Goal: Task Accomplishment & Management: Use online tool/utility

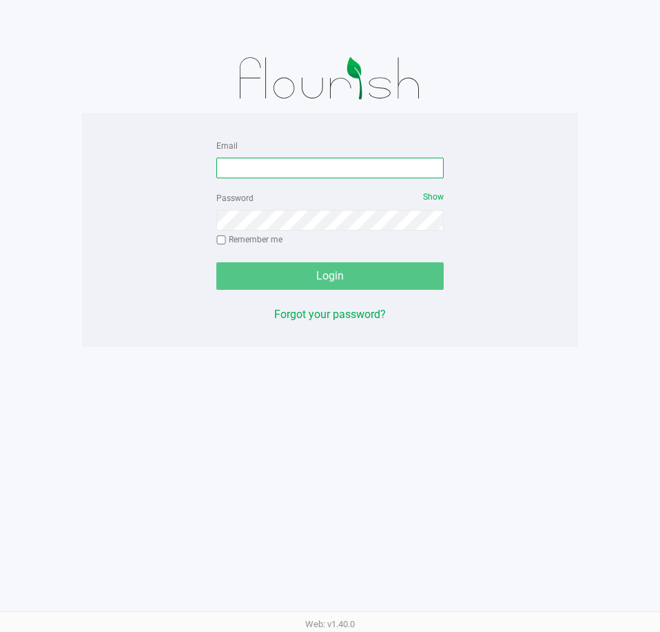
click at [282, 167] on input "Email" at bounding box center [329, 168] width 227 height 21
type input "[EMAIL_ADDRESS][DOMAIN_NAME]"
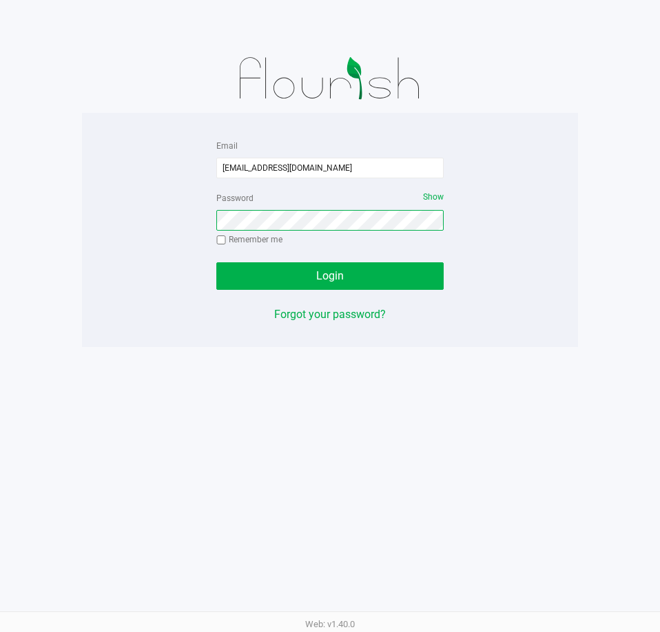
click at [216, 262] on button "Login" at bounding box center [329, 276] width 227 height 28
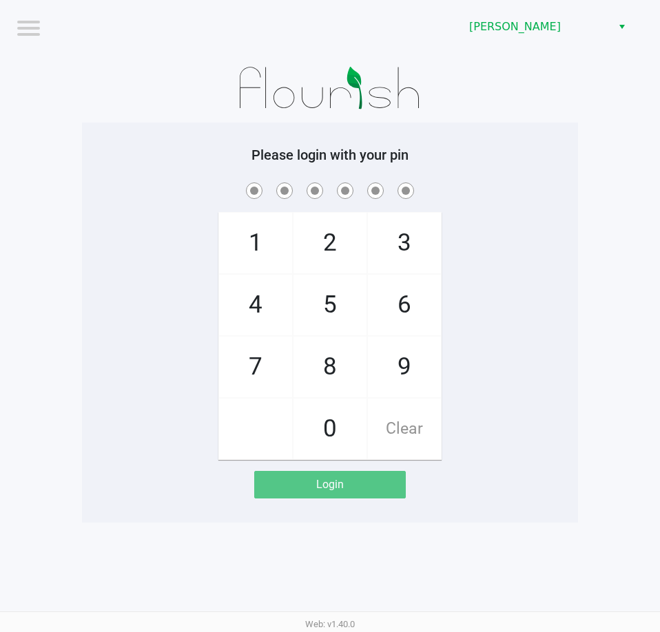
click at [503, 255] on div "1 4 7 2 5 8 0 3 6 9 Clear" at bounding box center [330, 320] width 496 height 280
checkbox input "true"
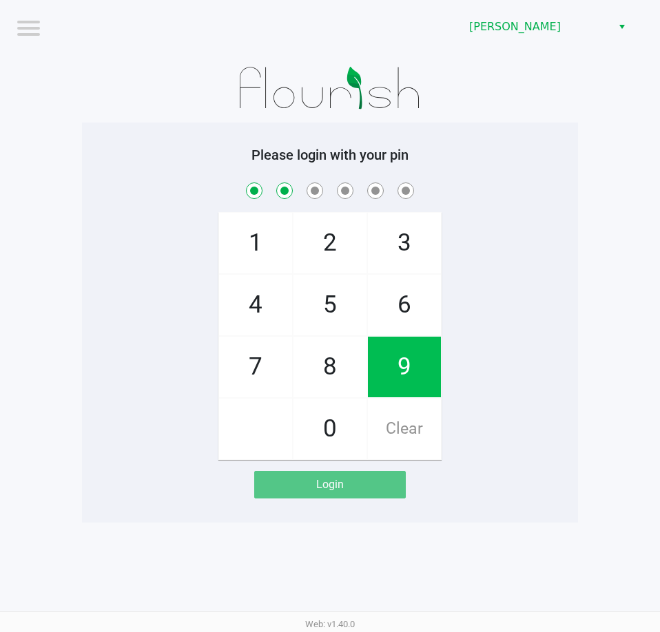
checkbox input "true"
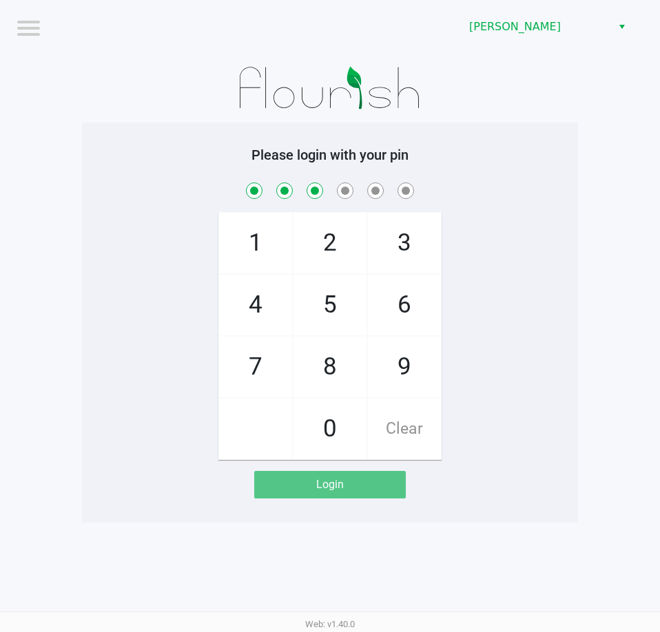
checkbox input "true"
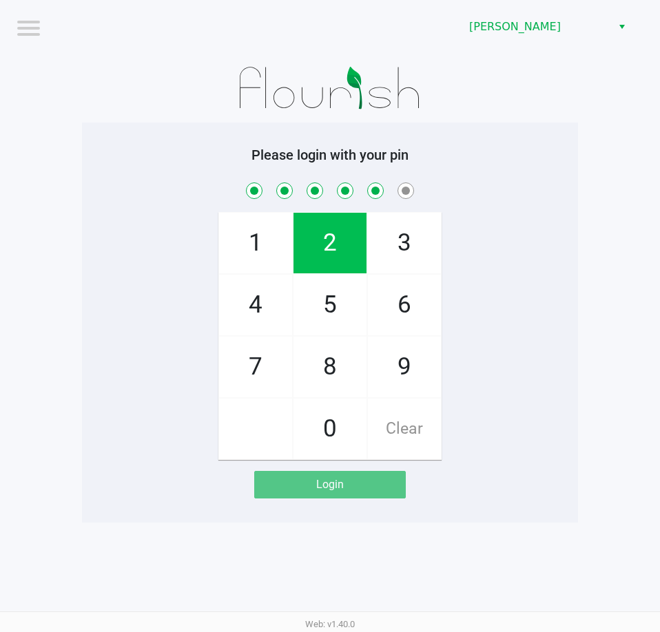
checkbox input "true"
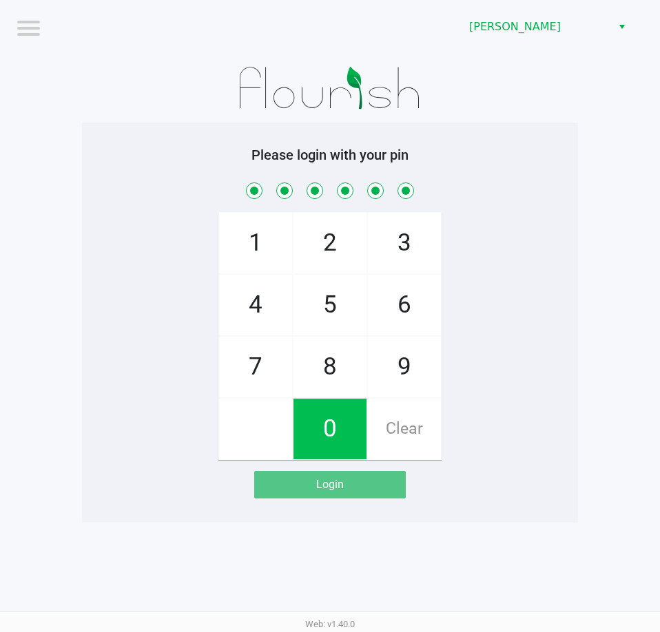
checkbox input "true"
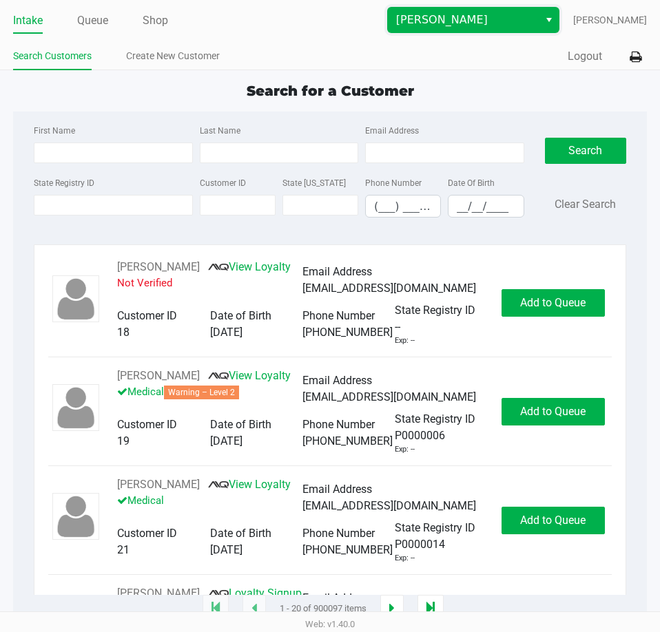
click at [452, 14] on span "[PERSON_NAME]" at bounding box center [463, 20] width 134 height 17
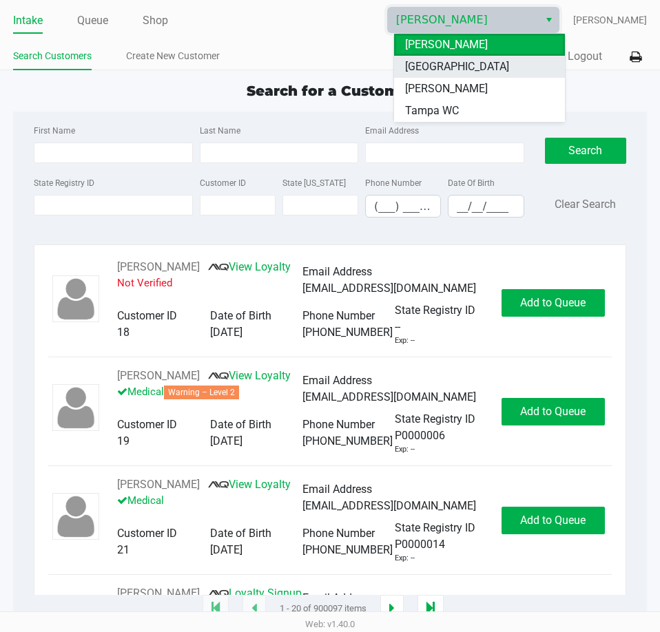
click at [442, 59] on span "[GEOGRAPHIC_DATA]" at bounding box center [457, 67] width 104 height 17
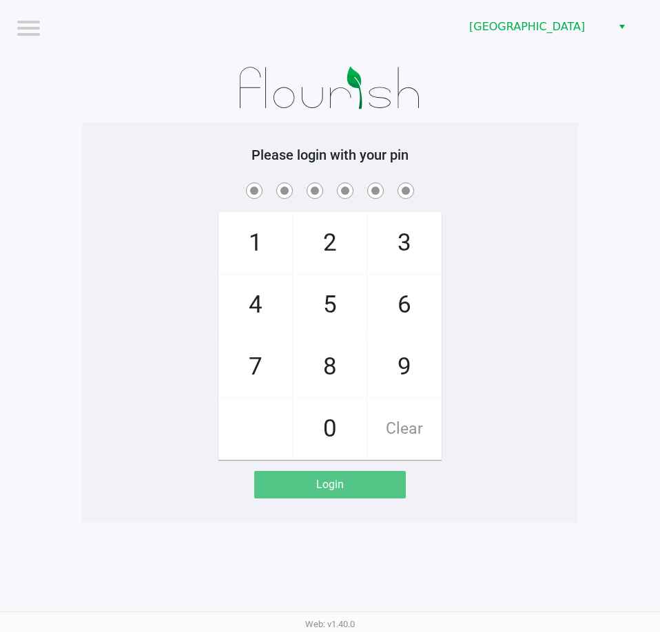
click at [465, 269] on div "1 4 7 2 5 8 0 3 6 9 Clear" at bounding box center [330, 320] width 496 height 280
checkbox input "true"
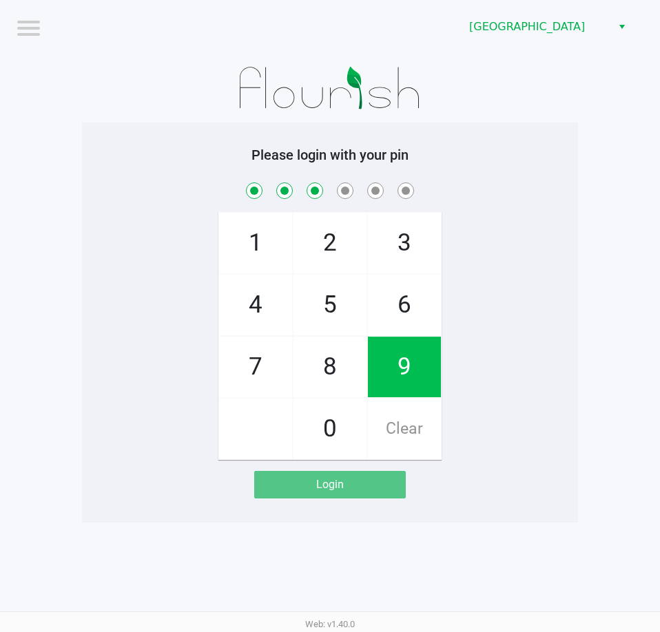
checkbox input "true"
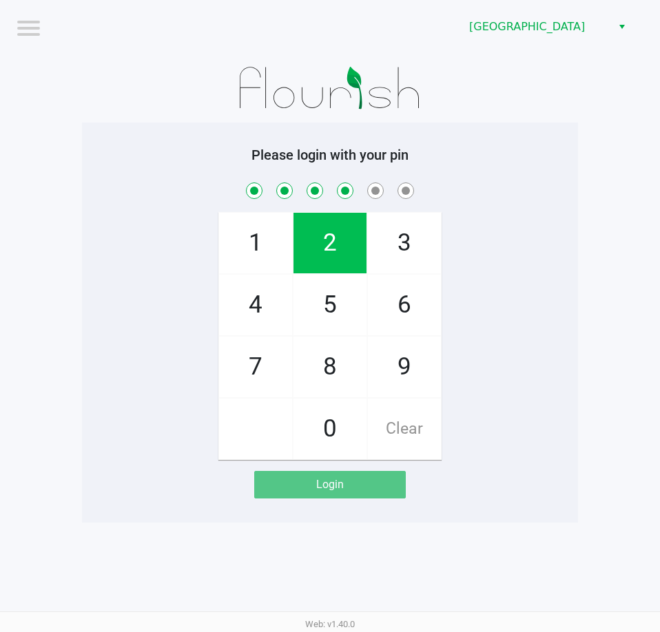
checkbox input "true"
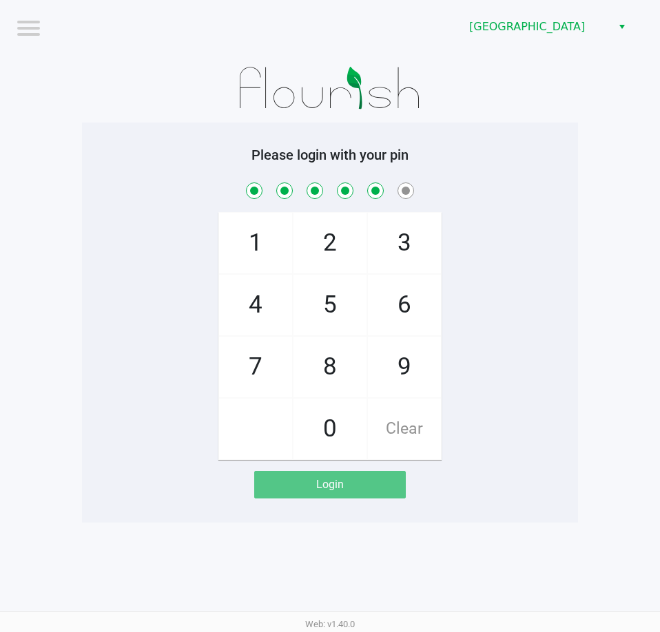
checkbox input "true"
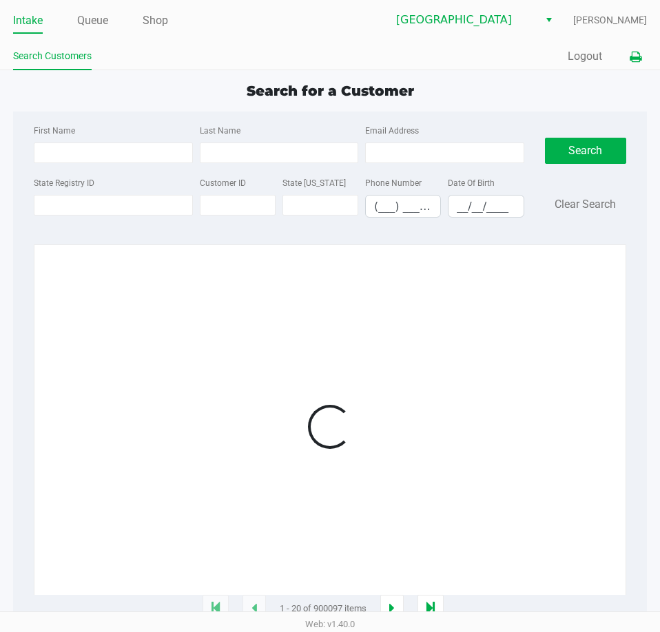
click at [638, 57] on icon at bounding box center [635, 57] width 12 height 10
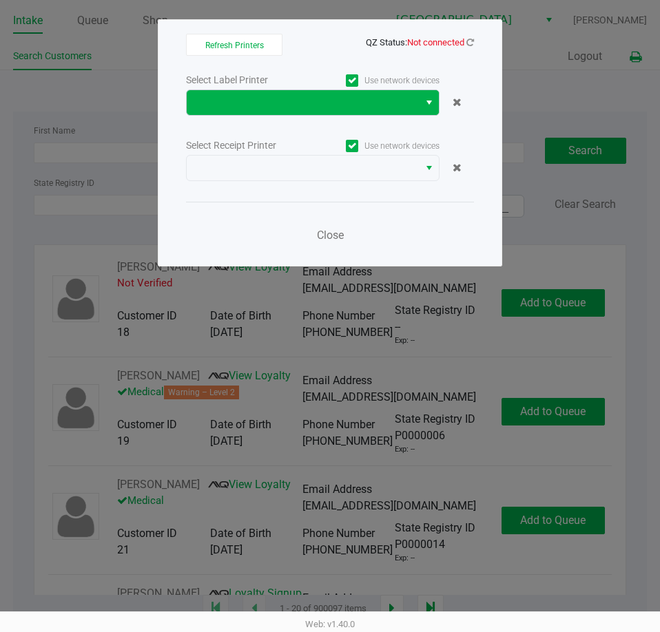
click at [433, 99] on span "Select" at bounding box center [428, 102] width 11 height 17
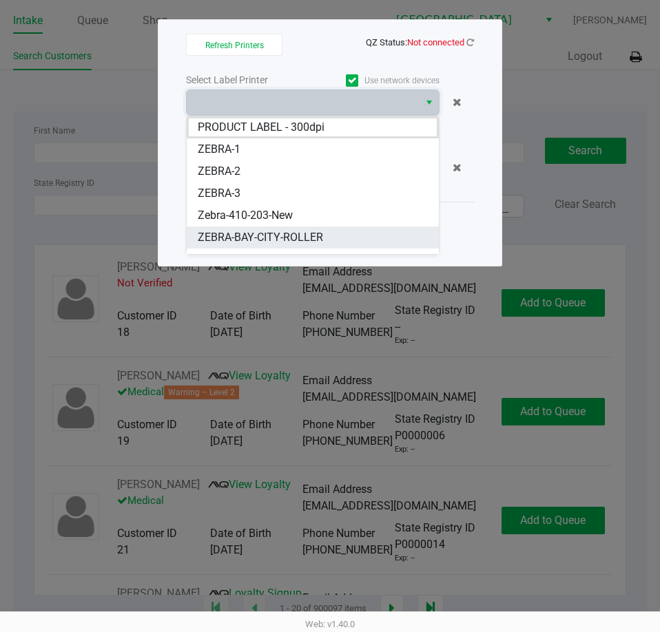
scroll to position [39, 0]
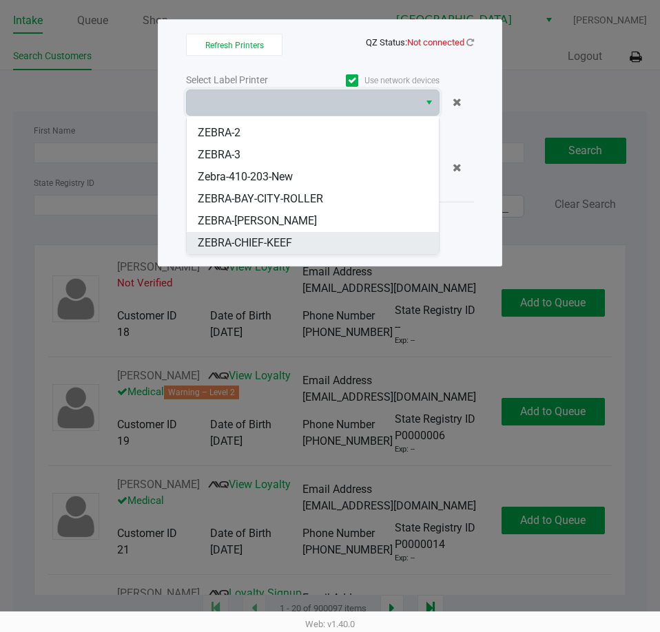
click at [337, 236] on li "ZEBRA-CHIEF-KEEF" at bounding box center [313, 243] width 252 height 22
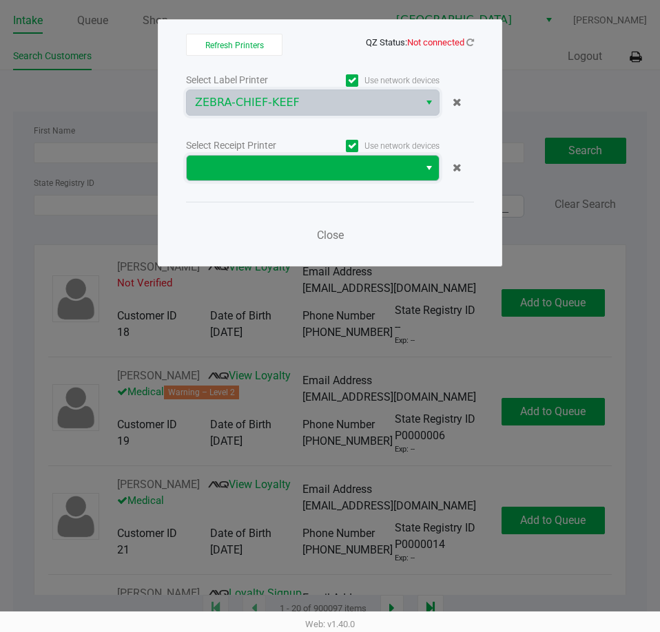
click at [364, 178] on span at bounding box center [303, 168] width 232 height 25
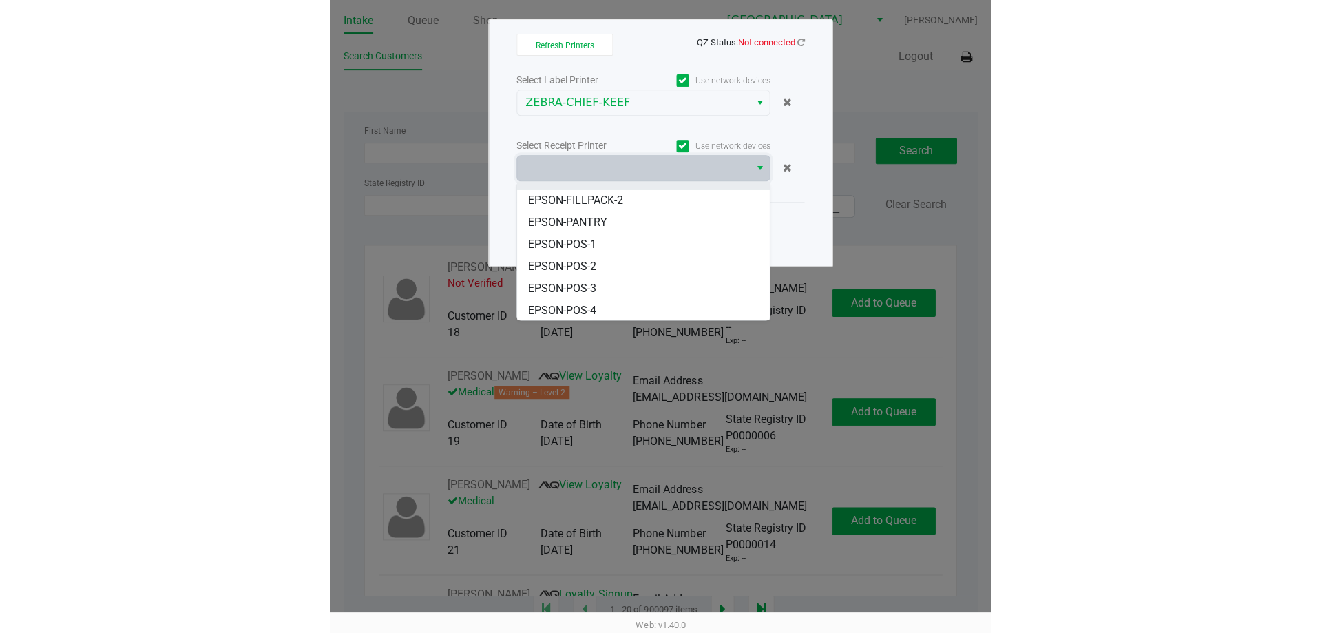
scroll to position [83, 0]
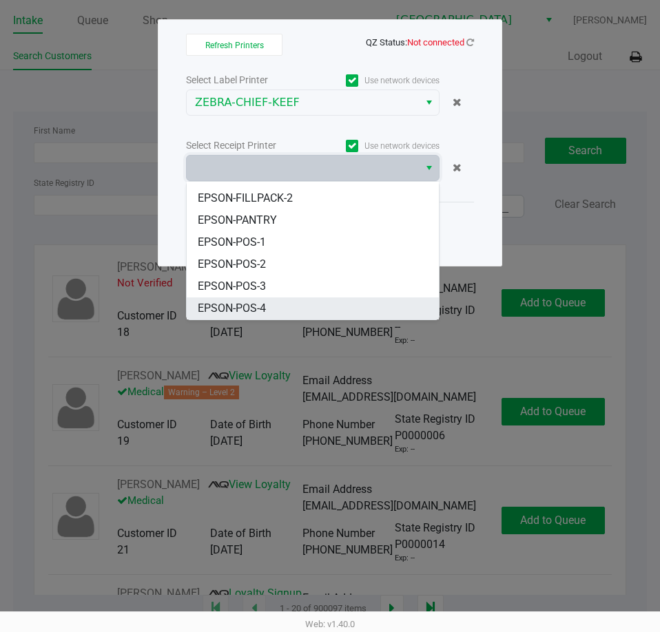
click at [350, 300] on li "EPSON-POS-4" at bounding box center [313, 308] width 252 height 22
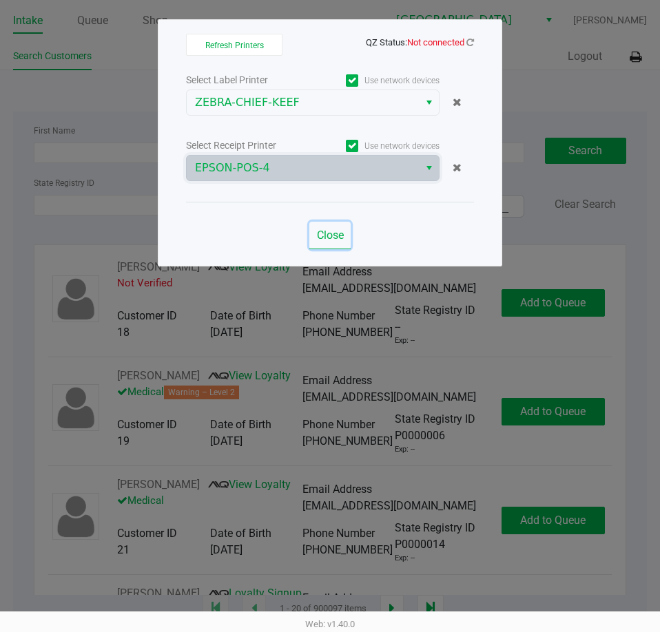
click at [331, 238] on span "Close" at bounding box center [330, 235] width 27 height 13
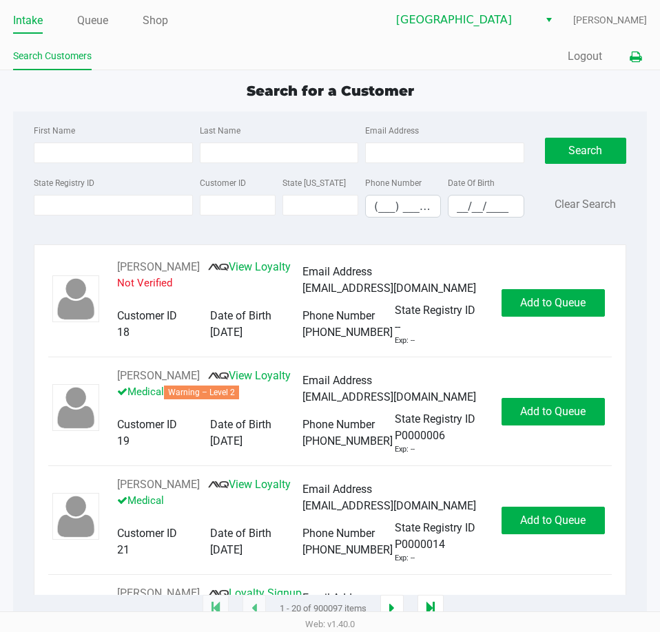
click at [639, 58] on icon at bounding box center [635, 57] width 12 height 10
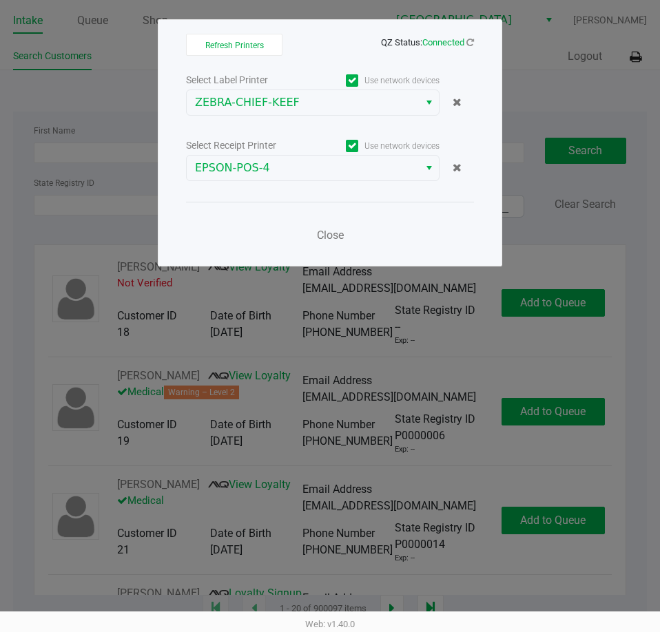
click at [532, 76] on ngb-modal-window "Refresh Printers QZ Status: Connected Select Label Printer Use network devices …" at bounding box center [330, 316] width 660 height 632
click at [323, 237] on span "Close" at bounding box center [330, 235] width 27 height 13
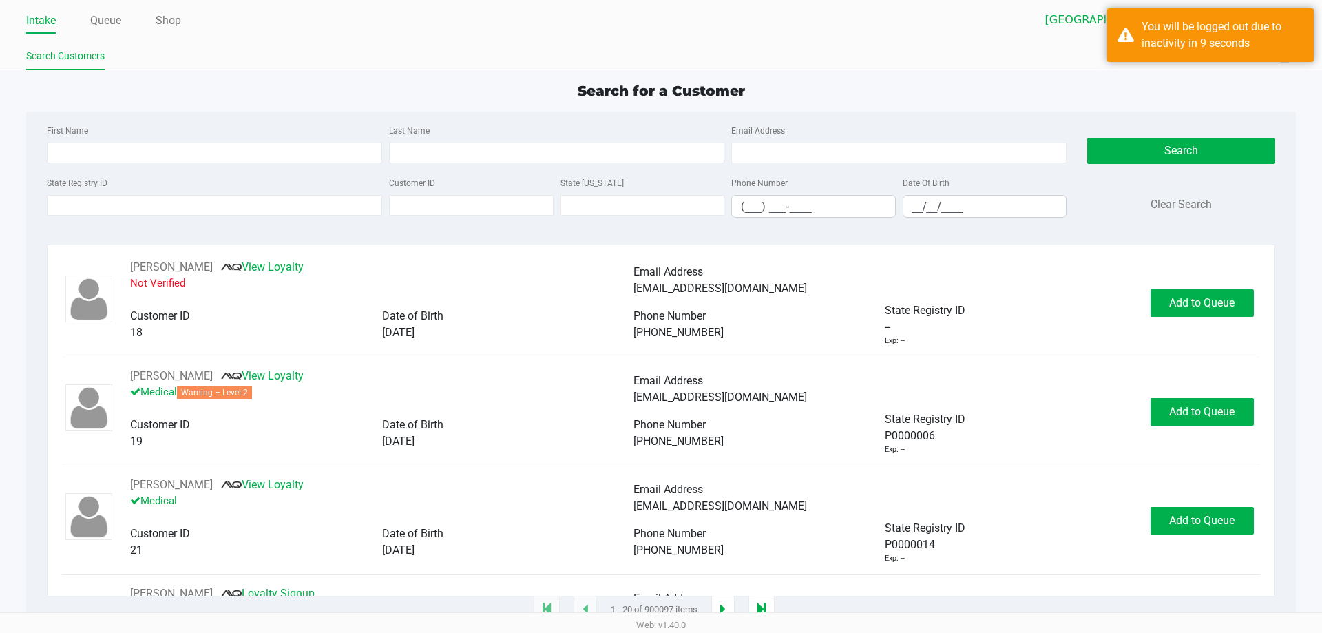
click at [407, 36] on div "Intake Queue Shop Lakeland WC Dustin Johnson Search Customers Quick Sale Logout" at bounding box center [661, 35] width 1322 height 70
click at [659, 68] on div "Quick Sale Logout" at bounding box center [970, 56] width 629 height 25
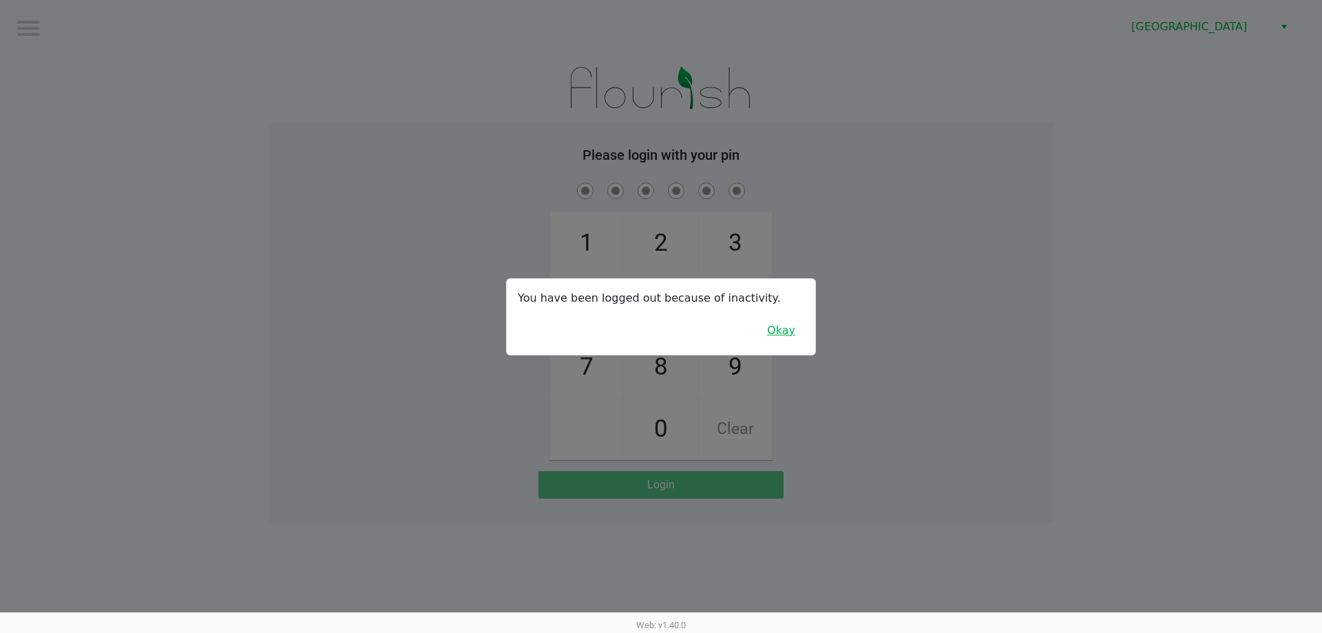
click at [659, 331] on button "Okay" at bounding box center [781, 330] width 46 height 26
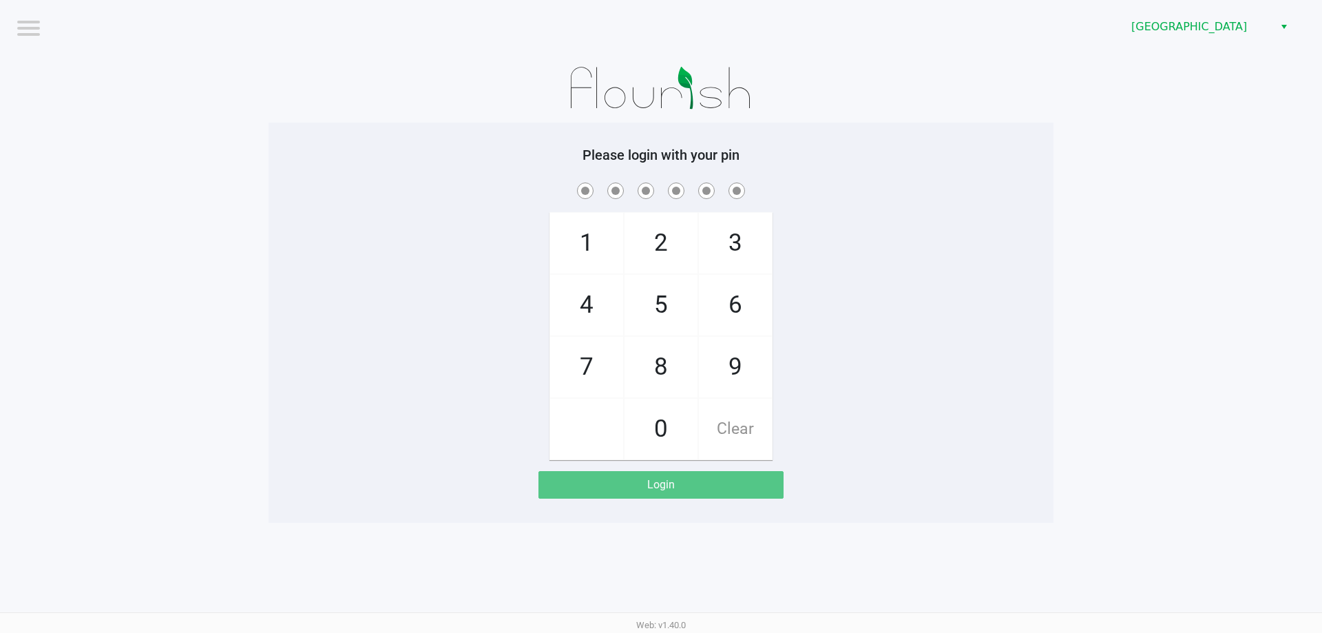
click at [659, 321] on div "1 4 7 2 5 8 0 3 6 9 Clear" at bounding box center [661, 320] width 785 height 280
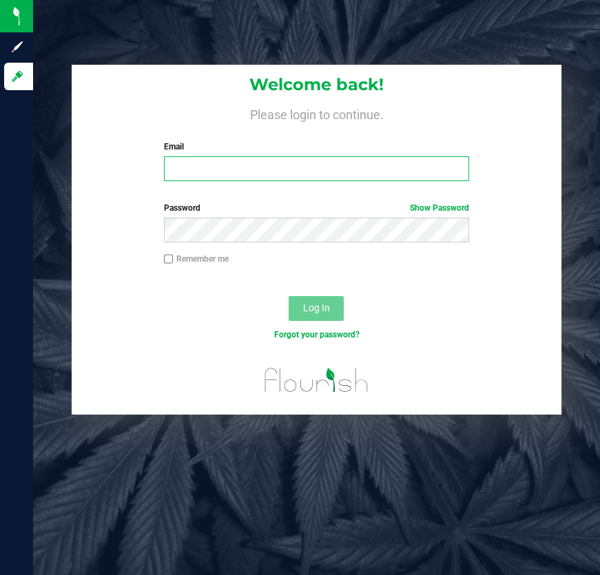
click at [205, 173] on input "Email" at bounding box center [317, 168] width 306 height 25
type input "[EMAIL_ADDRESS][DOMAIN_NAME]"
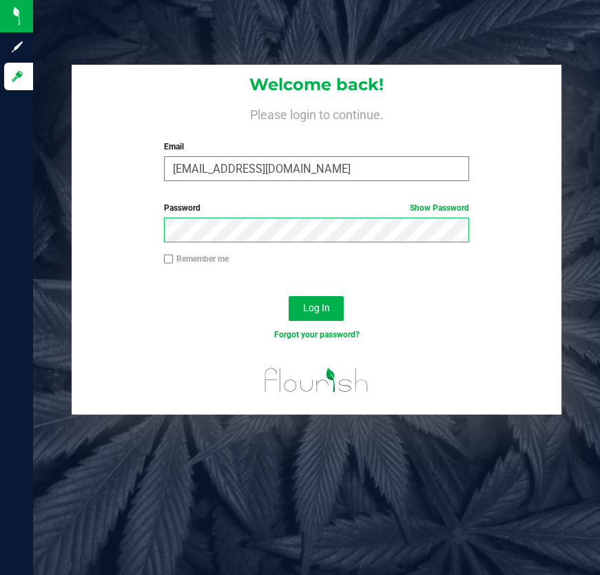
click at [289, 296] on button "Log In" at bounding box center [316, 308] width 55 height 25
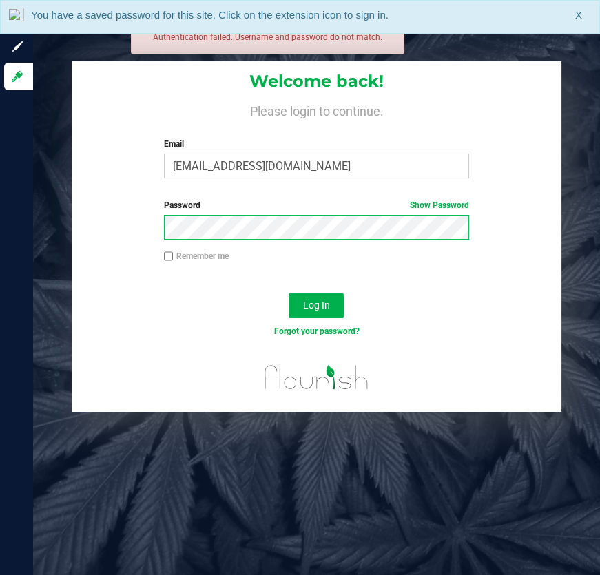
click at [289, 293] on button "Log In" at bounding box center [316, 305] width 55 height 25
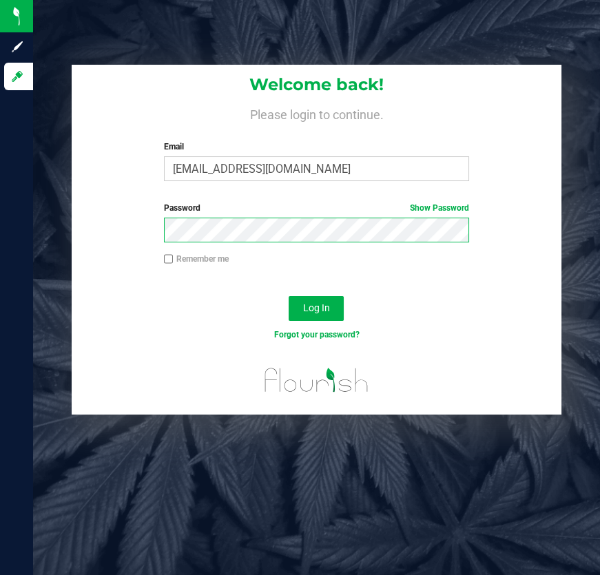
click at [289, 296] on button "Log In" at bounding box center [316, 308] width 55 height 25
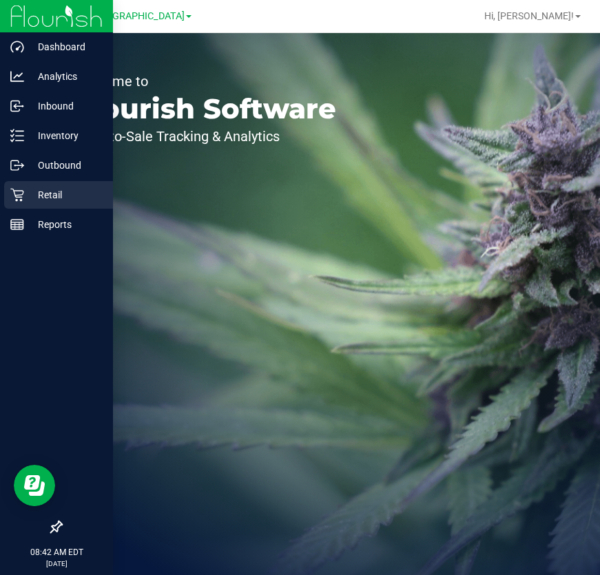
click at [28, 193] on p "Retail" at bounding box center [65, 195] width 83 height 17
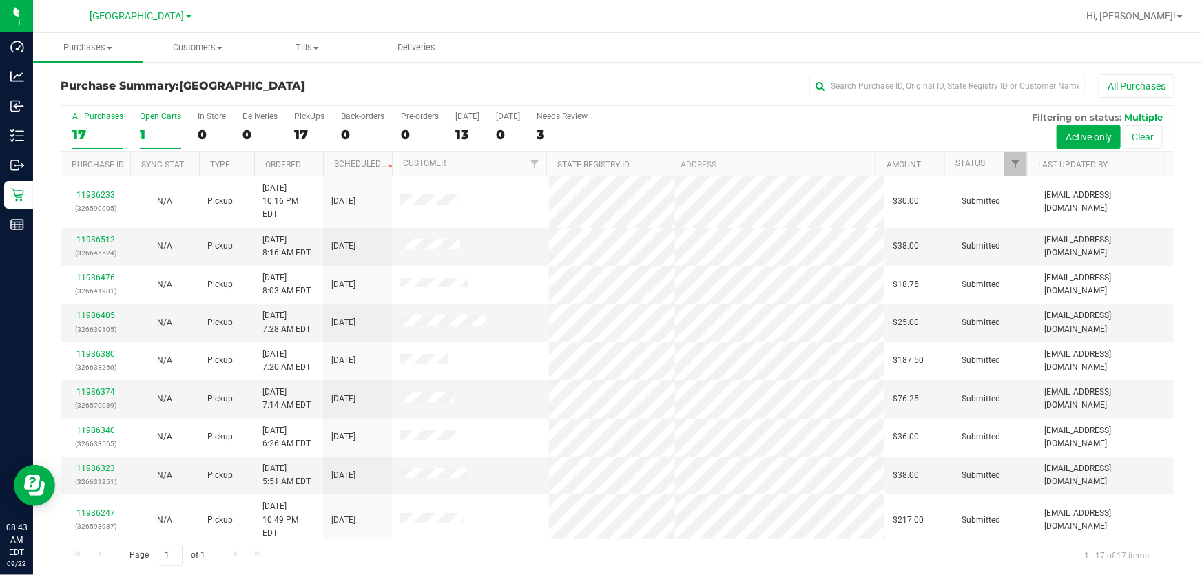
click at [149, 128] on div "1" at bounding box center [160, 135] width 41 height 16
click at [0, 0] on input "Open Carts 1" at bounding box center [0, 0] width 0 height 0
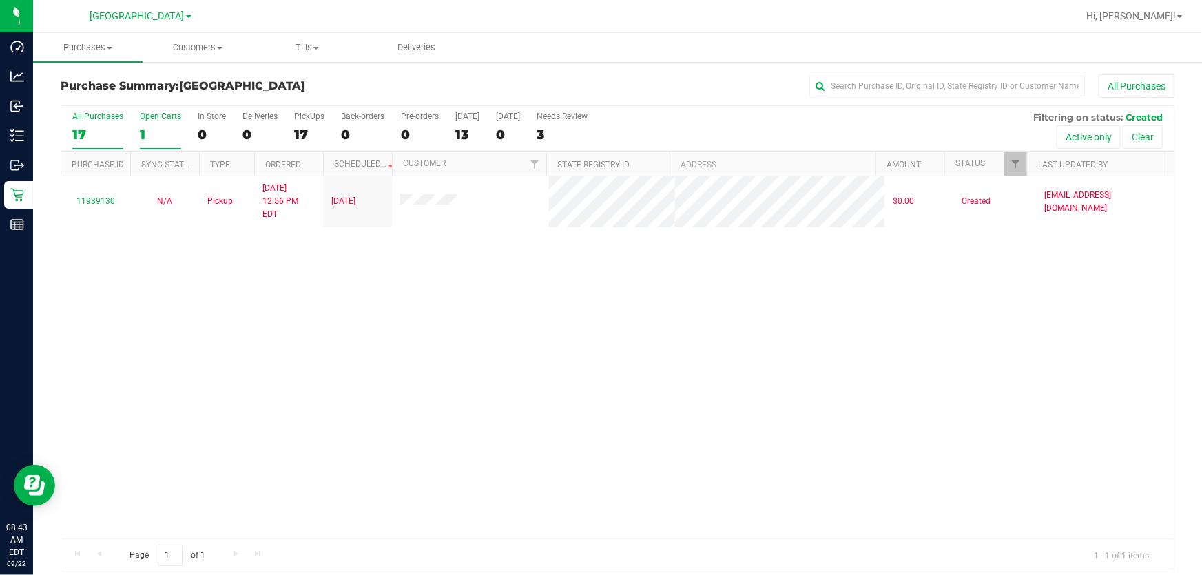
click at [91, 129] on div "17" at bounding box center [97, 135] width 51 height 16
click at [0, 0] on input "All Purchases 17" at bounding box center [0, 0] width 0 height 0
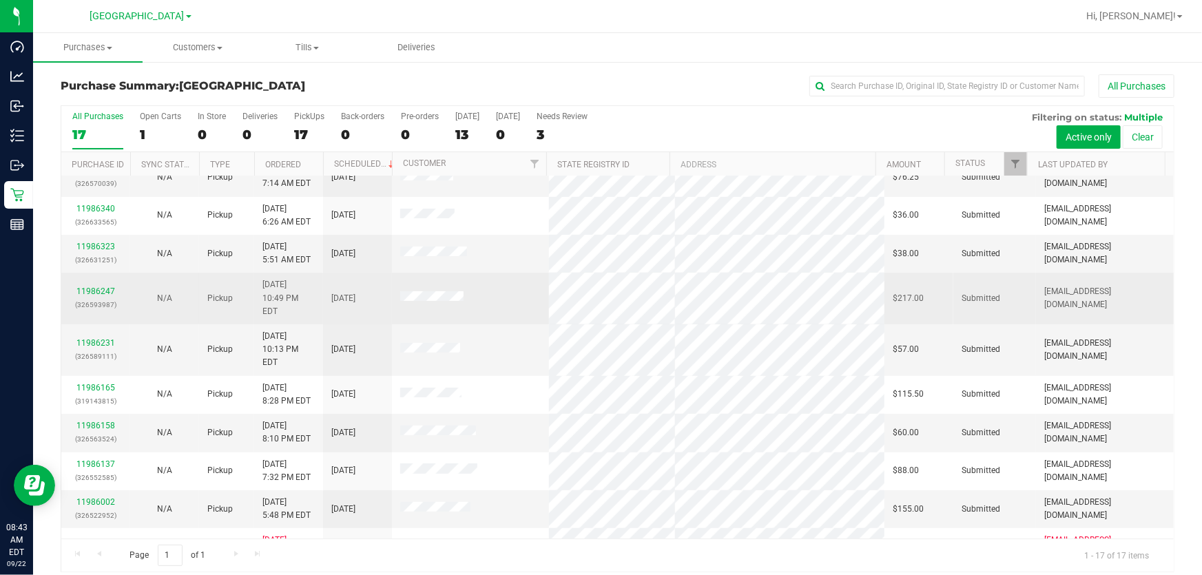
scroll to position [250, 0]
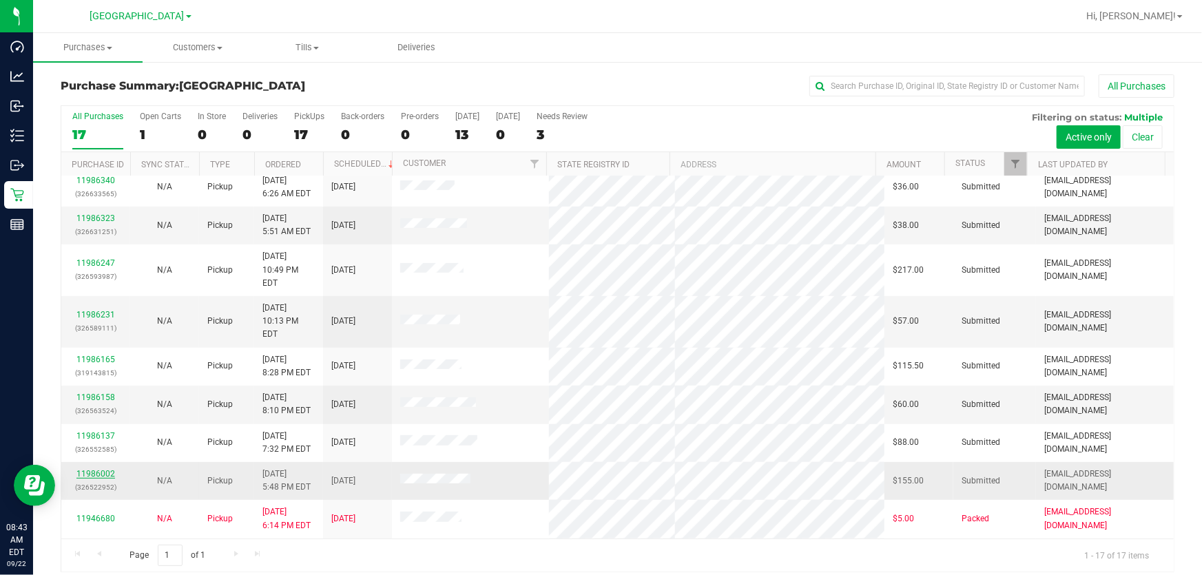
click at [98, 469] on link "11986002" at bounding box center [95, 474] width 39 height 10
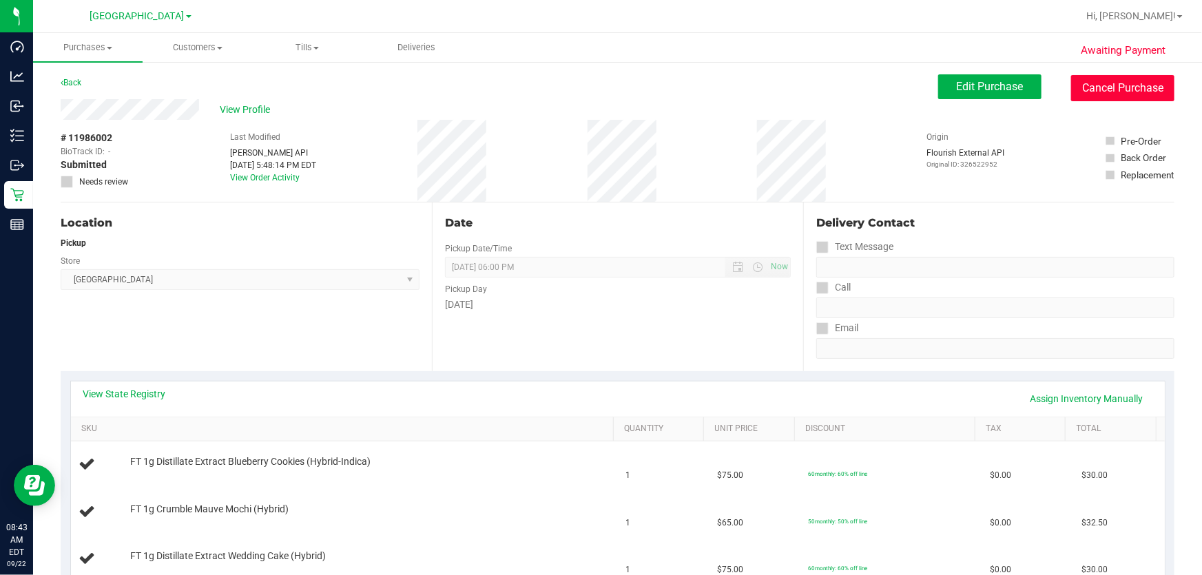
click at [599, 90] on button "Cancel Purchase" at bounding box center [1122, 88] width 103 height 26
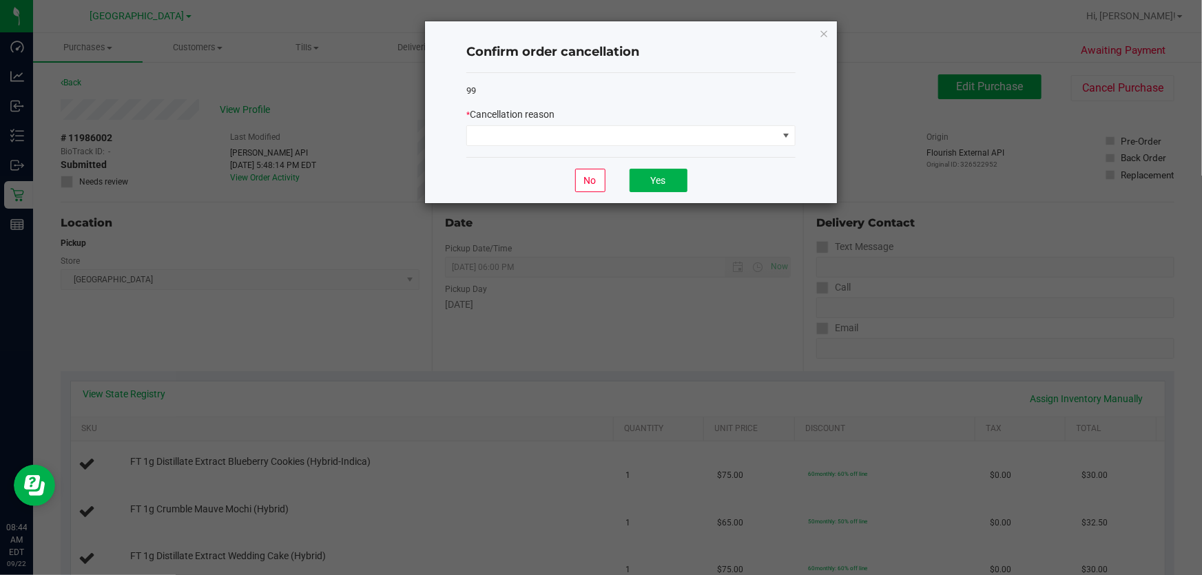
click at [599, 147] on div "99 * Cancellation reason" at bounding box center [630, 115] width 329 height 85
click at [599, 143] on span at bounding box center [622, 135] width 311 height 19
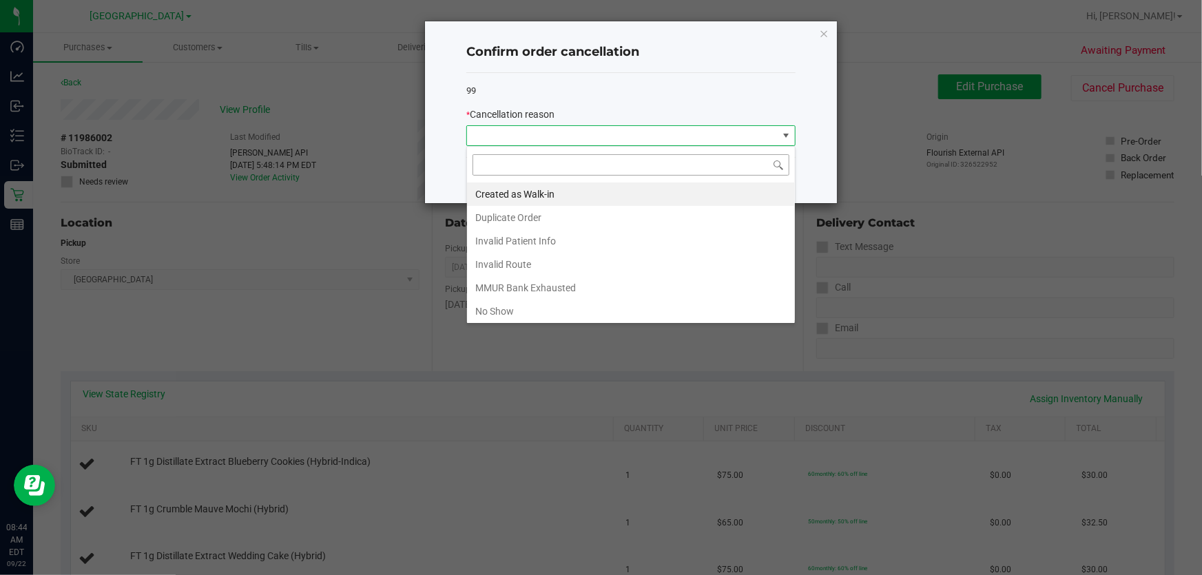
scroll to position [21, 329]
click at [599, 304] on li "No Show" at bounding box center [631, 311] width 328 height 23
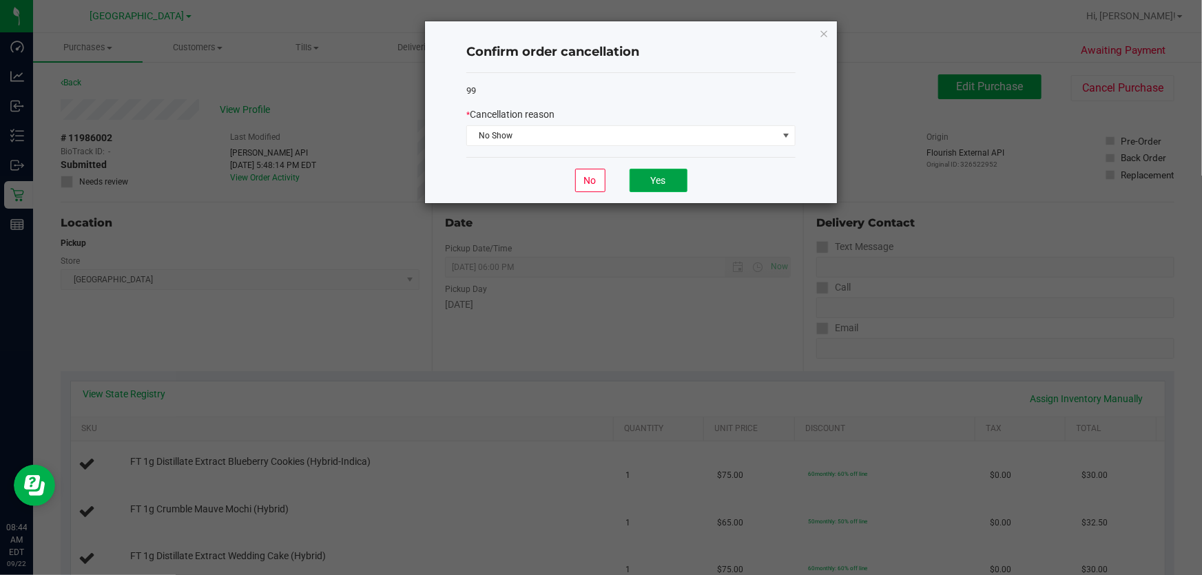
click at [599, 177] on button "Yes" at bounding box center [658, 180] width 58 height 23
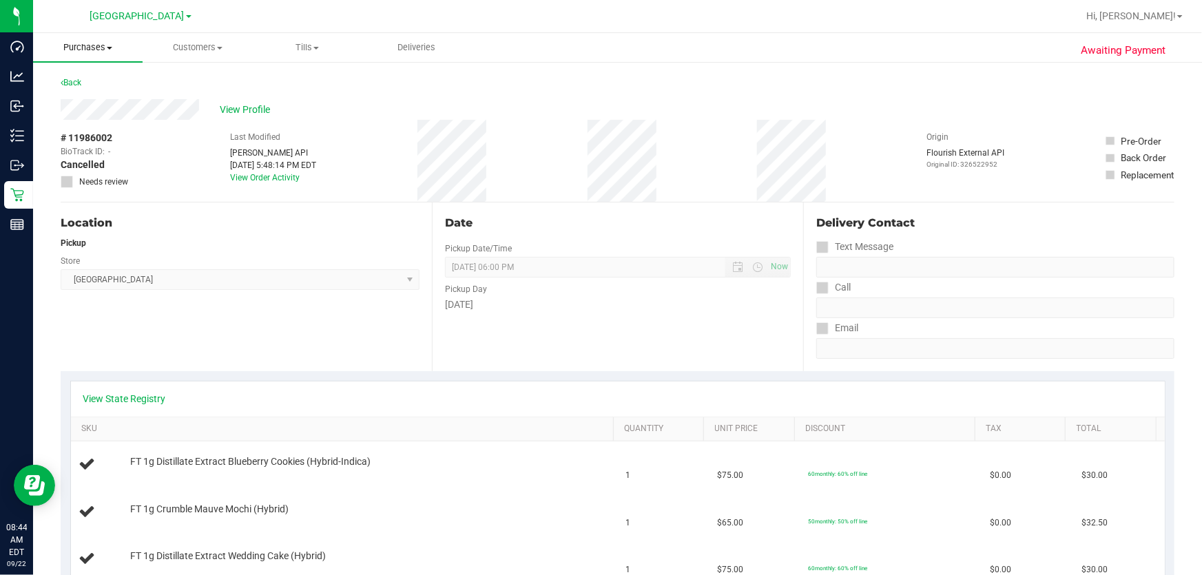
click at [96, 47] on span "Purchases" at bounding box center [87, 47] width 109 height 12
click at [90, 90] on li "Summary of purchases" at bounding box center [103, 83] width 141 height 17
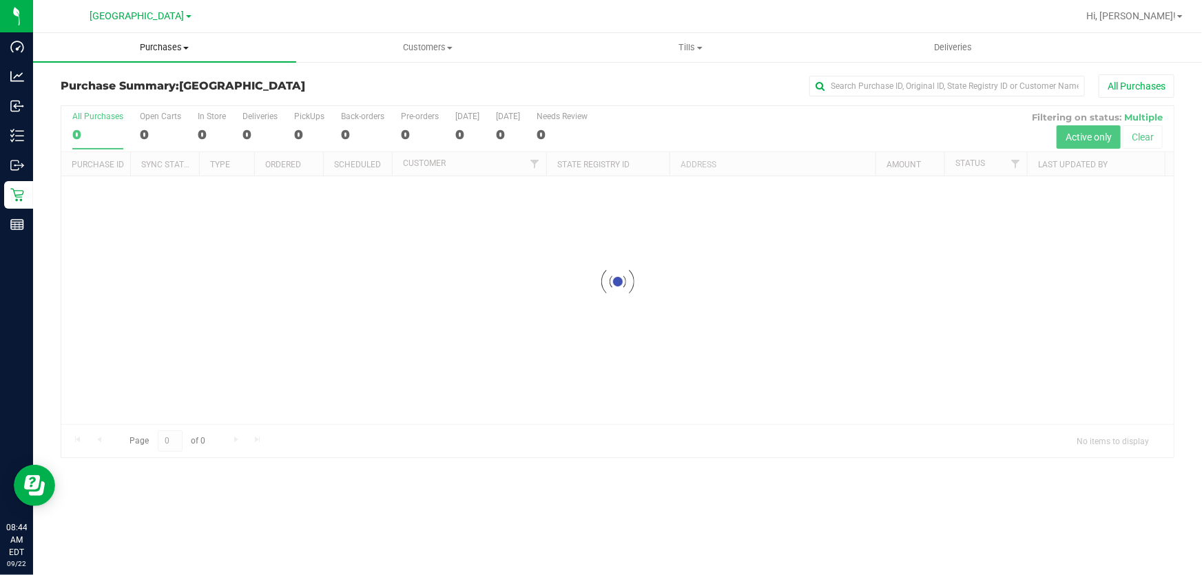
click at [160, 48] on span "Purchases" at bounding box center [164, 47] width 263 height 12
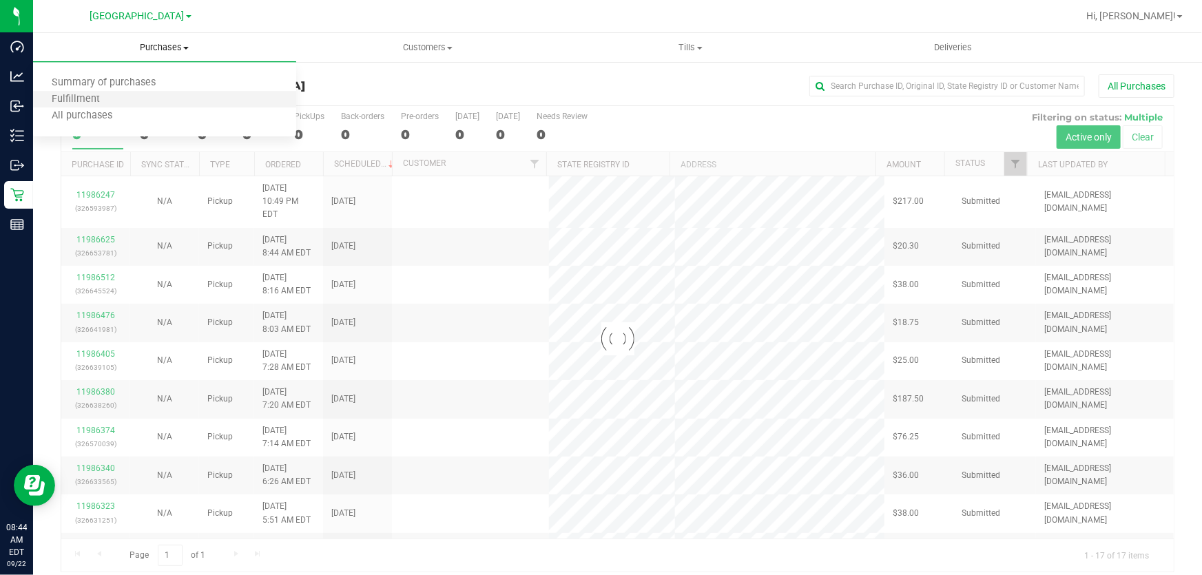
click at [151, 101] on li "Fulfillment" at bounding box center [164, 100] width 263 height 17
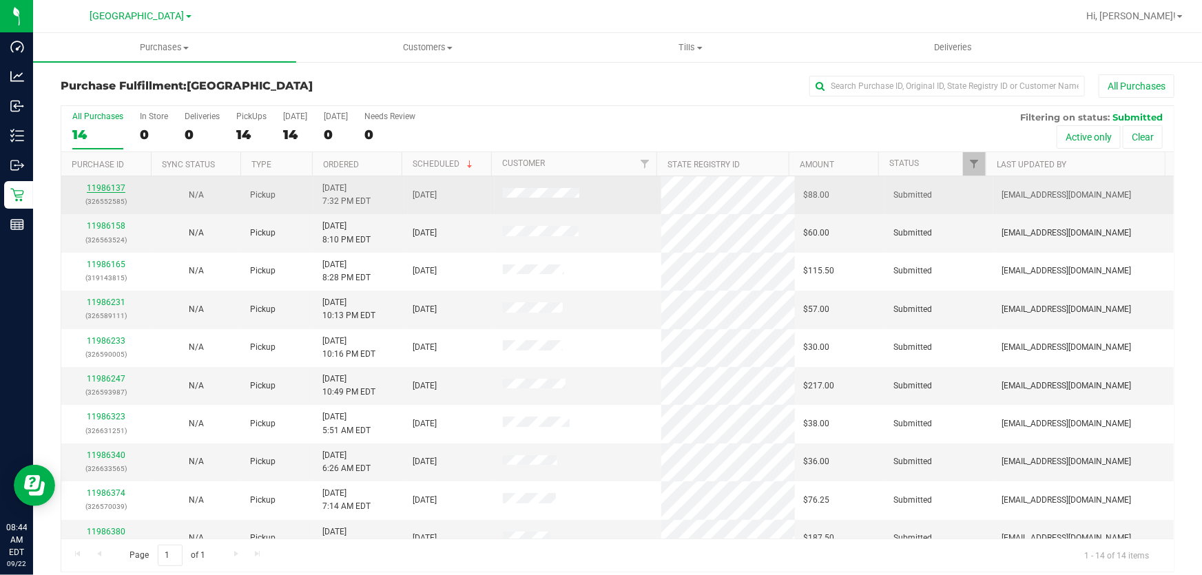
click at [105, 185] on link "11986137" at bounding box center [106, 188] width 39 height 10
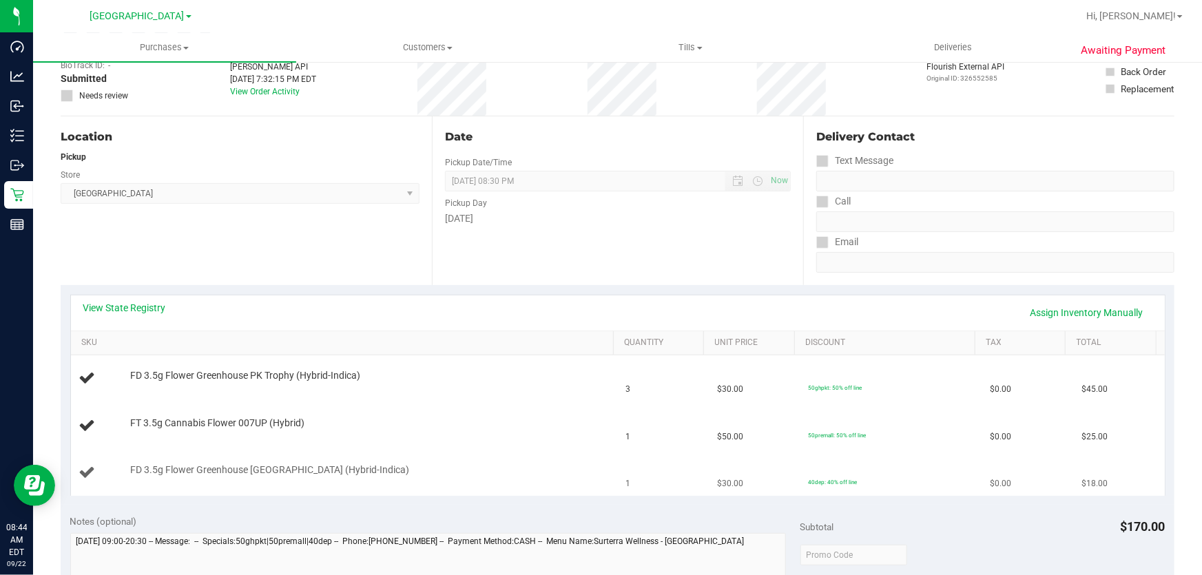
scroll to position [125, 0]
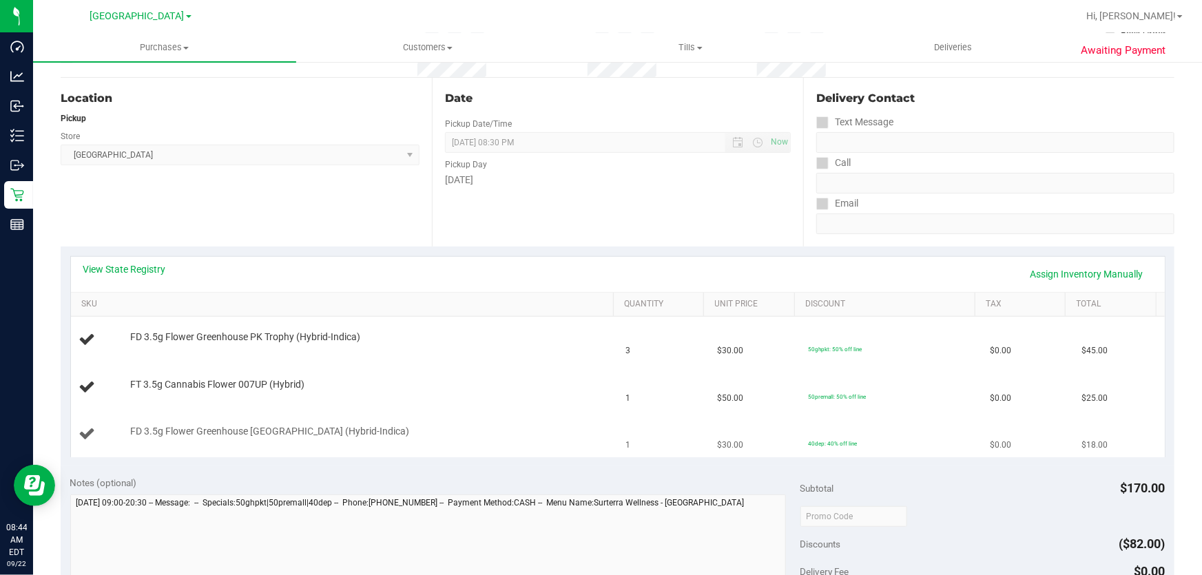
click at [482, 411] on td "FD 3.5g Flower Greenhouse [GEOGRAPHIC_DATA] (Hybrid-Indica)" at bounding box center [344, 434] width 547 height 46
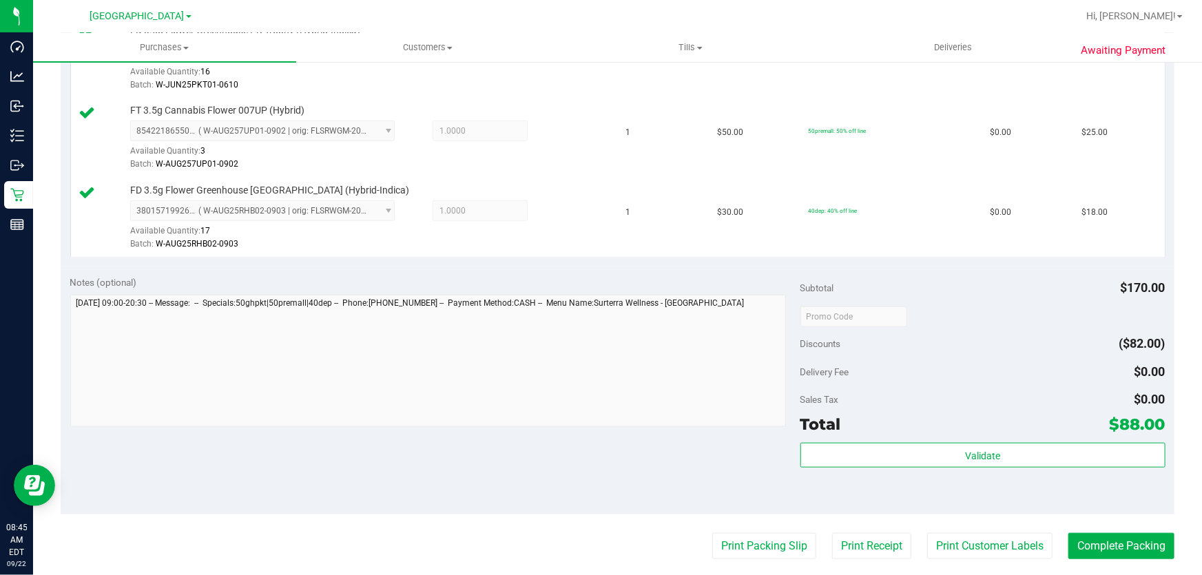
scroll to position [438, 0]
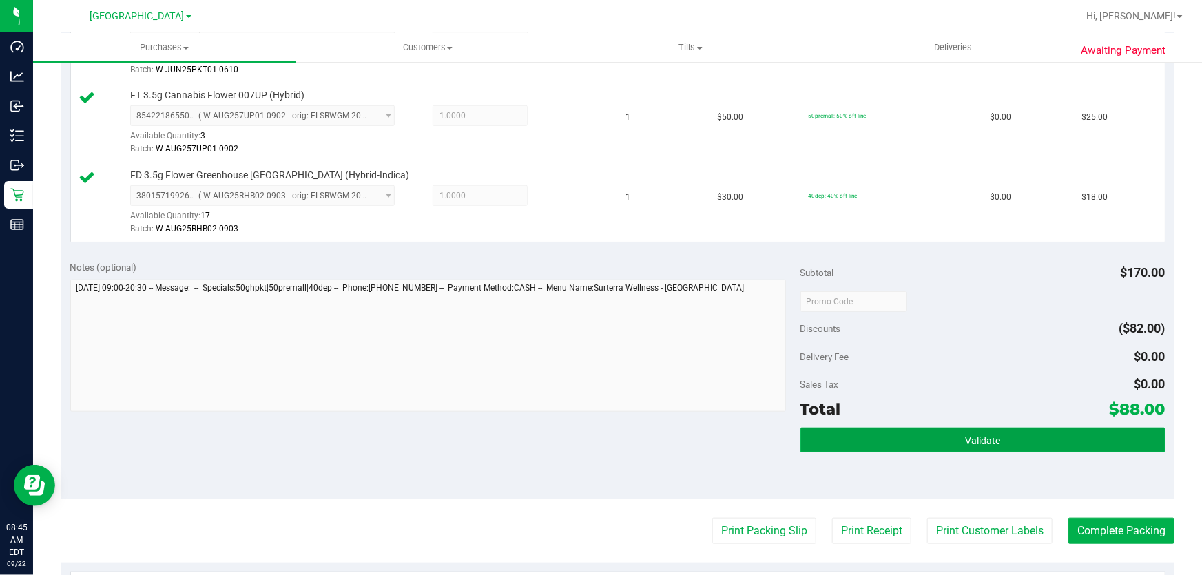
click at [599, 428] on button "Validate" at bounding box center [982, 440] width 365 height 25
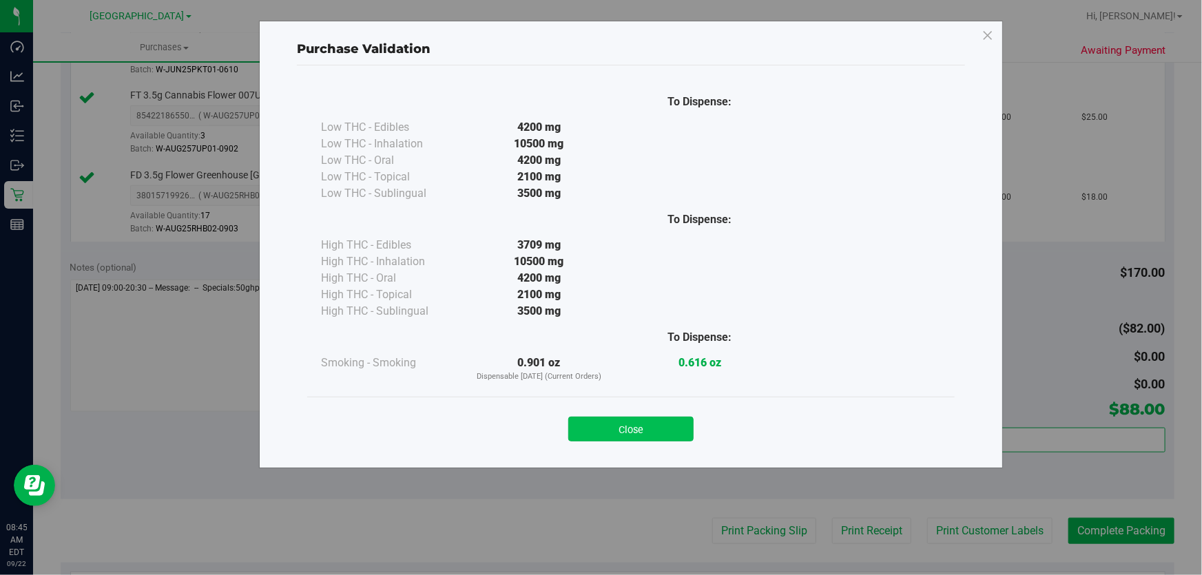
click at [599, 429] on button "Close" at bounding box center [630, 429] width 125 height 25
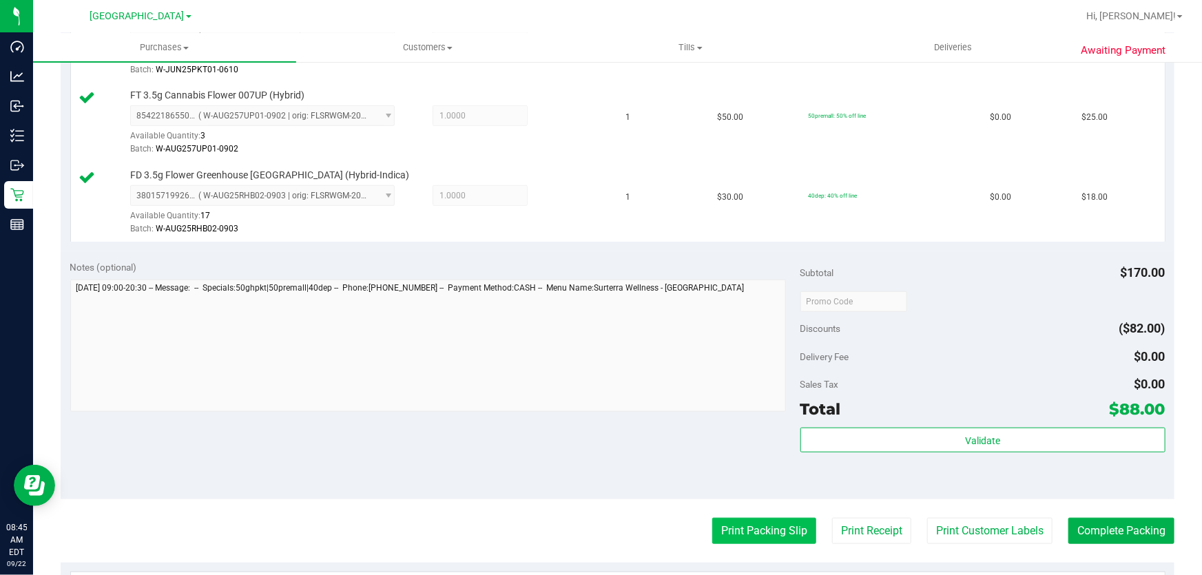
click at [599, 527] on button "Print Packing Slip" at bounding box center [764, 531] width 104 height 26
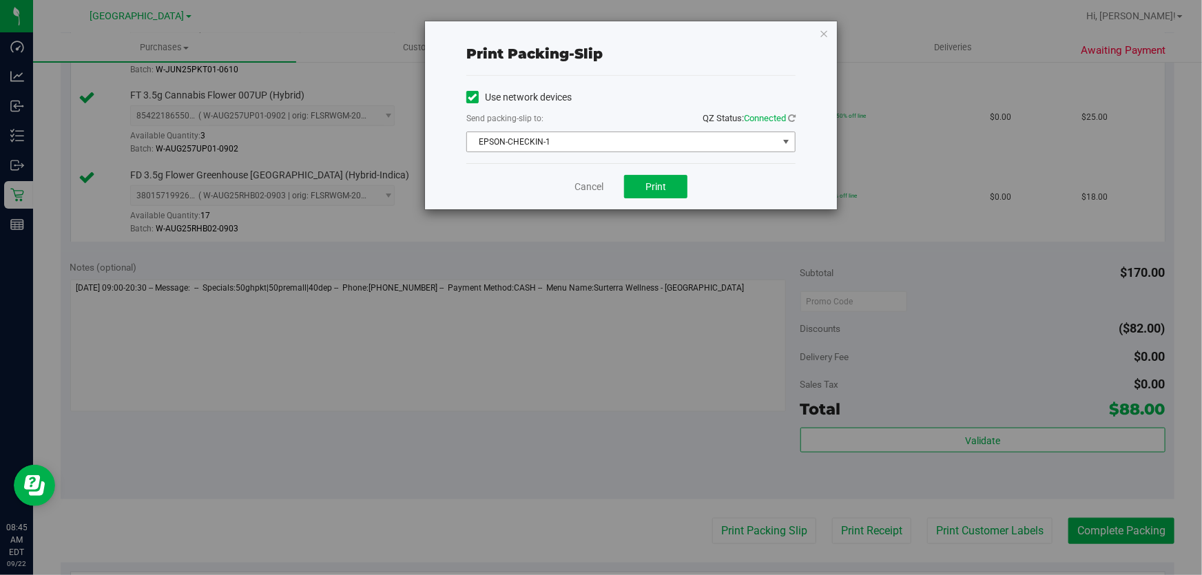
click at [599, 149] on span "EPSON-CHECKIN-1" at bounding box center [622, 141] width 311 height 19
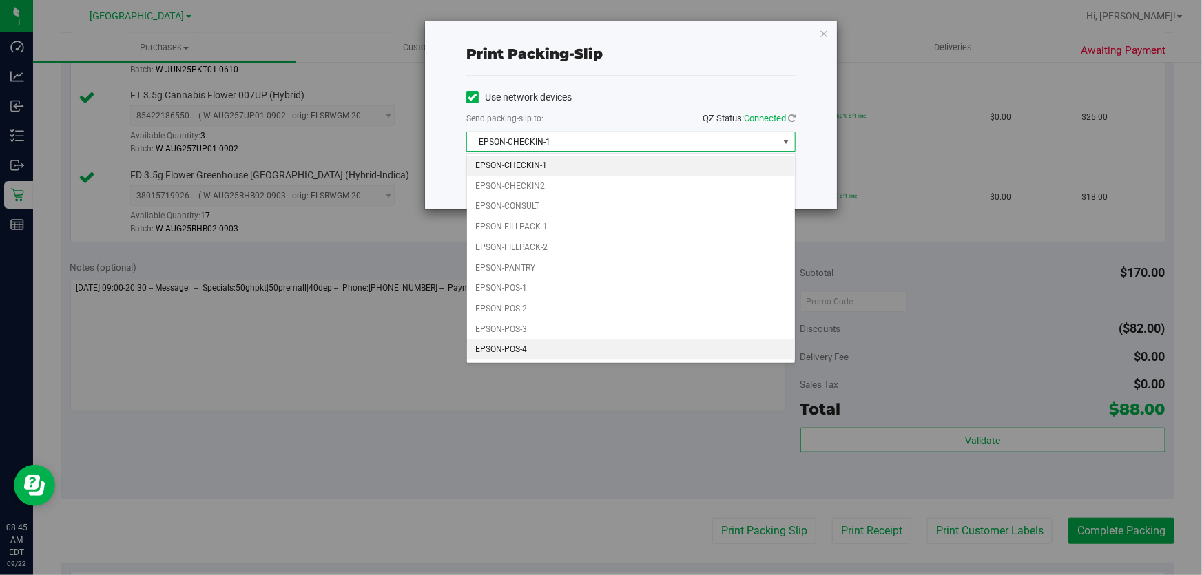
click at [599, 342] on li "EPSON-POS-4" at bounding box center [631, 349] width 328 height 21
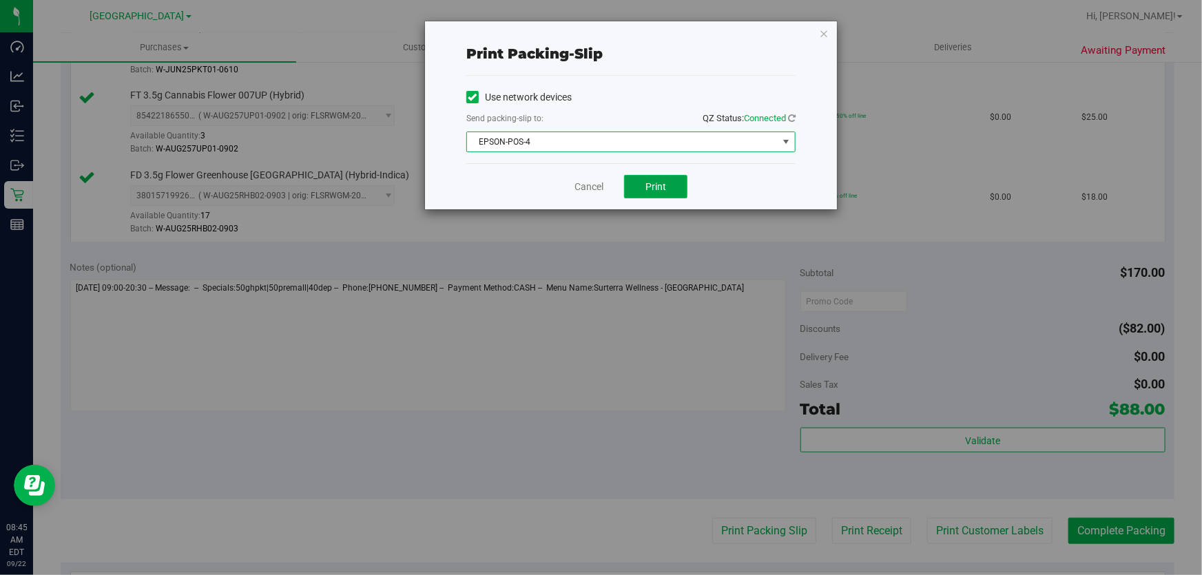
click at [599, 185] on button "Print" at bounding box center [655, 186] width 63 height 23
click at [599, 34] on icon "button" at bounding box center [824, 33] width 10 height 17
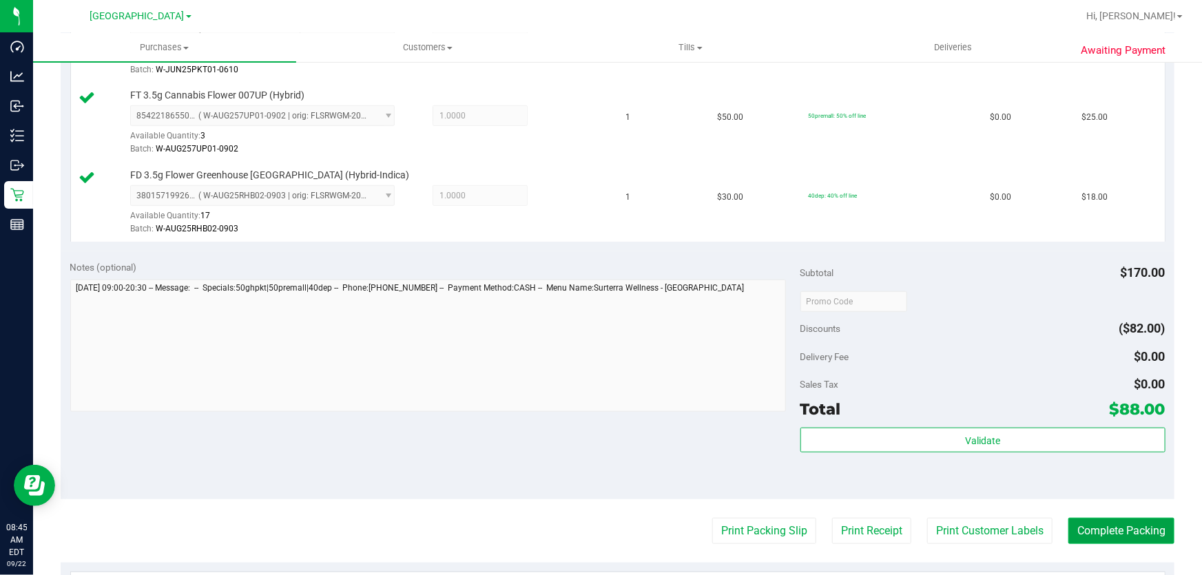
click at [599, 534] on button "Complete Packing" at bounding box center [1121, 531] width 106 height 26
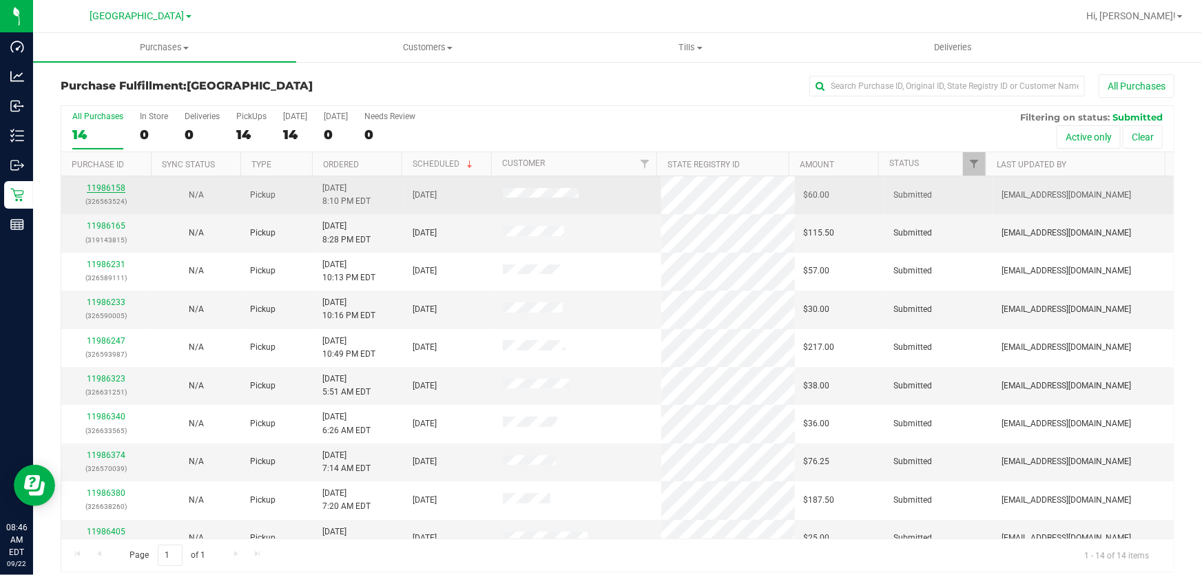
click at [114, 186] on link "11986158" at bounding box center [106, 188] width 39 height 10
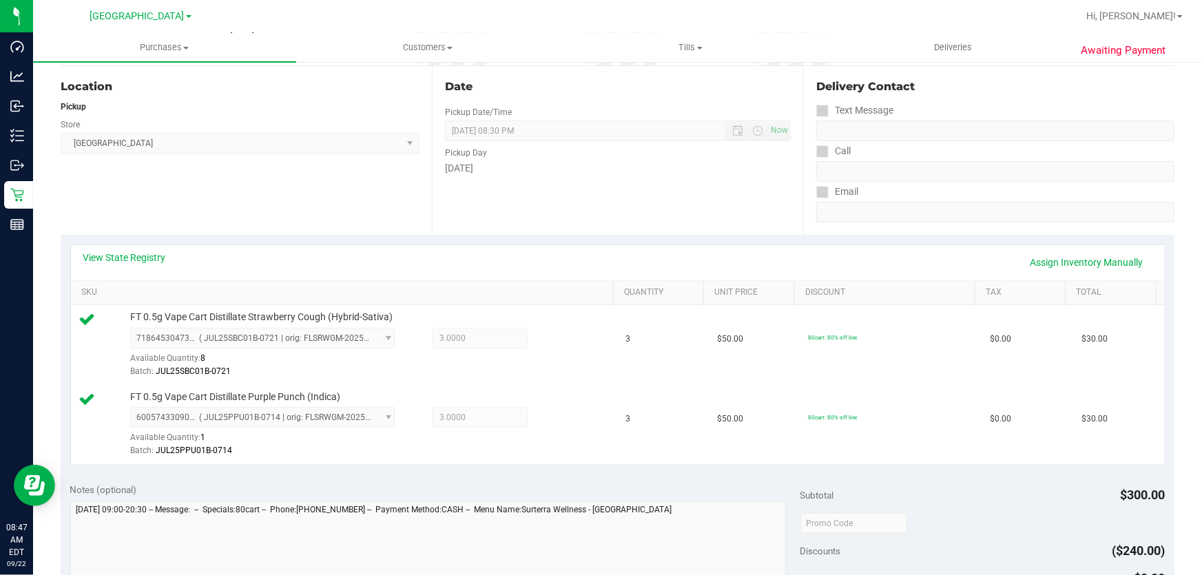
scroll to position [250, 0]
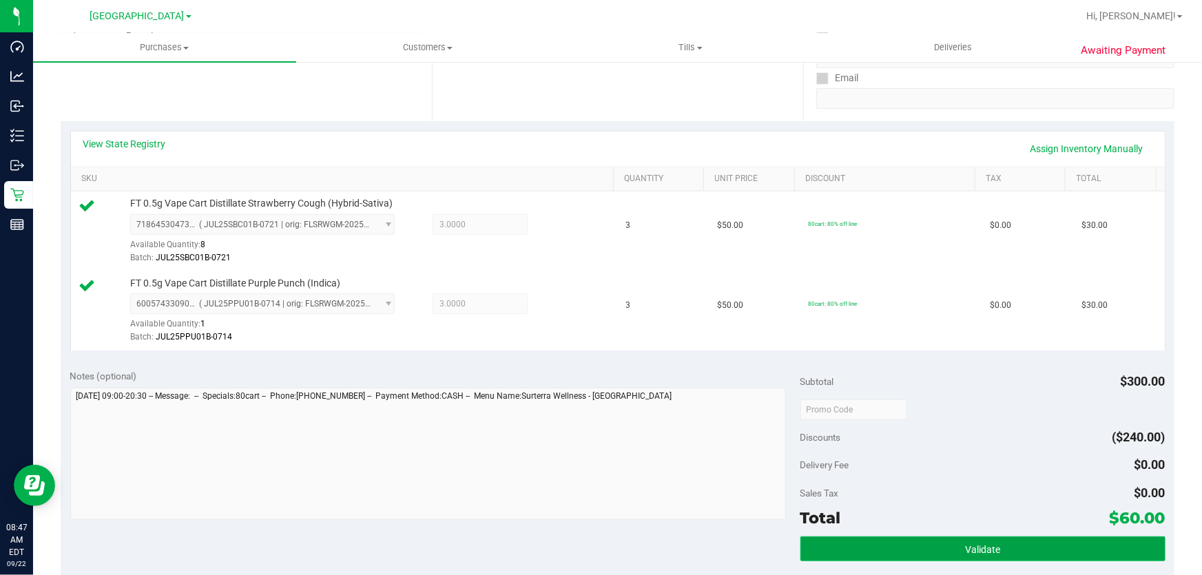
click at [599, 542] on button "Validate" at bounding box center [982, 548] width 365 height 25
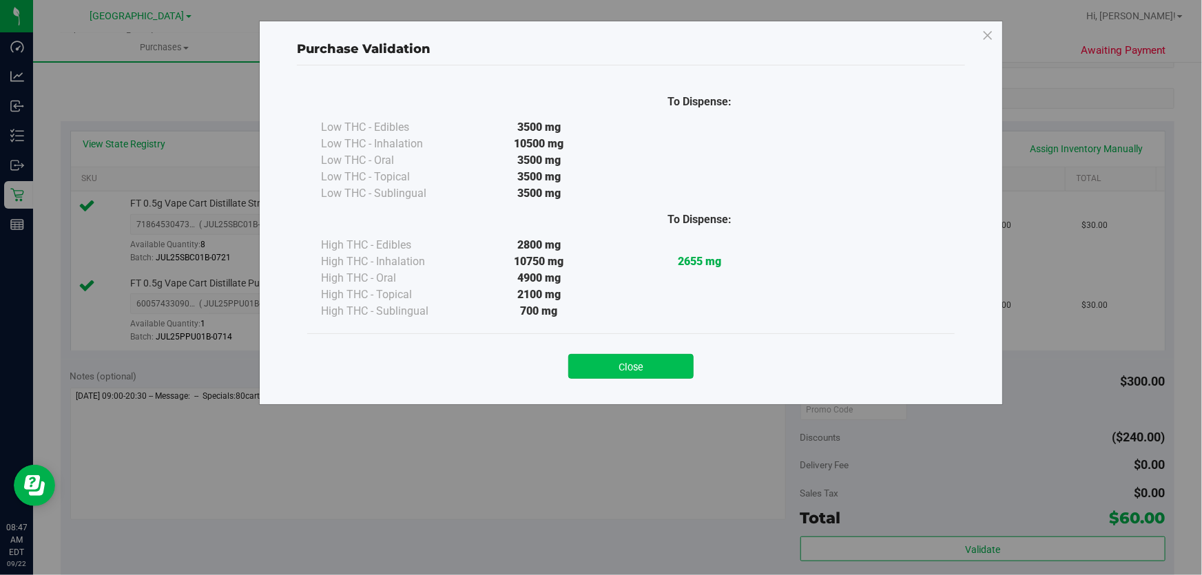
click at [599, 366] on button "Close" at bounding box center [630, 366] width 125 height 25
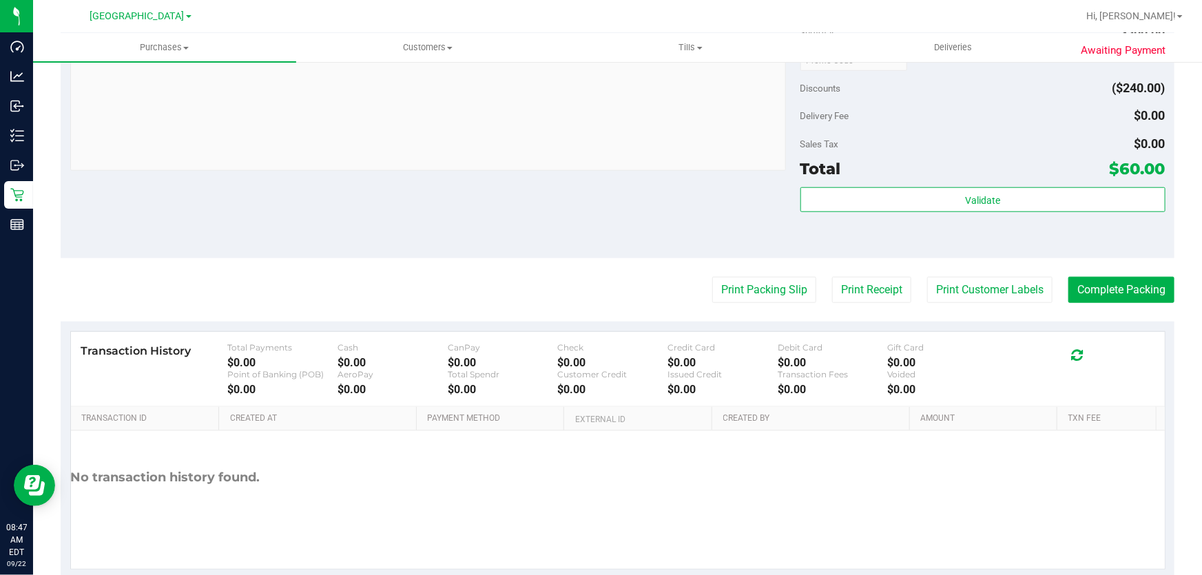
scroll to position [626, 0]
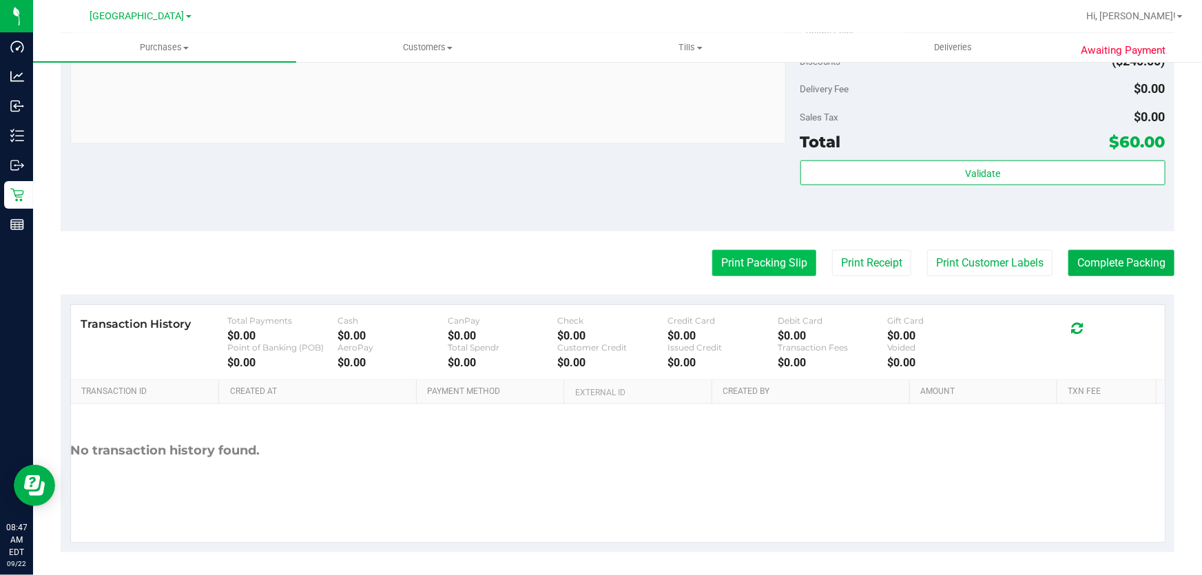
click at [599, 270] on button "Print Packing Slip" at bounding box center [764, 263] width 104 height 26
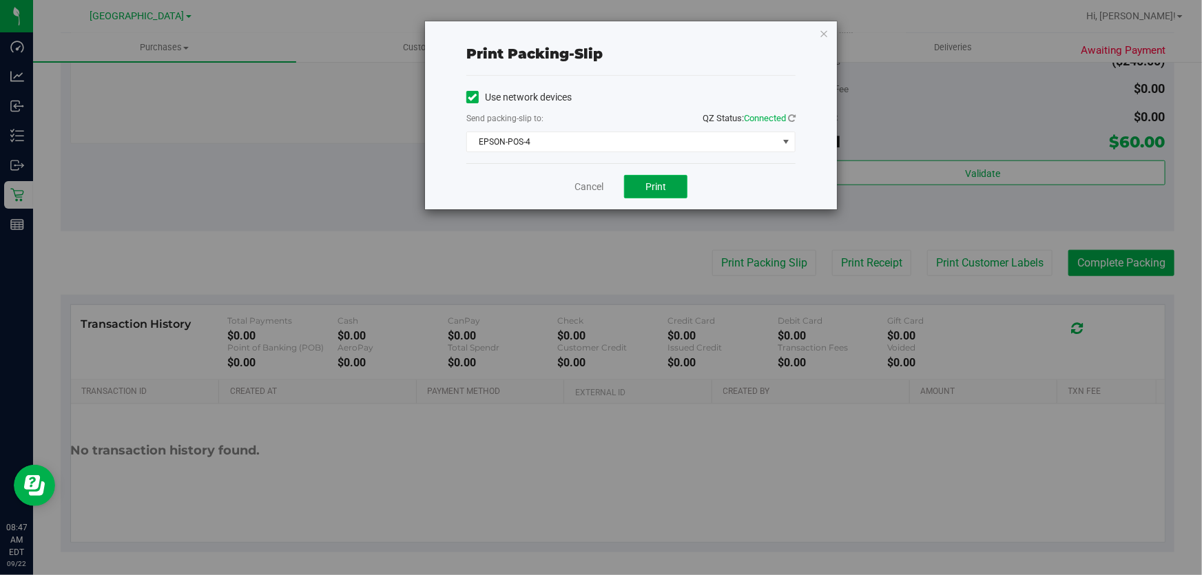
click at [599, 183] on span "Print" at bounding box center [655, 186] width 21 height 11
click at [584, 187] on link "Cancel" at bounding box center [588, 187] width 29 height 14
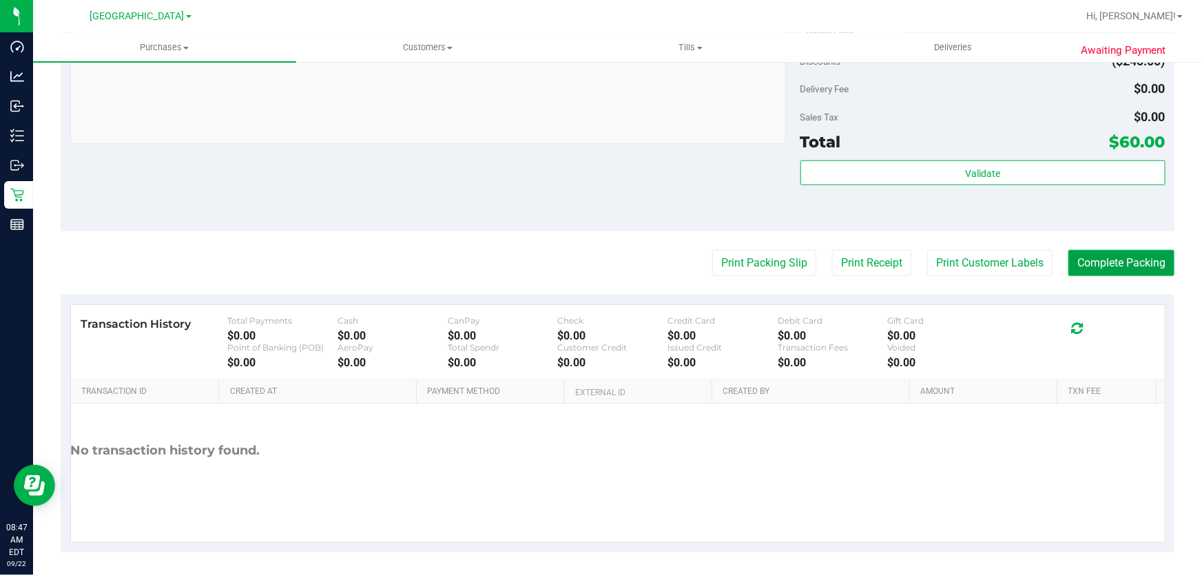
click at [599, 266] on button "Complete Packing" at bounding box center [1121, 263] width 106 height 26
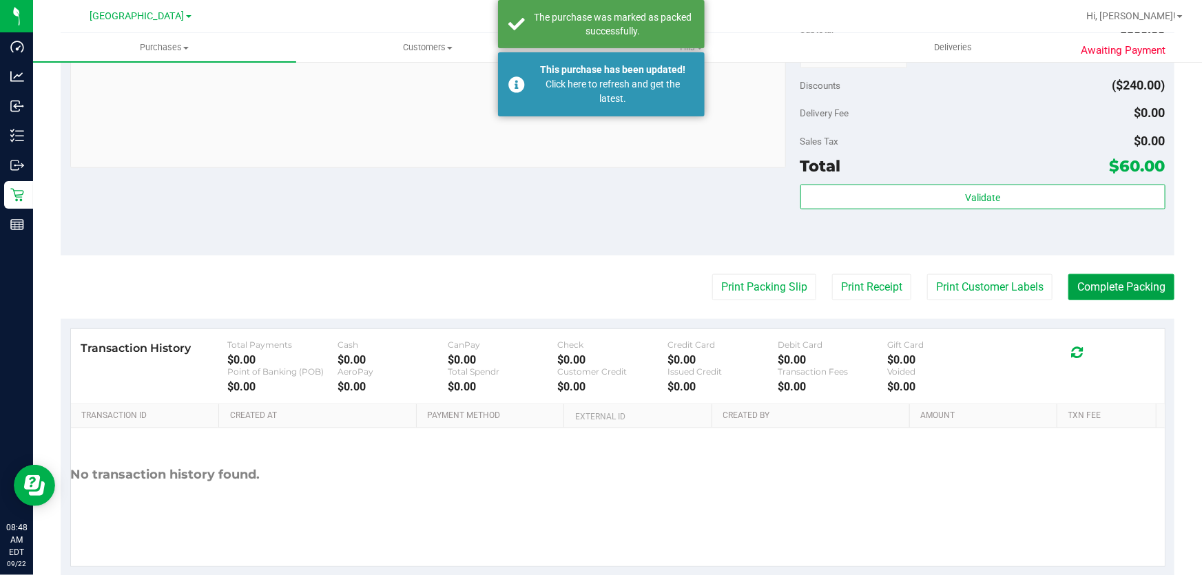
scroll to position [563, 0]
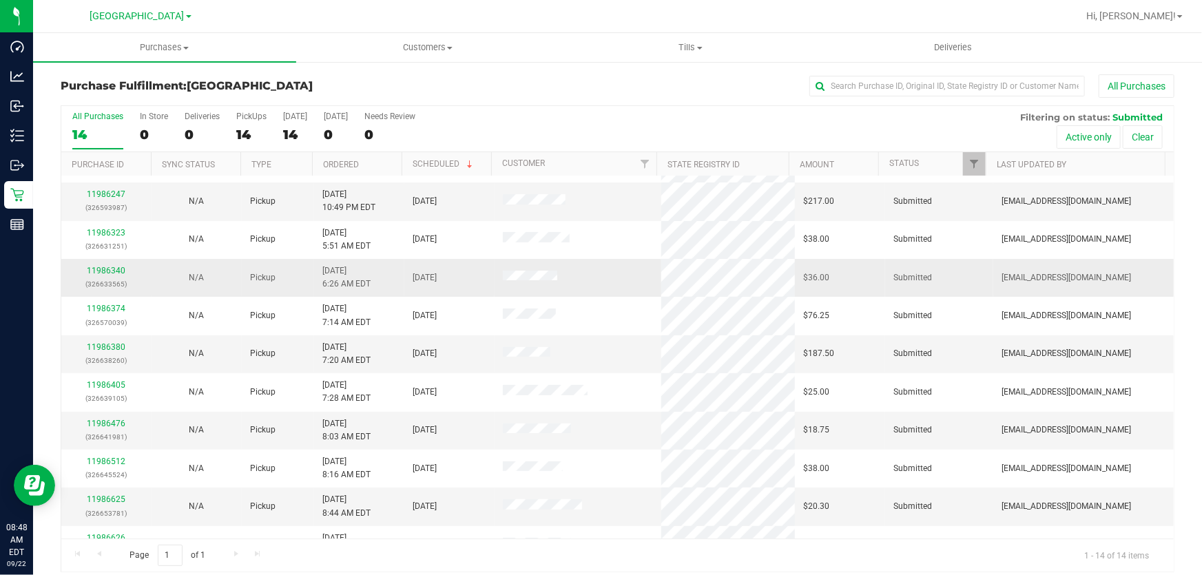
scroll to position [125, 0]
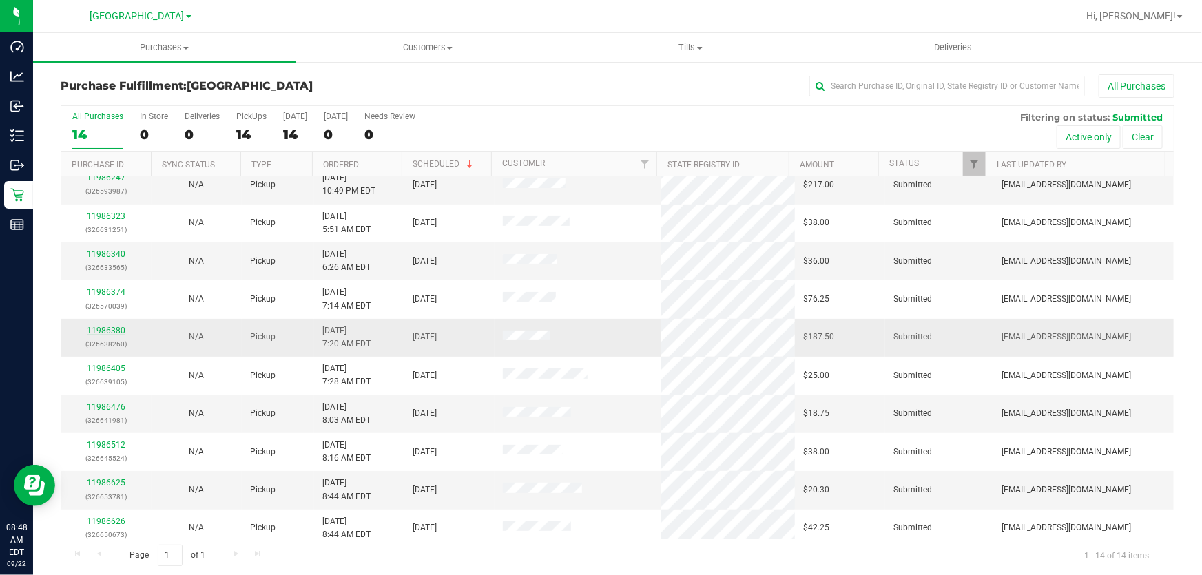
click at [115, 330] on link "11986380" at bounding box center [106, 331] width 39 height 10
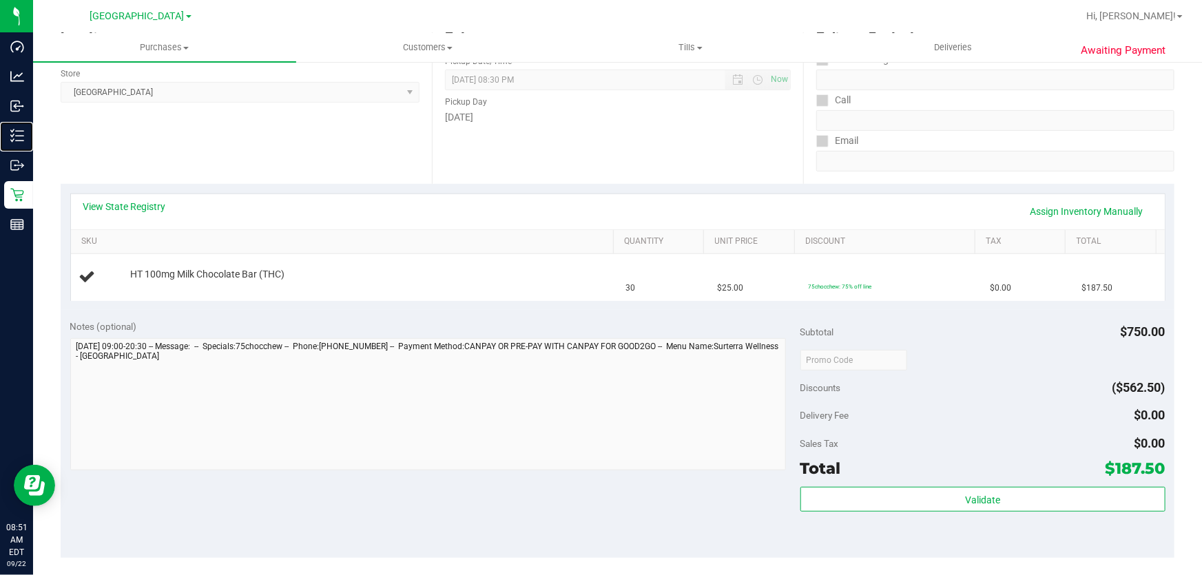
scroll to position [125, 0]
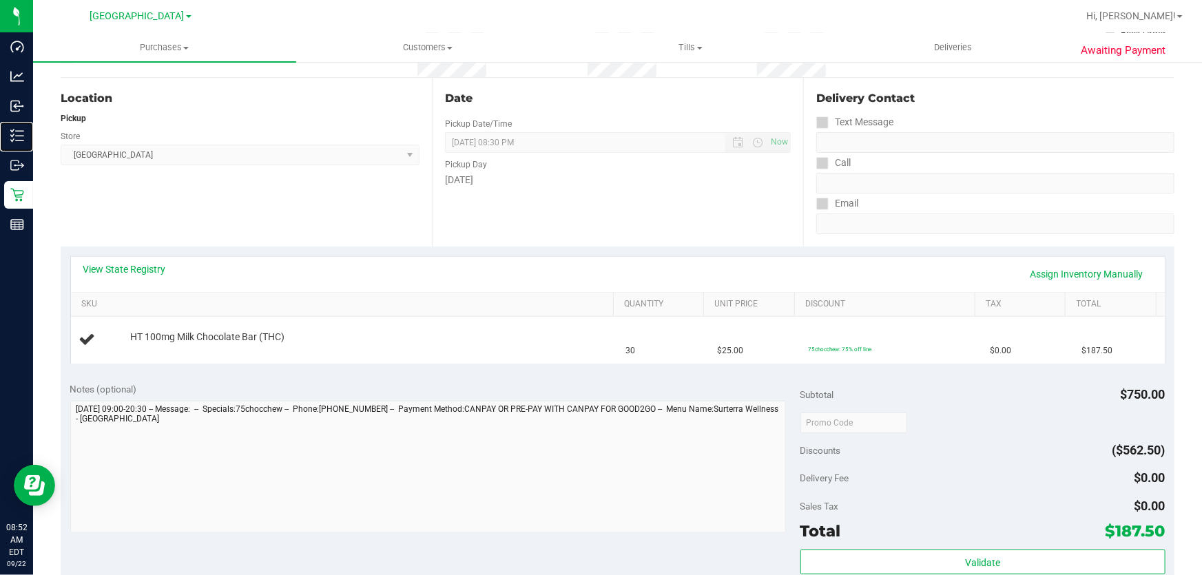
click at [0, 122] on link "Inventory" at bounding box center [16, 137] width 33 height 30
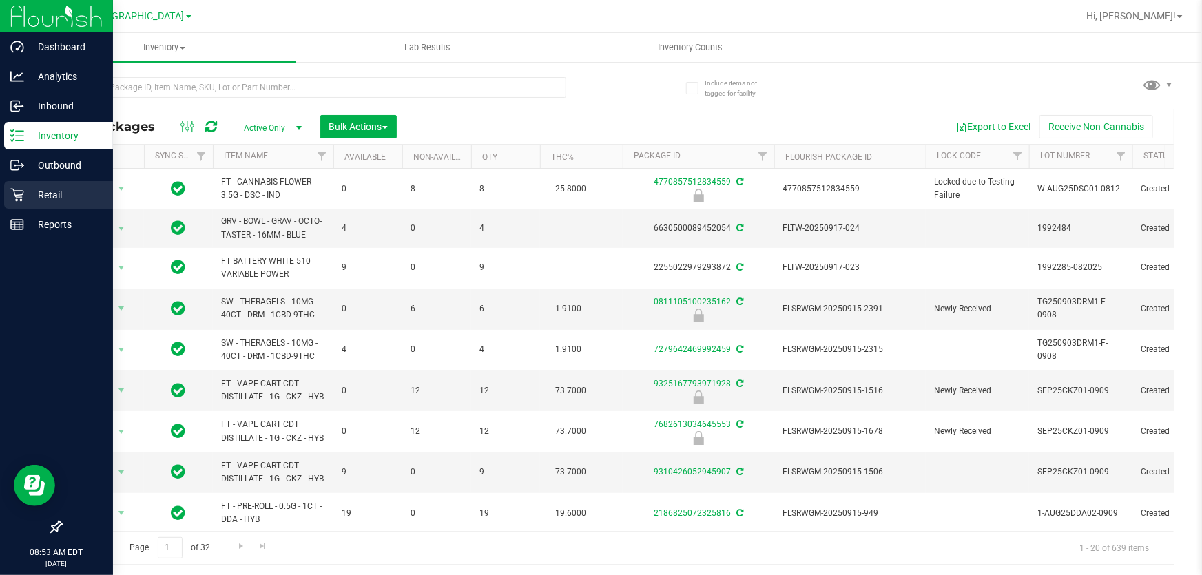
click at [56, 195] on p "Retail" at bounding box center [65, 195] width 83 height 17
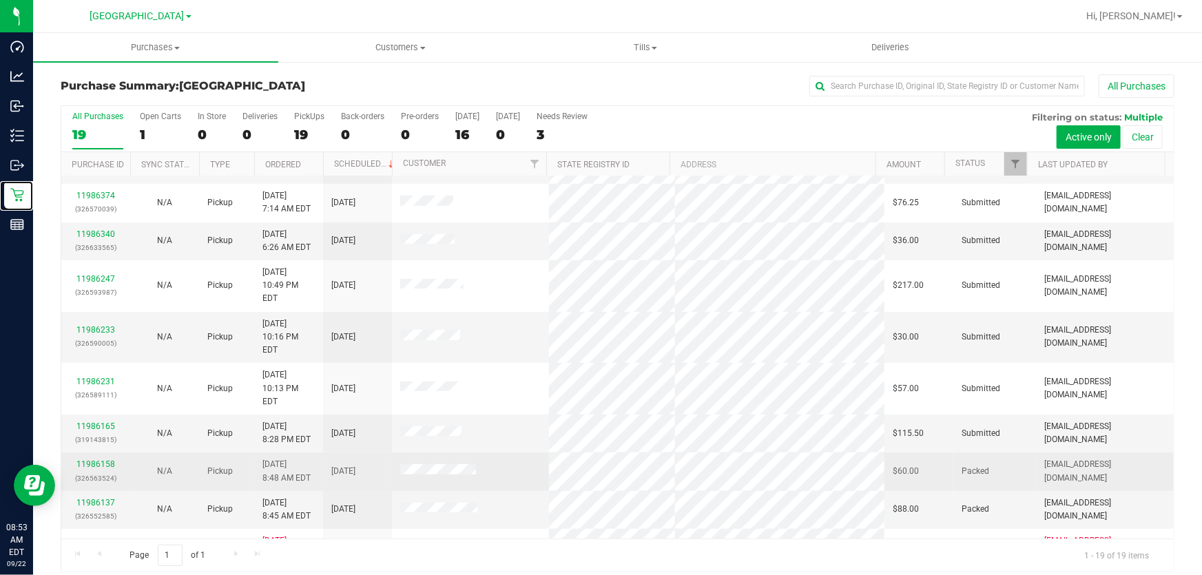
scroll to position [235, 0]
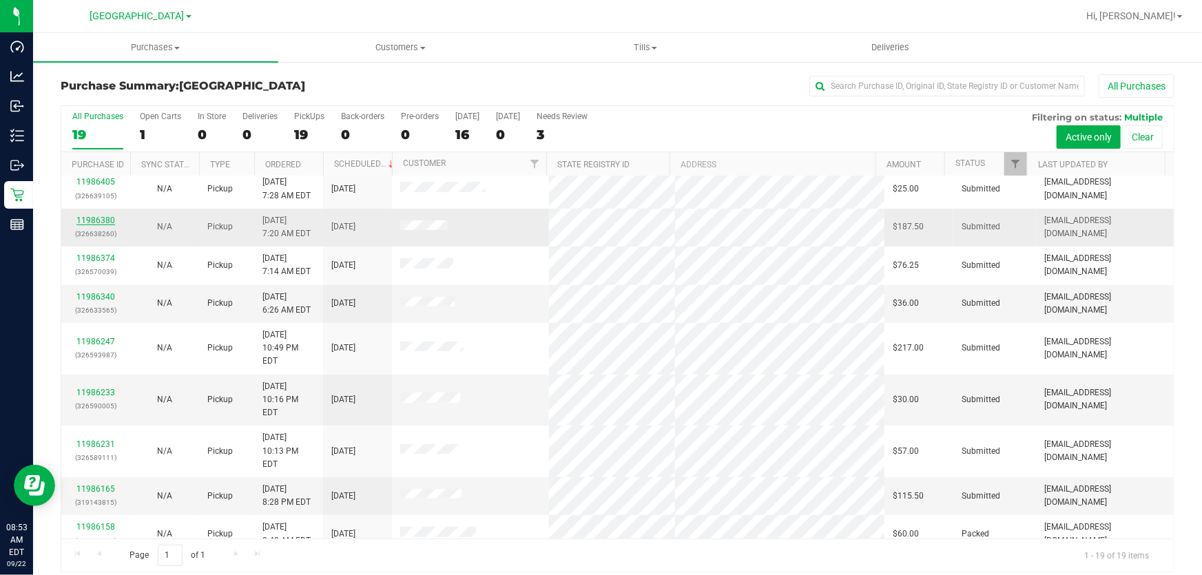
click at [98, 222] on link "11986380" at bounding box center [95, 221] width 39 height 10
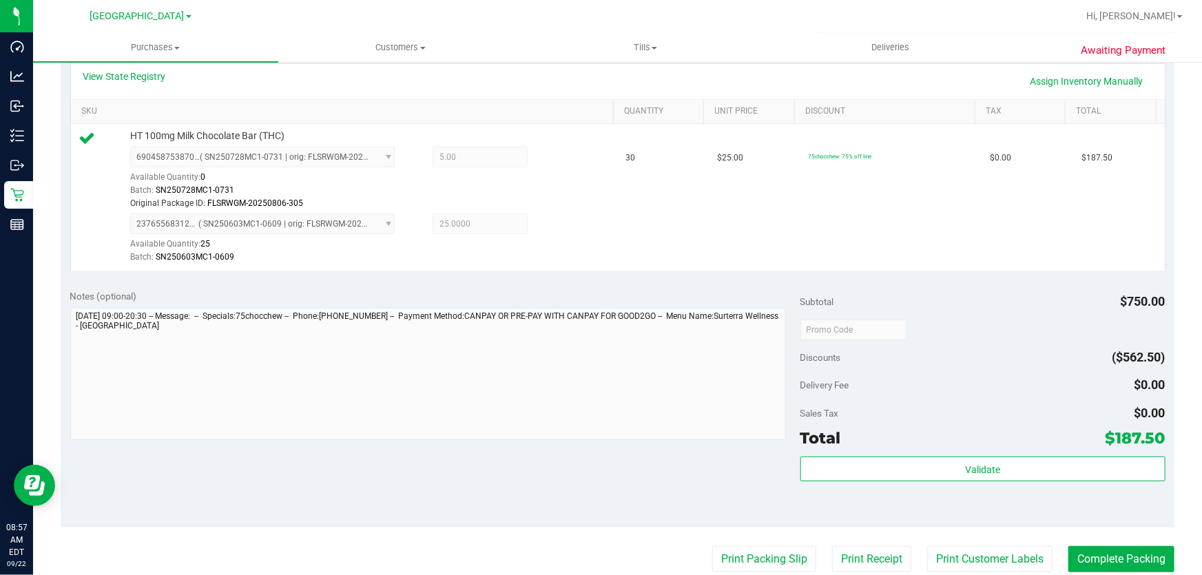
scroll to position [501, 0]
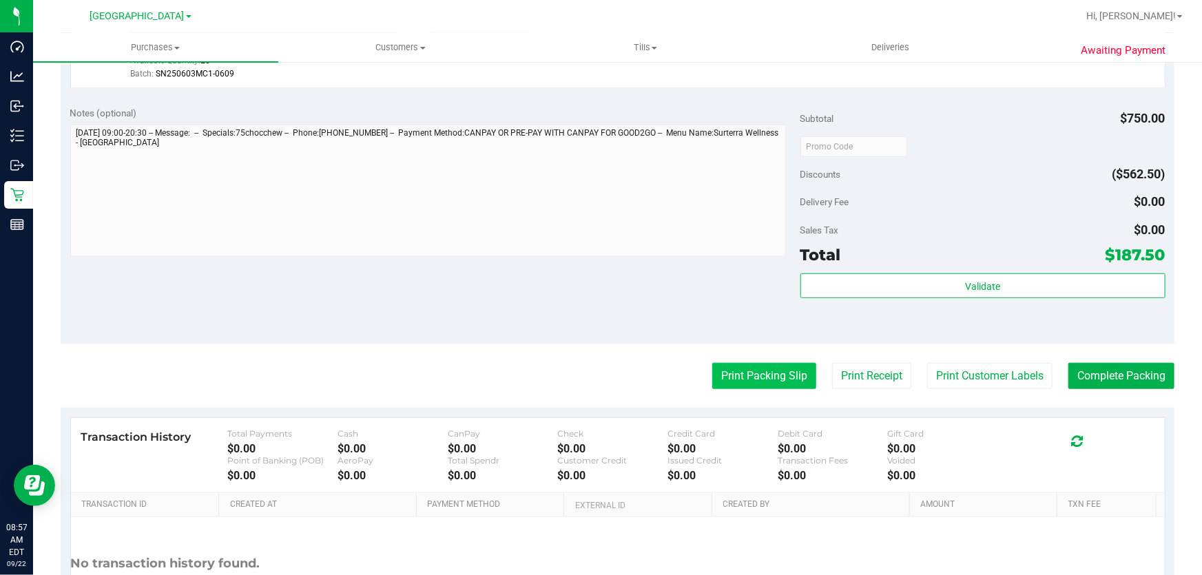
click at [599, 374] on button "Print Packing Slip" at bounding box center [764, 376] width 104 height 26
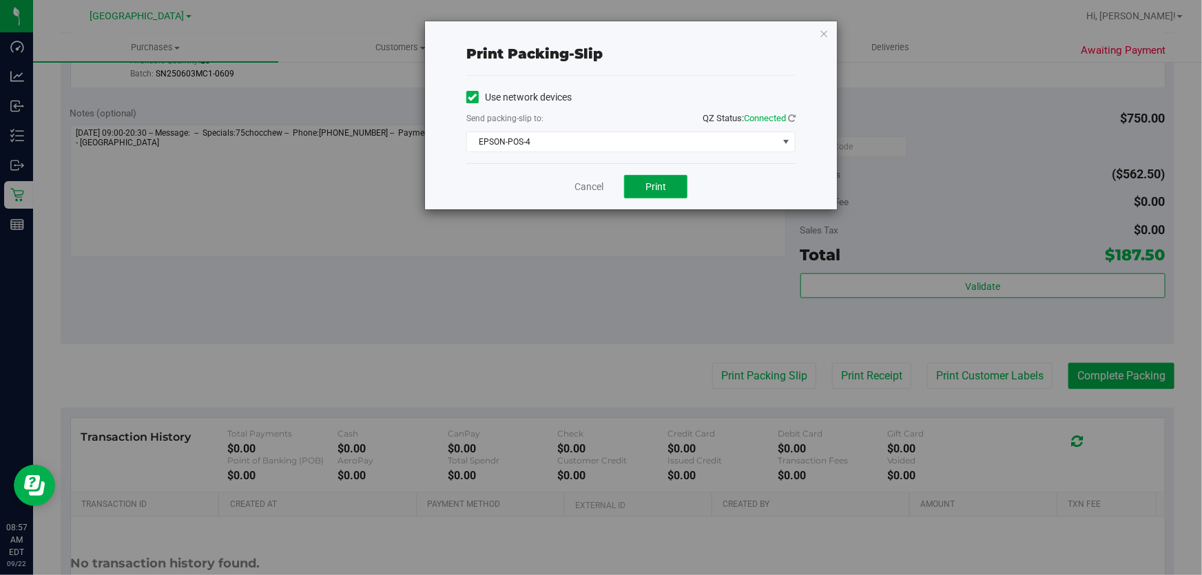
click at [599, 182] on span "Print" at bounding box center [655, 186] width 21 height 11
click at [592, 186] on link "Cancel" at bounding box center [588, 187] width 29 height 14
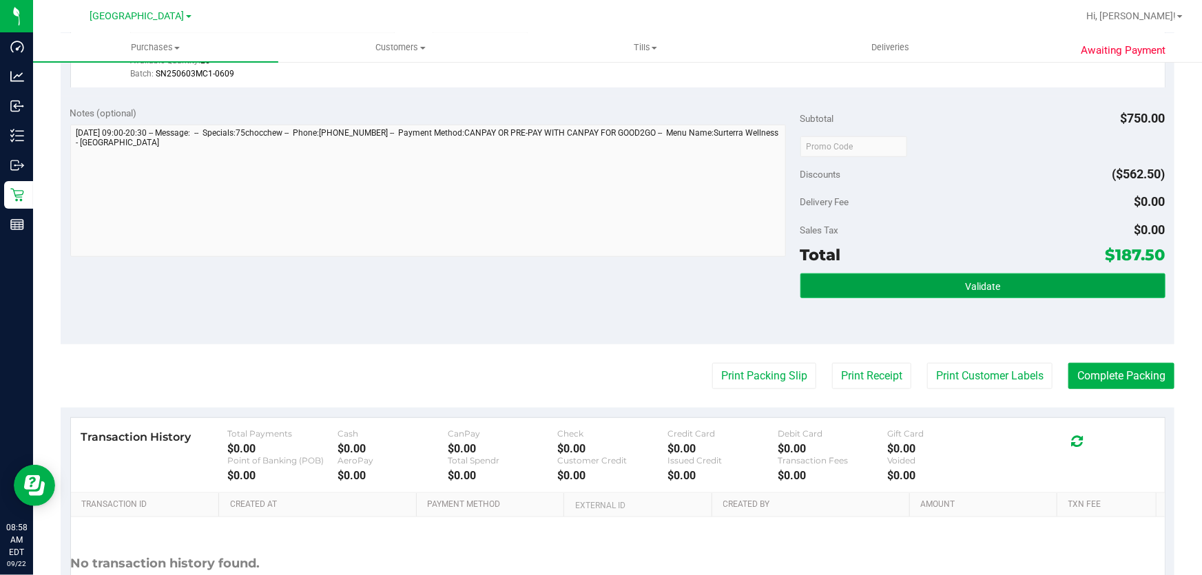
click at [599, 291] on button "Validate" at bounding box center [982, 285] width 365 height 25
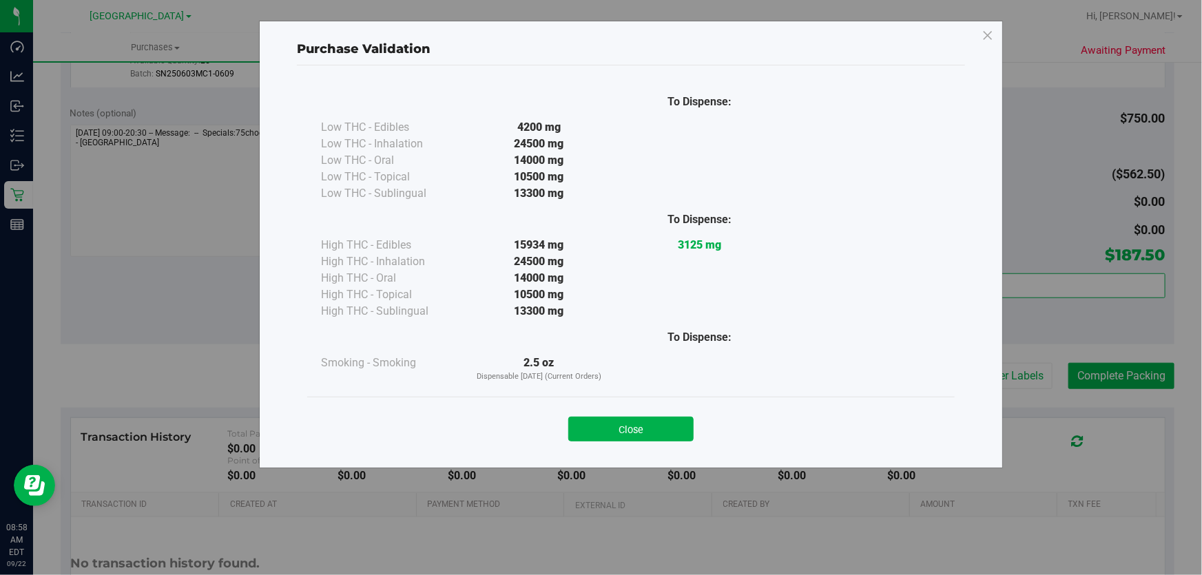
click at [599, 445] on div "Close" at bounding box center [630, 425] width 647 height 56
click at [599, 432] on button "Close" at bounding box center [630, 429] width 125 height 25
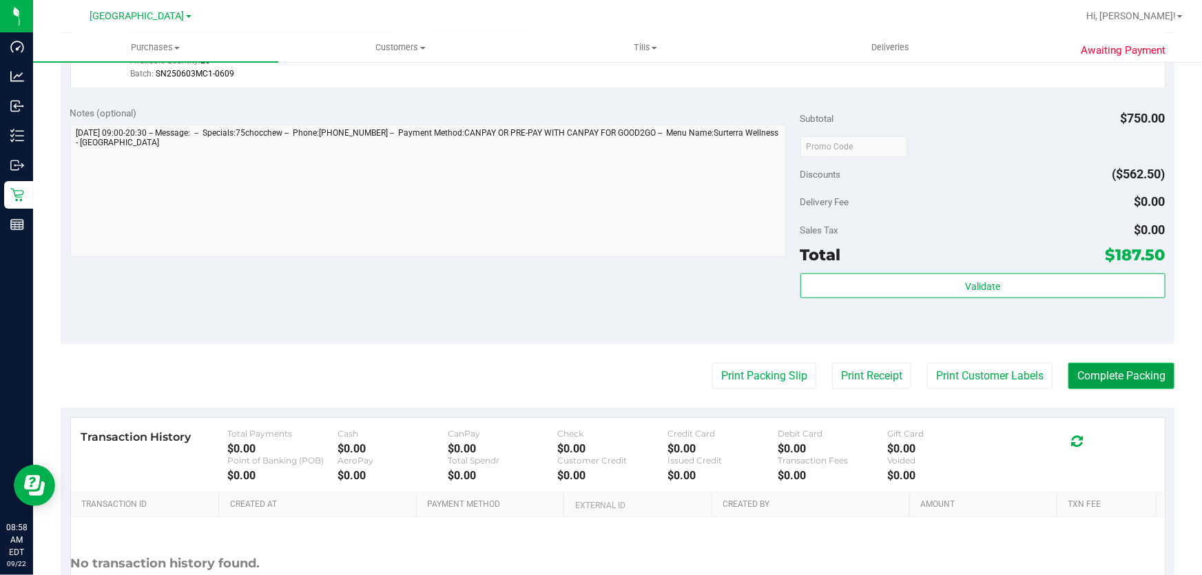
click at [599, 373] on button "Complete Packing" at bounding box center [1121, 376] width 106 height 26
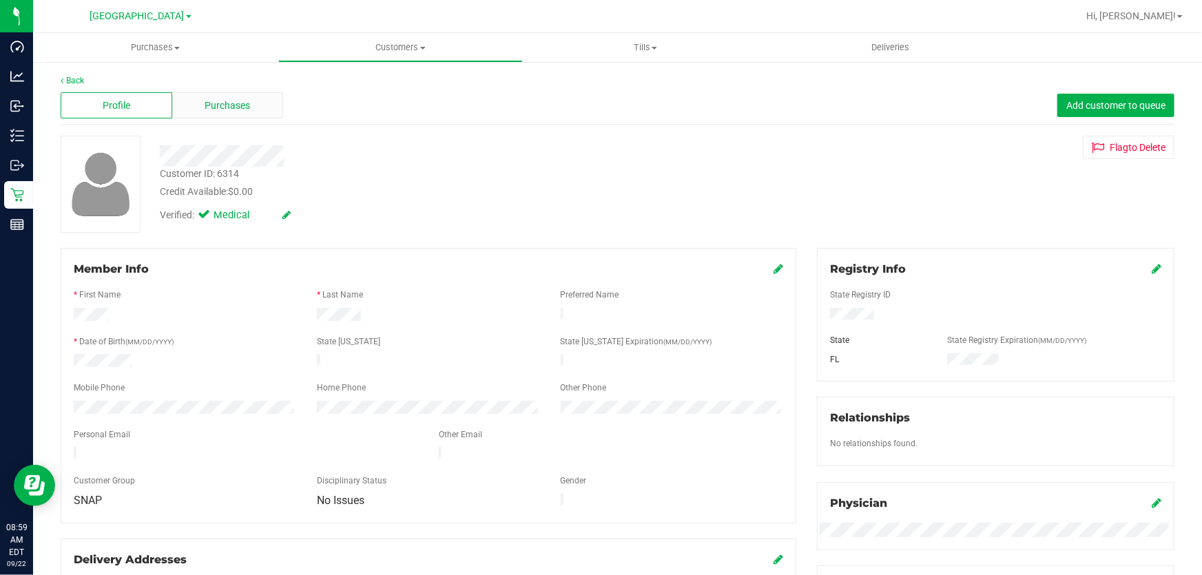
click at [250, 113] on div "Purchases" at bounding box center [228, 105] width 112 height 26
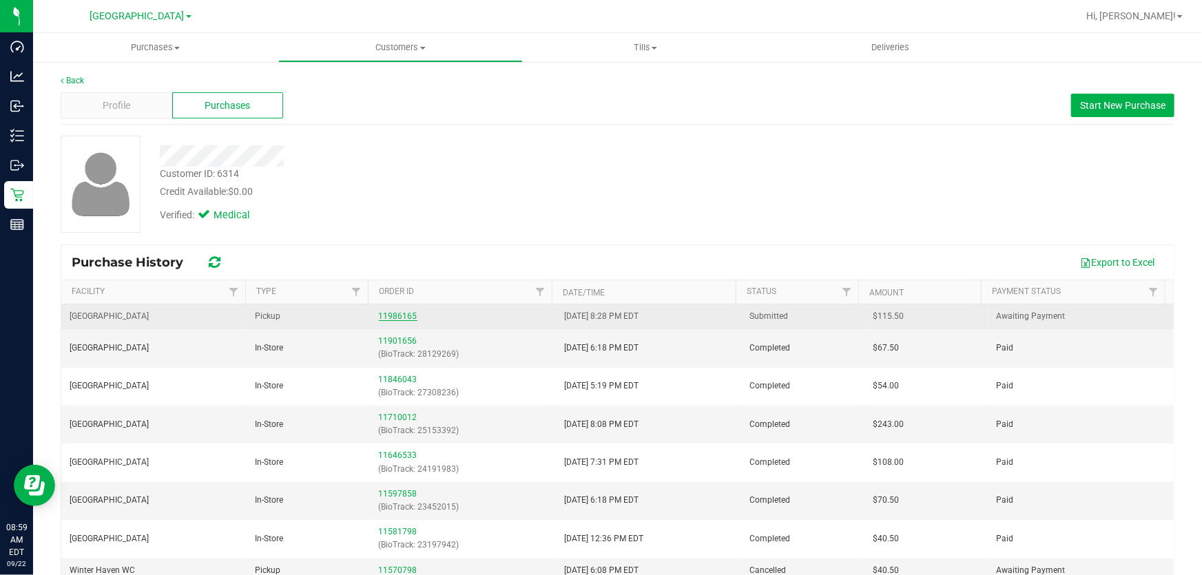
click at [380, 316] on link "11986165" at bounding box center [398, 316] width 39 height 10
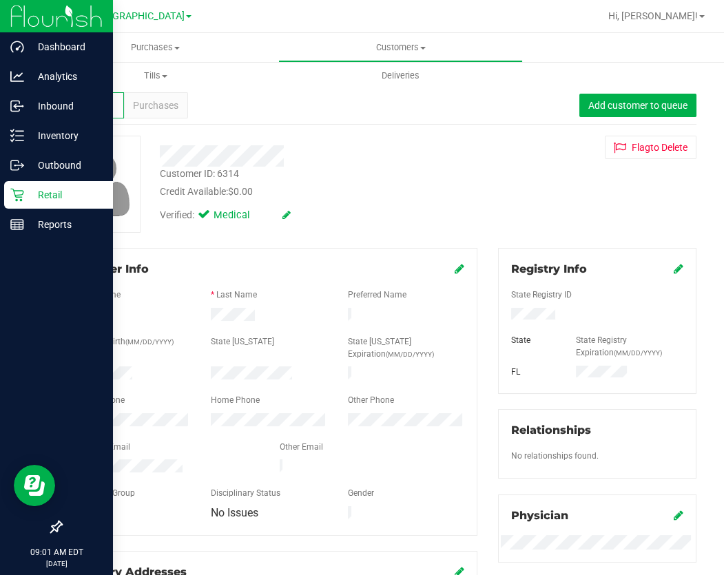
click at [46, 191] on p "Retail" at bounding box center [65, 195] width 83 height 17
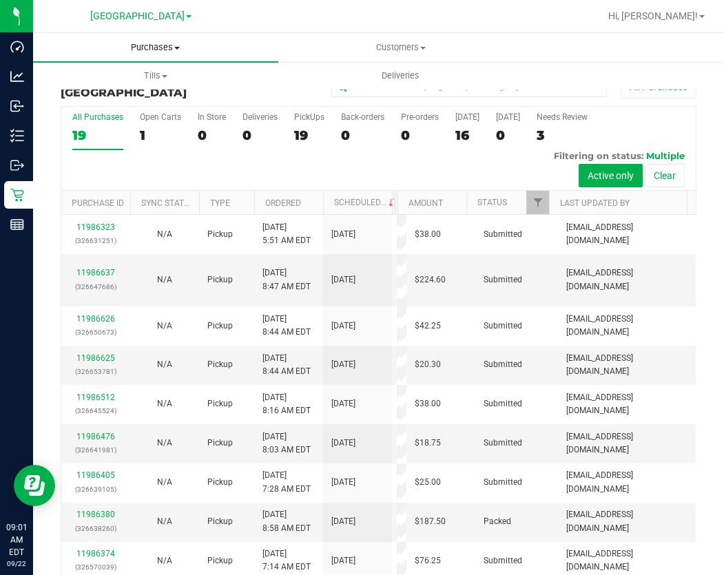
click at [162, 51] on span "Purchases" at bounding box center [155, 47] width 245 height 12
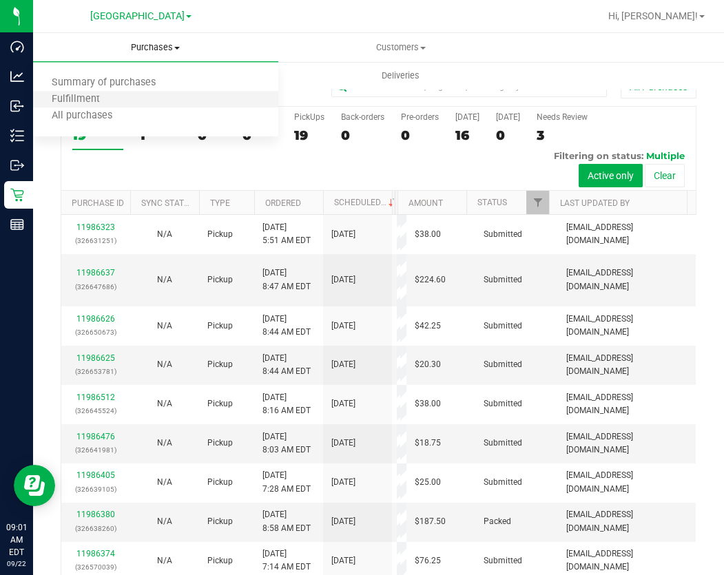
click at [142, 96] on li "Fulfillment" at bounding box center [155, 100] width 245 height 17
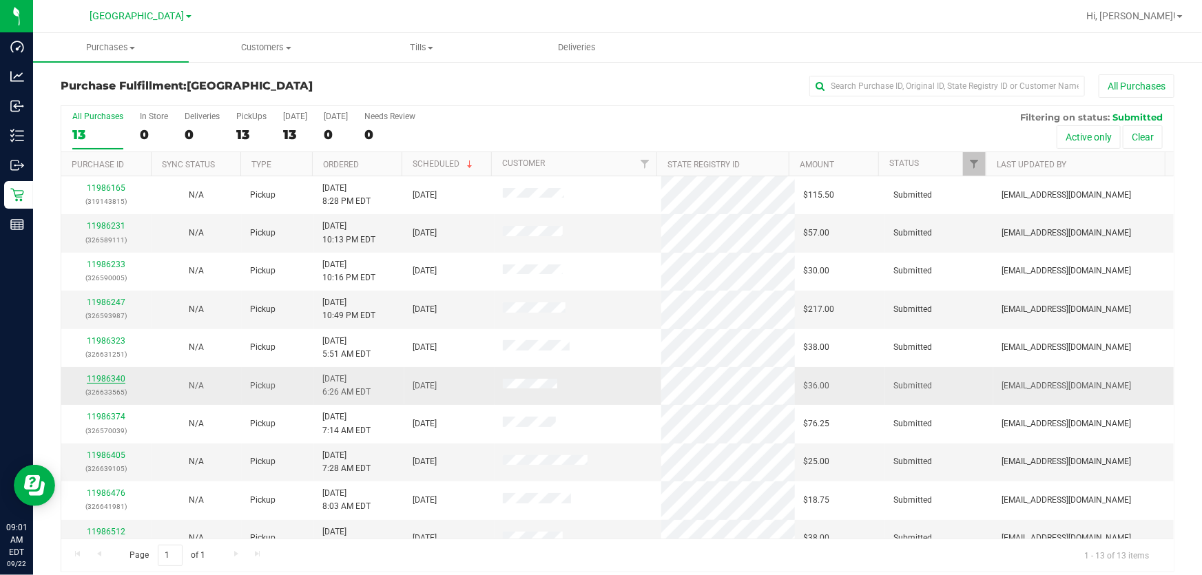
click at [101, 375] on link "11986340" at bounding box center [106, 379] width 39 height 10
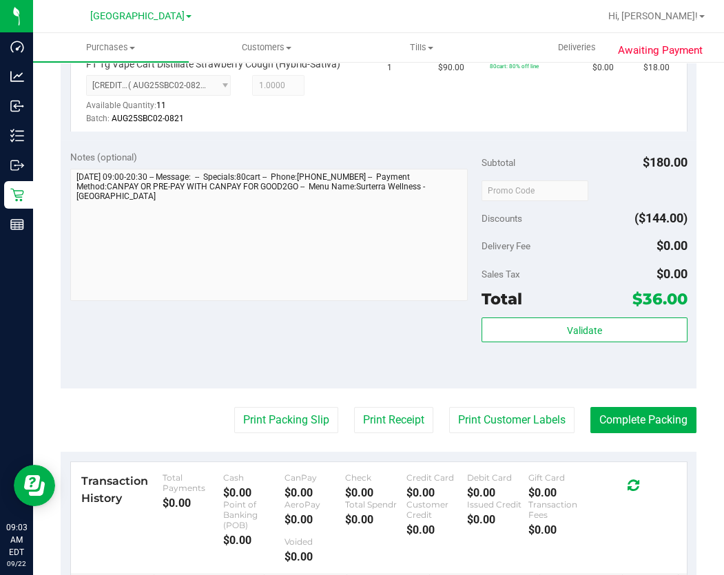
scroll to position [541, 0]
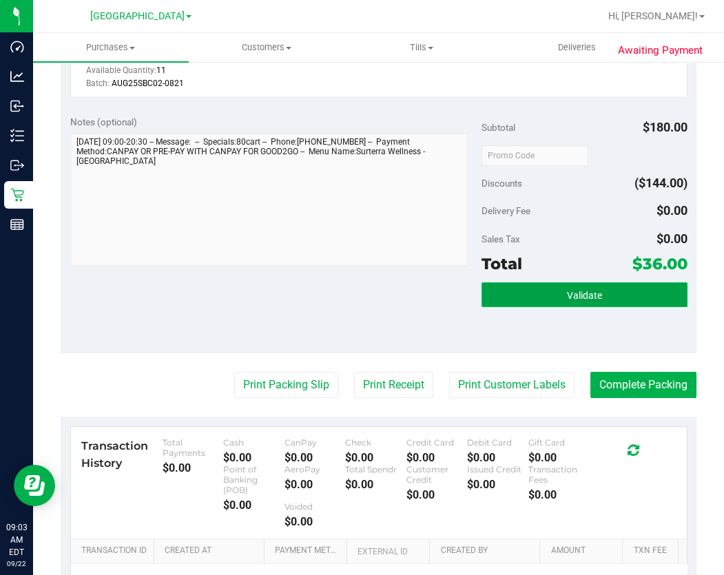
click at [578, 300] on button "Validate" at bounding box center [584, 294] width 206 height 25
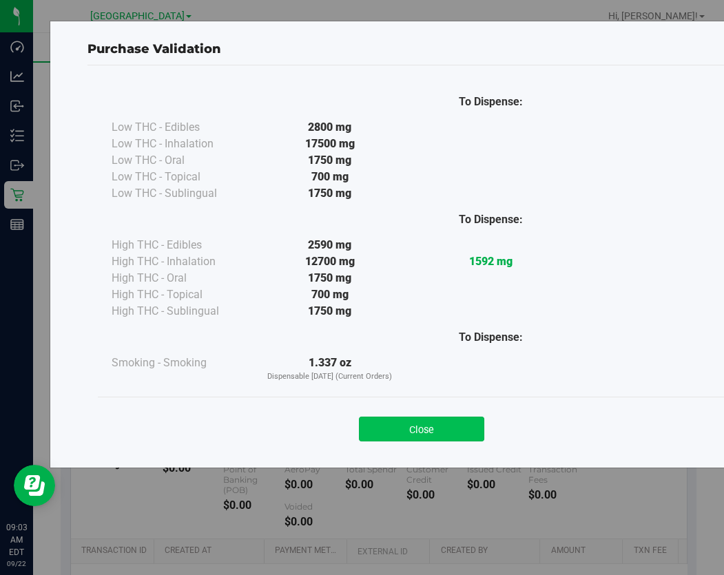
click at [448, 423] on button "Close" at bounding box center [421, 429] width 125 height 25
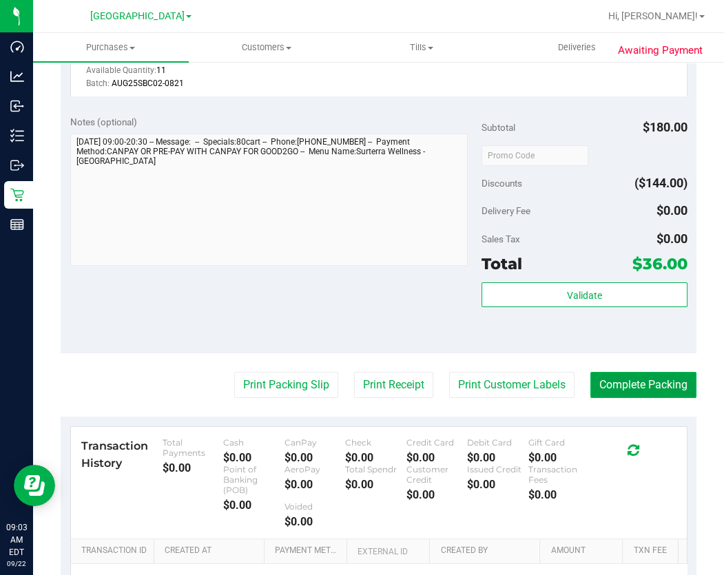
click at [599, 377] on button "Complete Packing" at bounding box center [643, 385] width 106 height 26
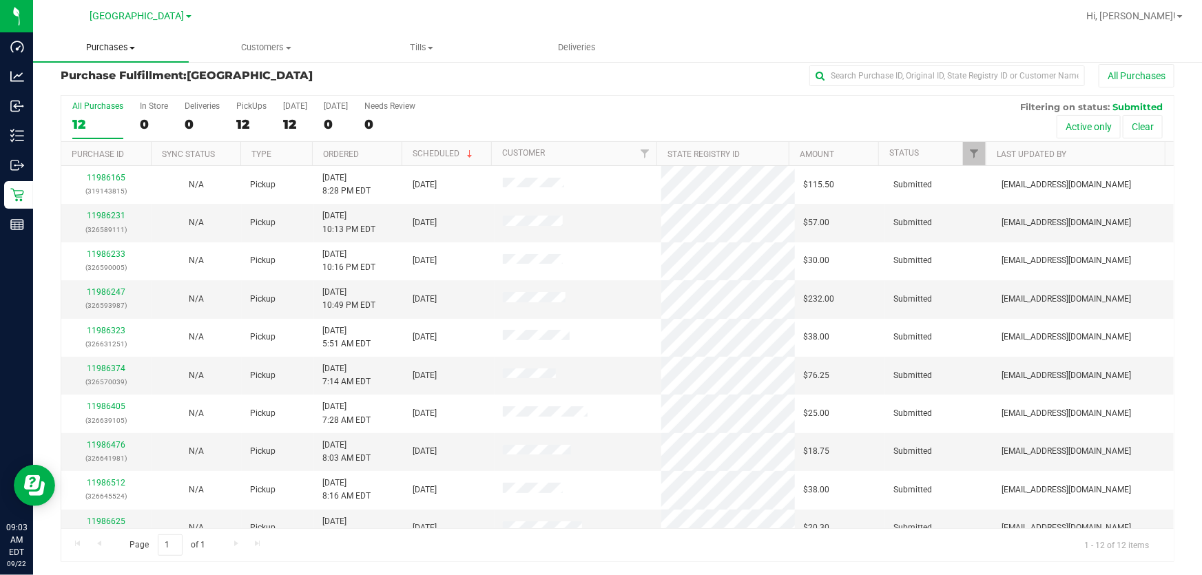
click at [117, 54] on uib-tab-heading "Purchases Summary of purchases Fulfillment All purchases" at bounding box center [111, 47] width 156 height 29
click at [109, 79] on span "Summary of purchases" at bounding box center [103, 83] width 141 height 12
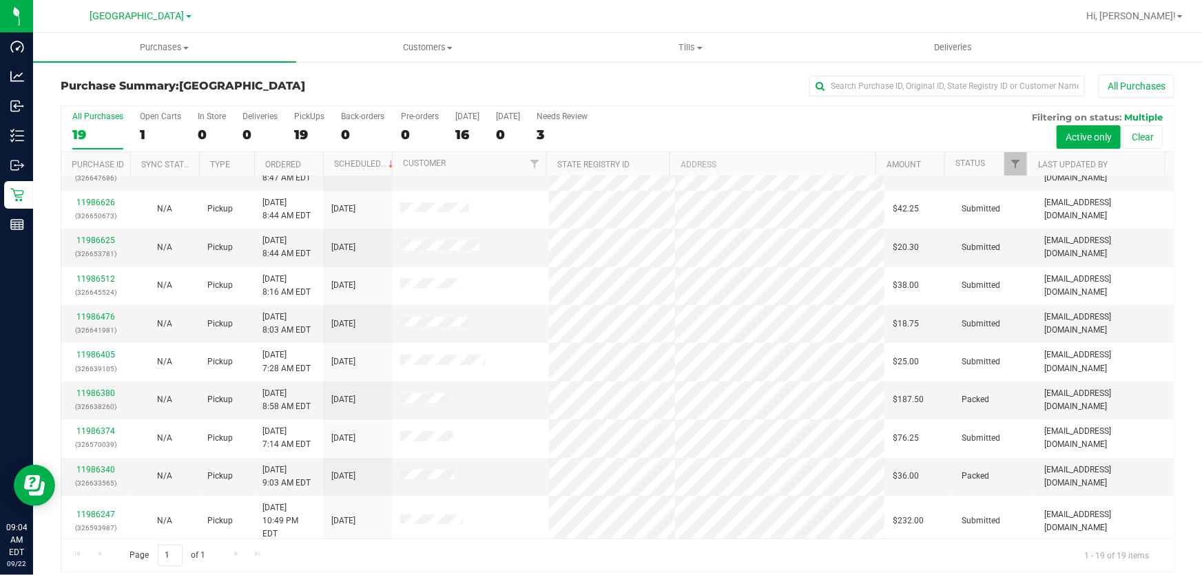
scroll to position [125, 0]
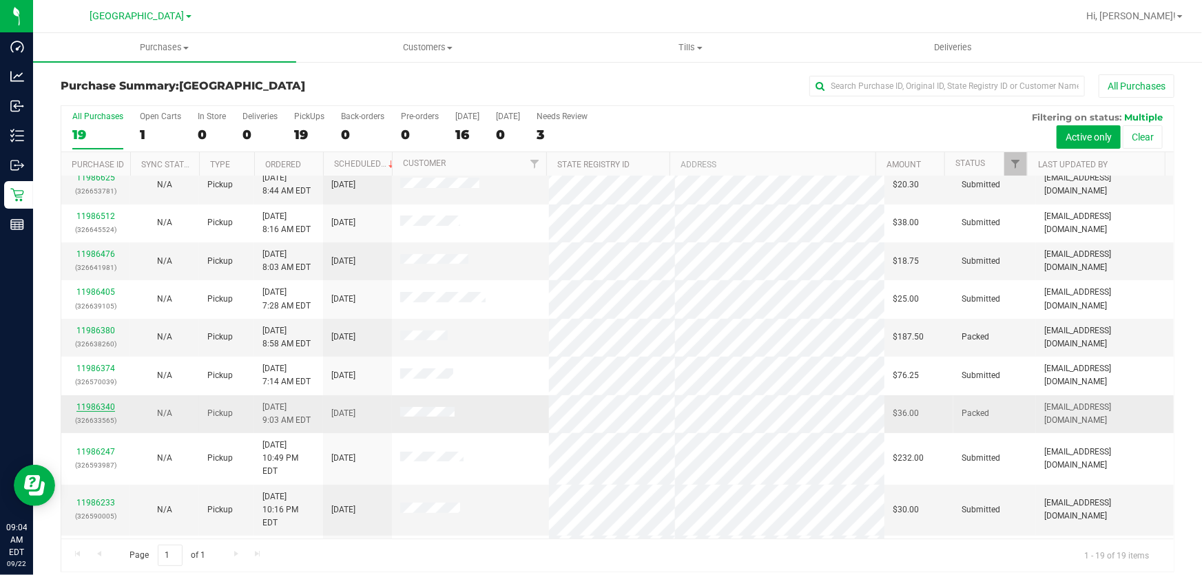
click at [96, 406] on link "11986340" at bounding box center [95, 407] width 39 height 10
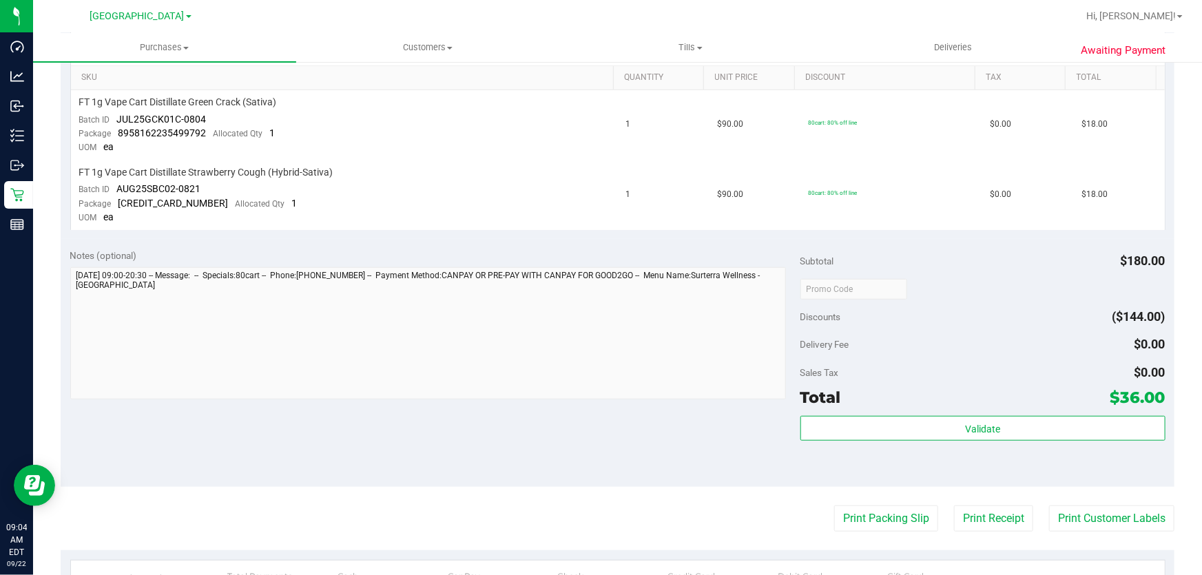
scroll to position [375, 0]
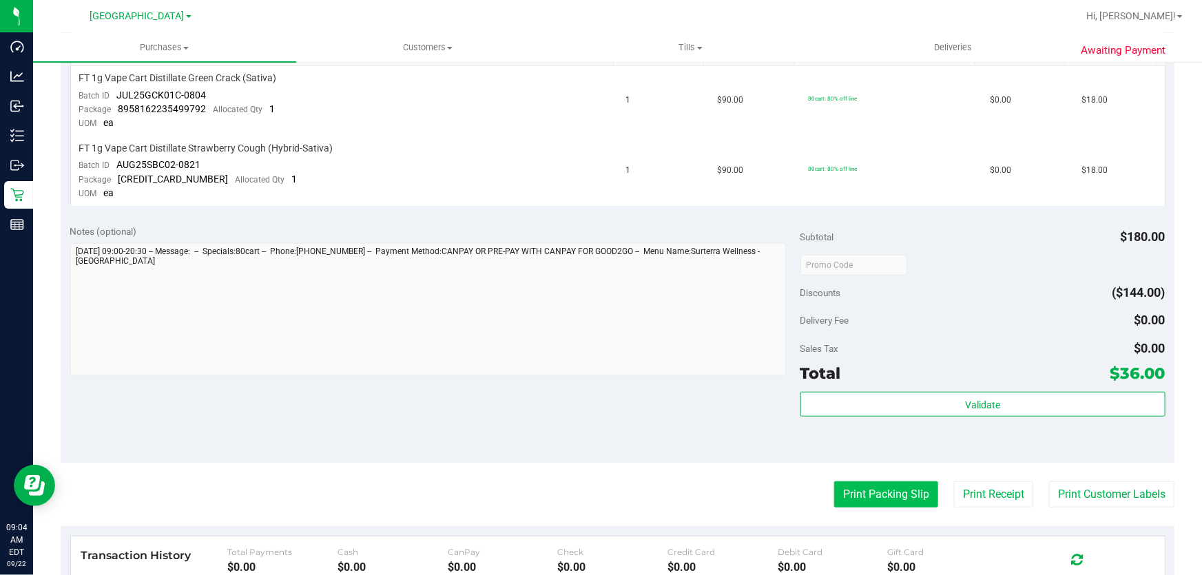
click at [599, 493] on button "Print Packing Slip" at bounding box center [886, 494] width 104 height 26
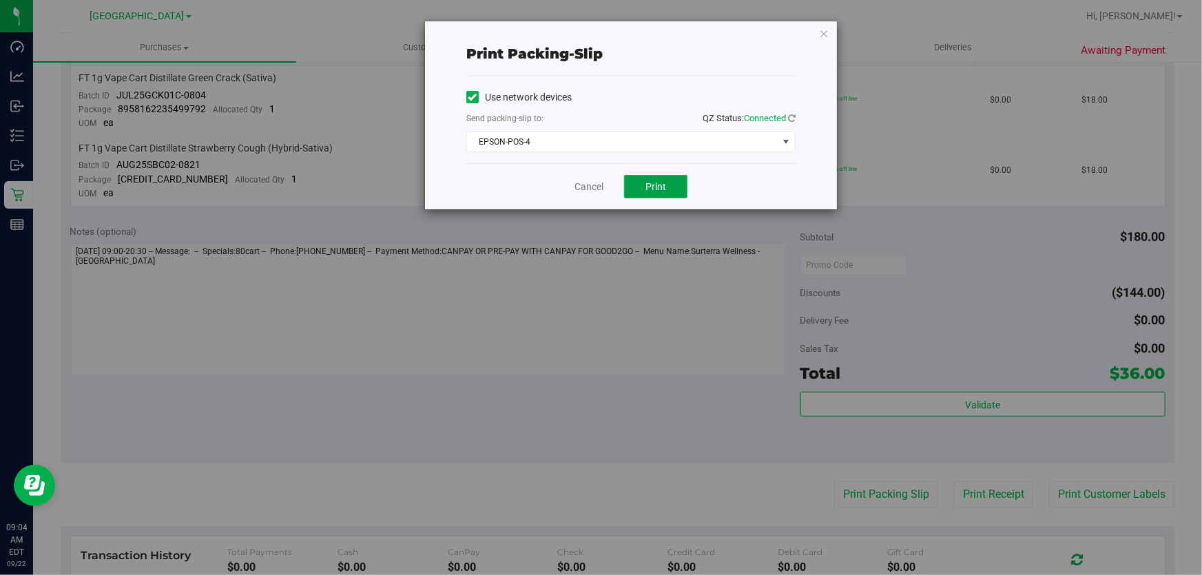
click at [599, 183] on span "Print" at bounding box center [655, 186] width 21 height 11
click at [599, 36] on icon "button" at bounding box center [824, 33] width 10 height 17
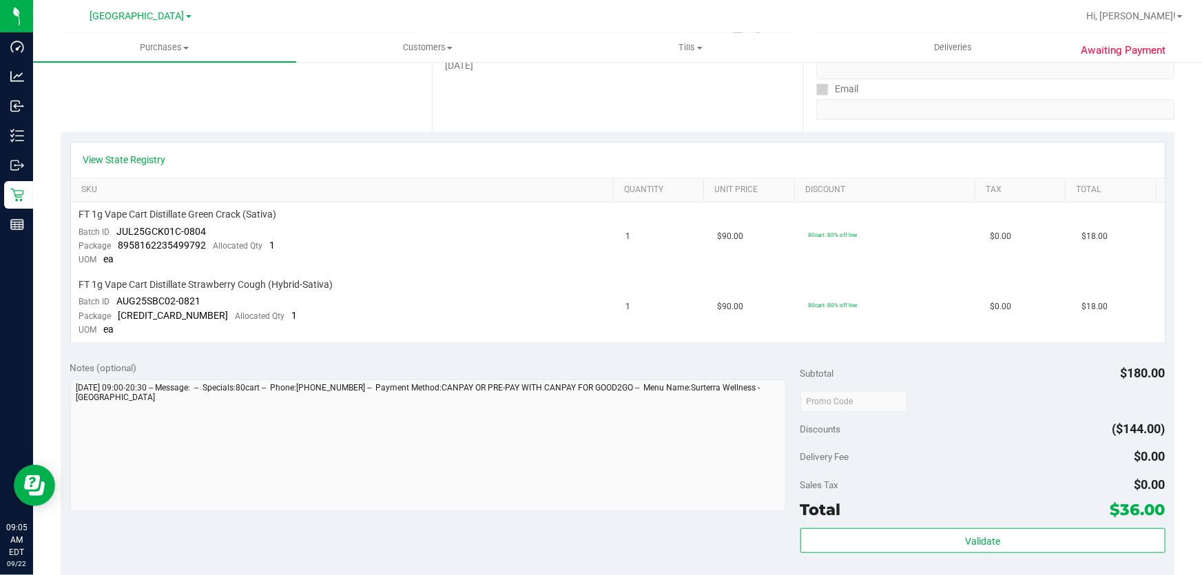
scroll to position [0, 0]
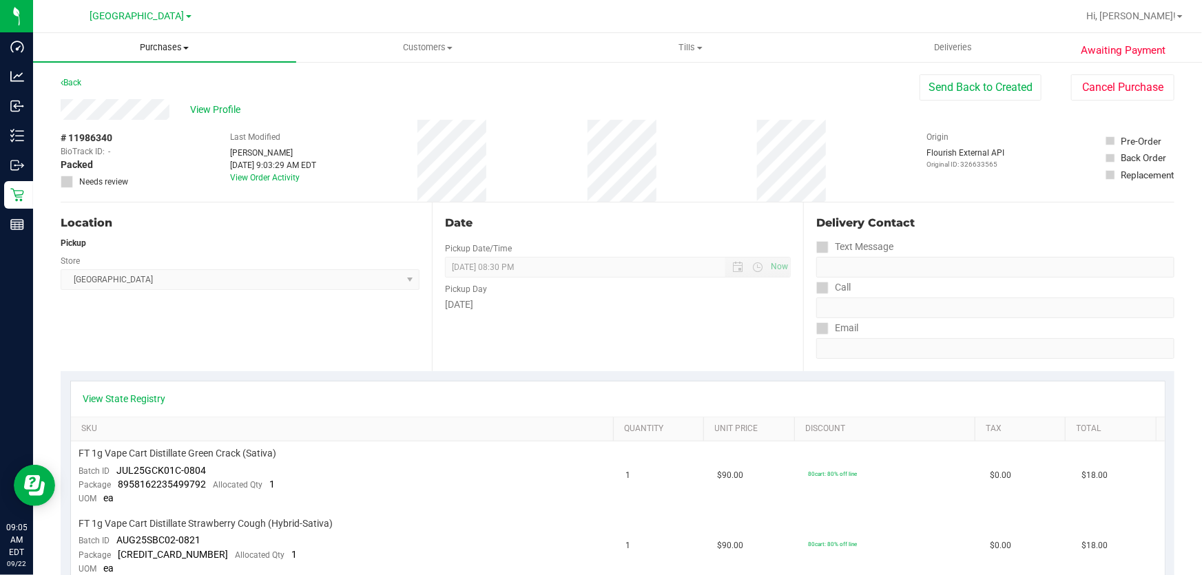
click at [149, 43] on span "Purchases" at bounding box center [164, 47] width 263 height 12
click at [140, 92] on li "Fulfillment" at bounding box center [164, 100] width 263 height 17
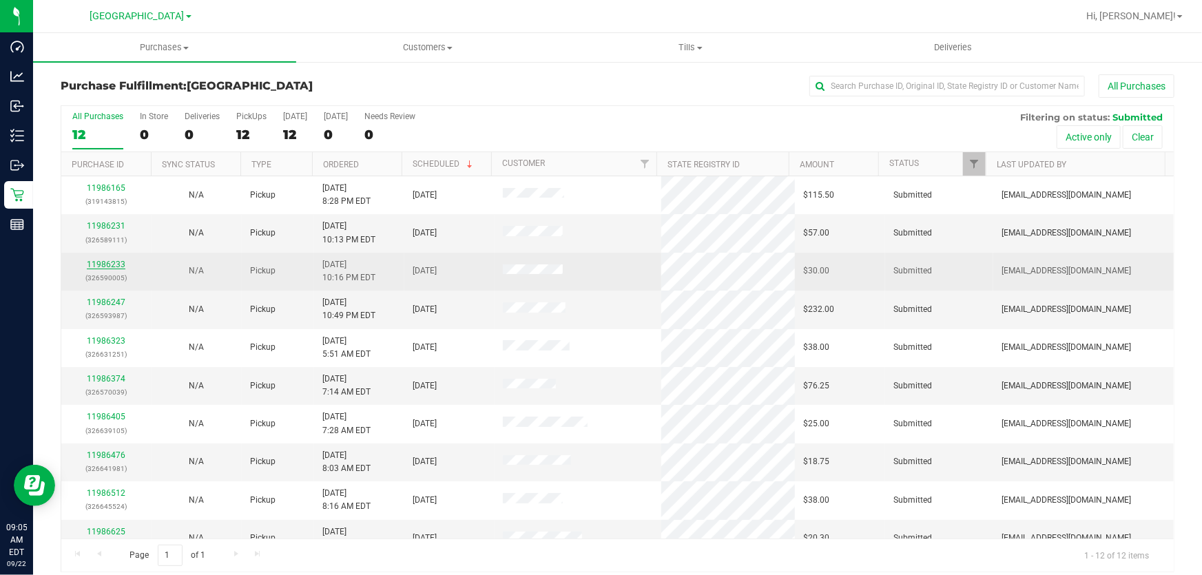
click at [116, 262] on link "11986233" at bounding box center [106, 265] width 39 height 10
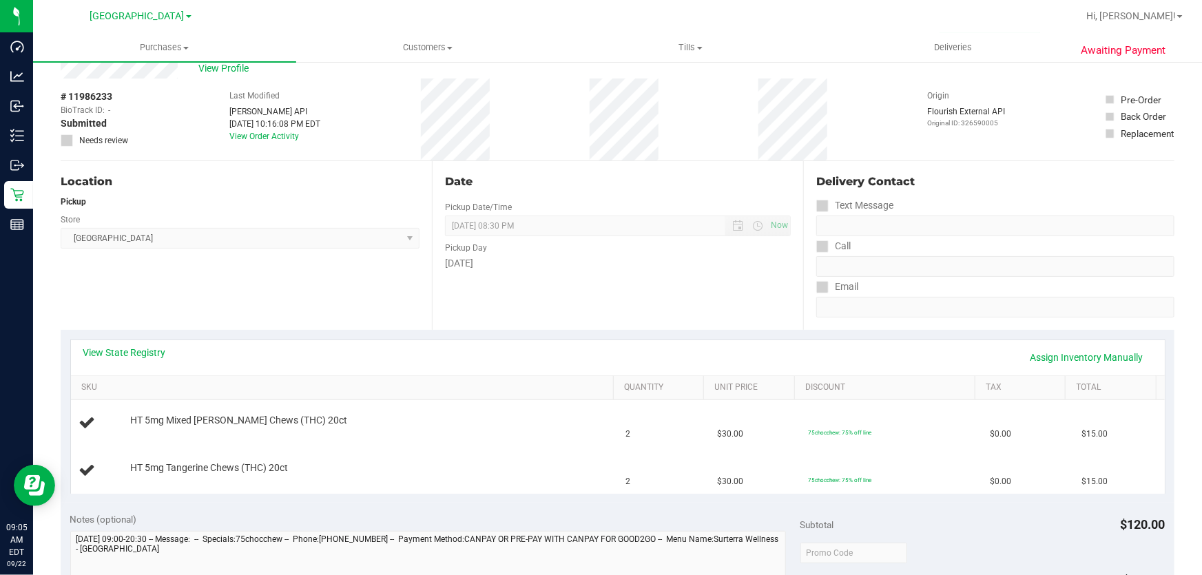
scroll to position [62, 0]
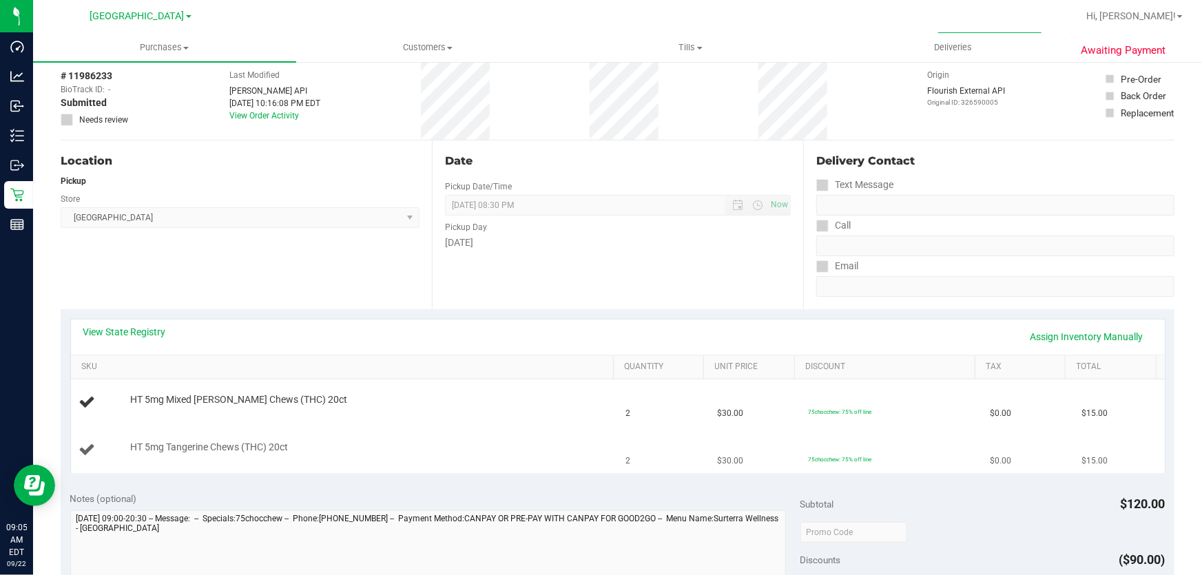
click at [508, 445] on div "HT 5mg Tangerine Chews (THC) 20ct" at bounding box center [365, 448] width 484 height 14
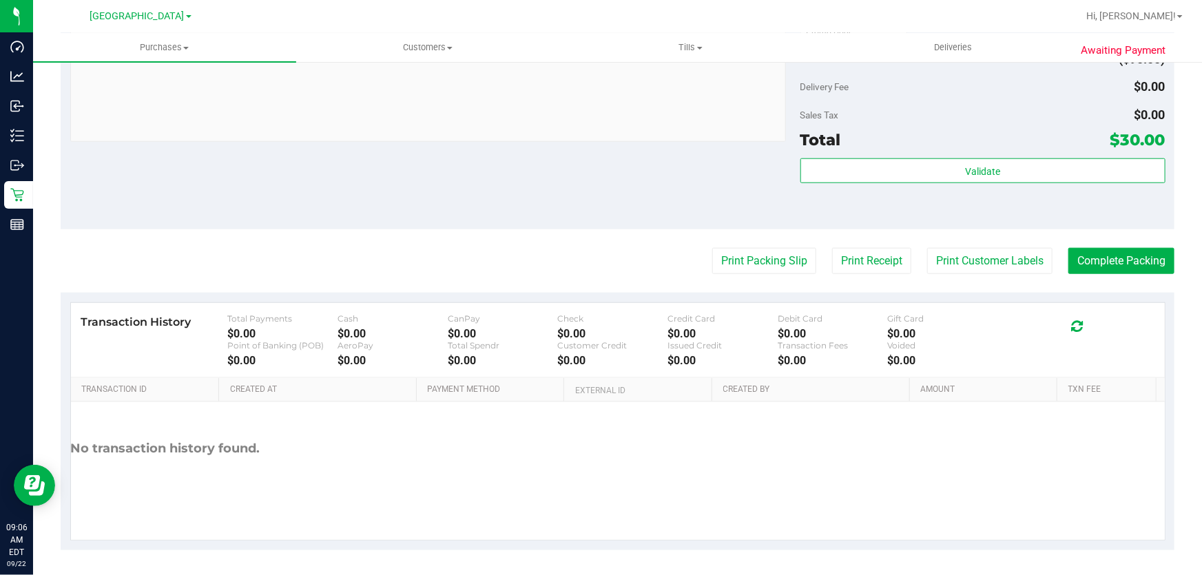
scroll to position [503, 0]
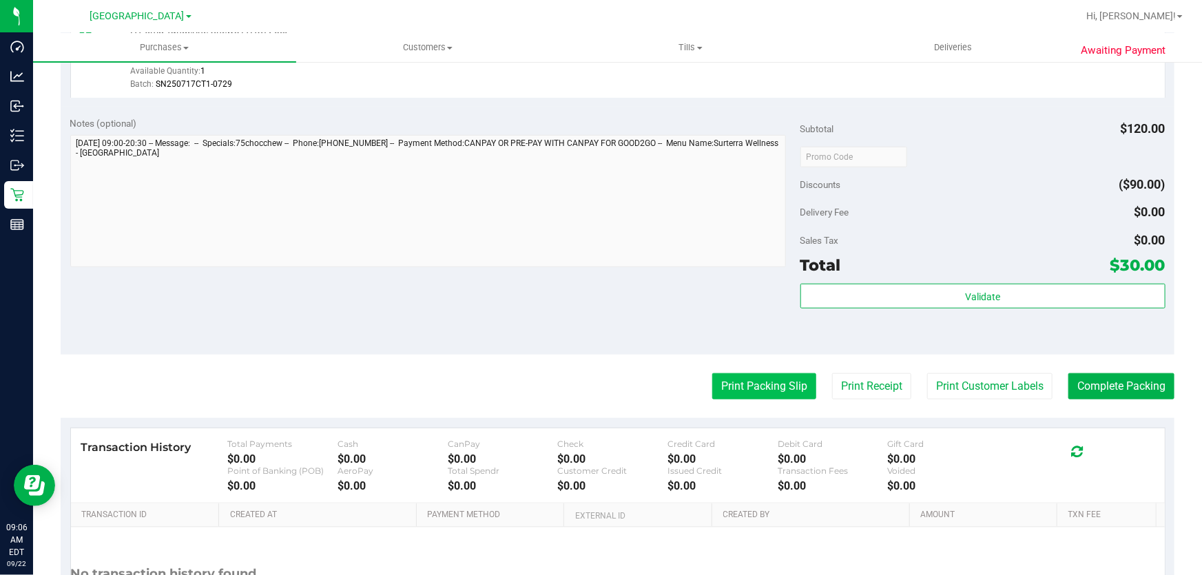
click at [599, 388] on button "Print Packing Slip" at bounding box center [764, 386] width 104 height 26
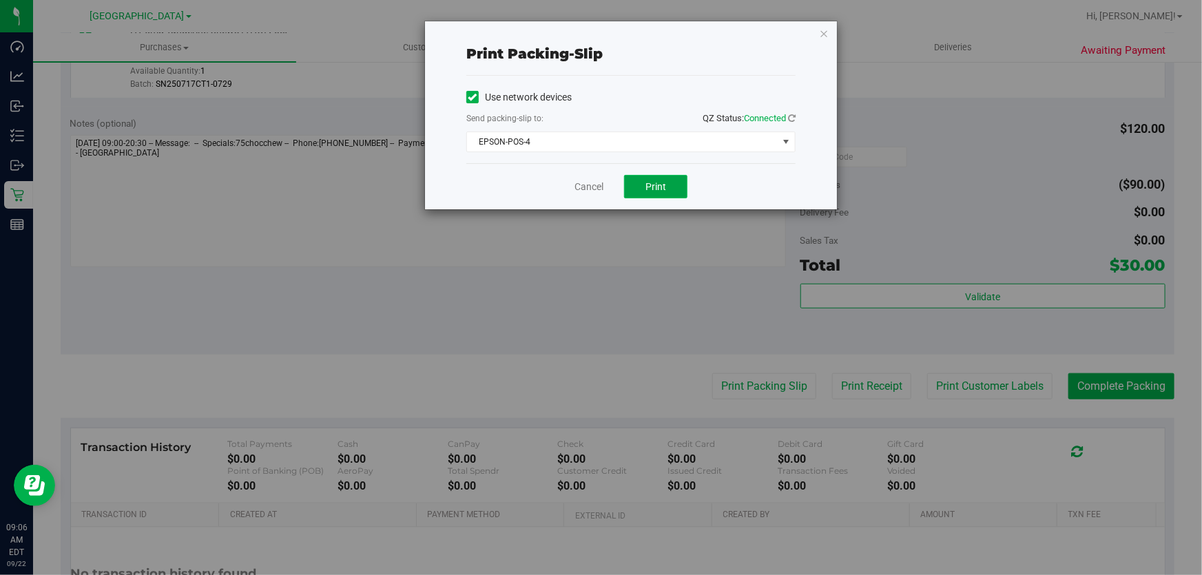
click at [599, 181] on span "Print" at bounding box center [655, 186] width 21 height 11
click at [590, 189] on link "Cancel" at bounding box center [588, 187] width 29 height 14
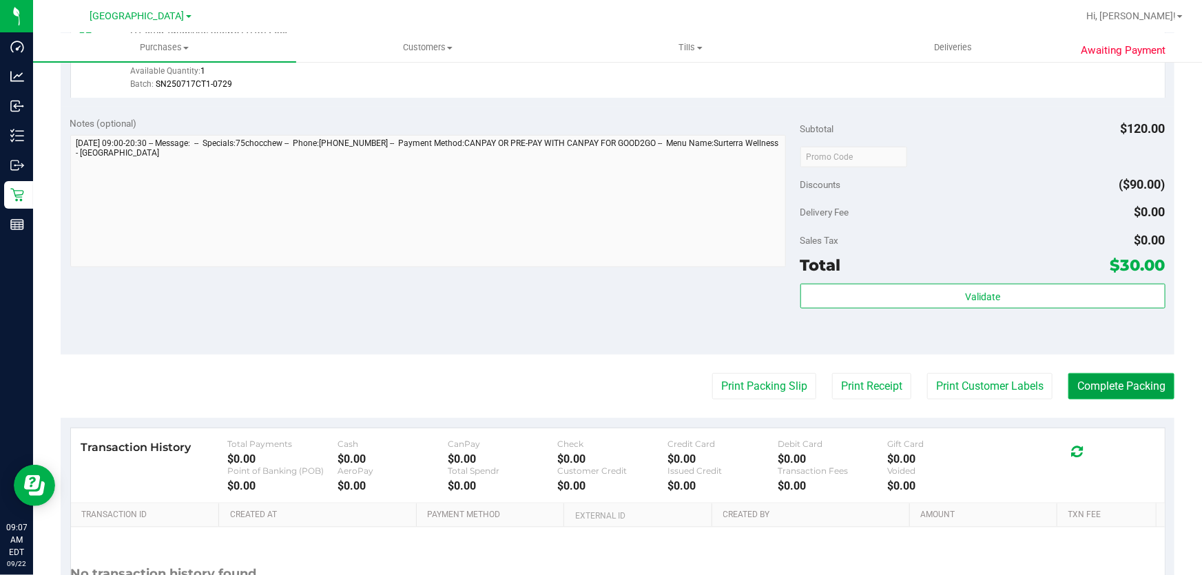
click at [599, 381] on button "Complete Packing" at bounding box center [1121, 386] width 106 height 26
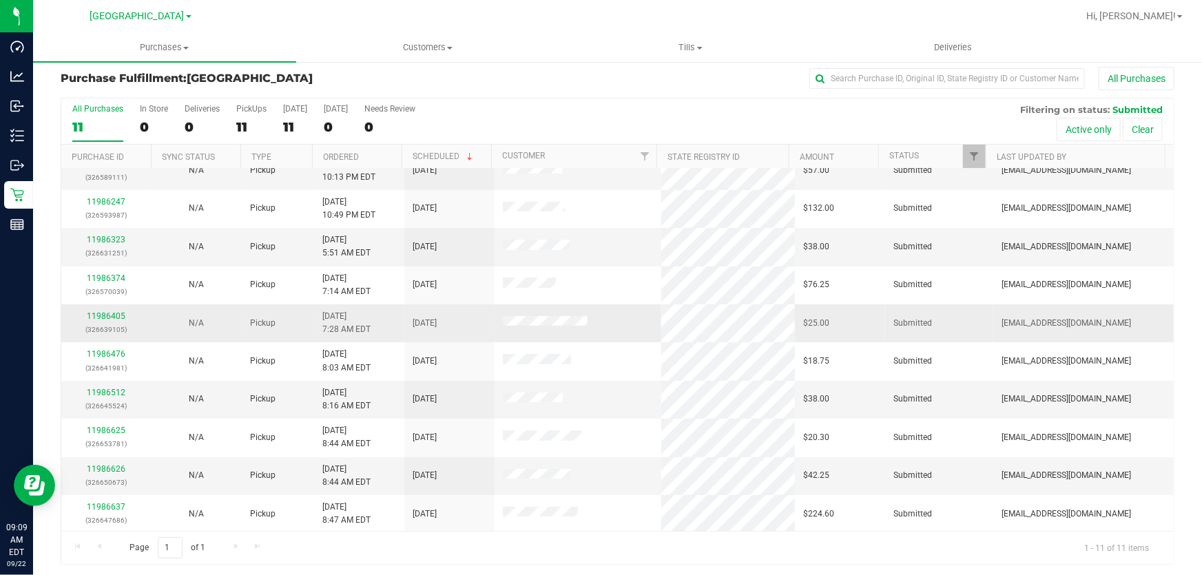
scroll to position [10, 0]
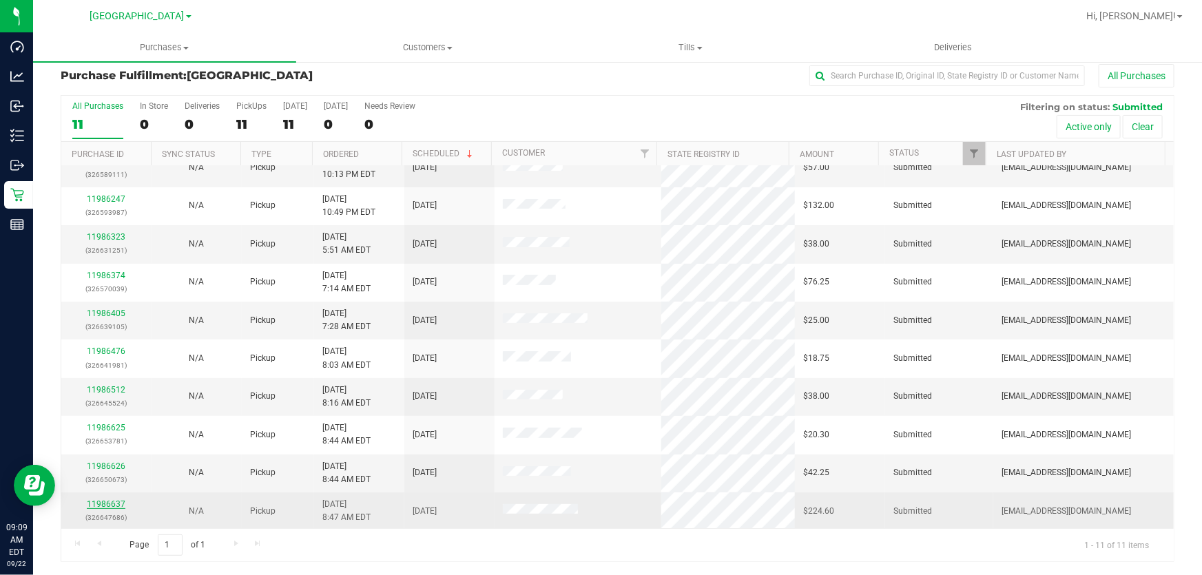
click at [112, 503] on link "11986637" at bounding box center [106, 504] width 39 height 10
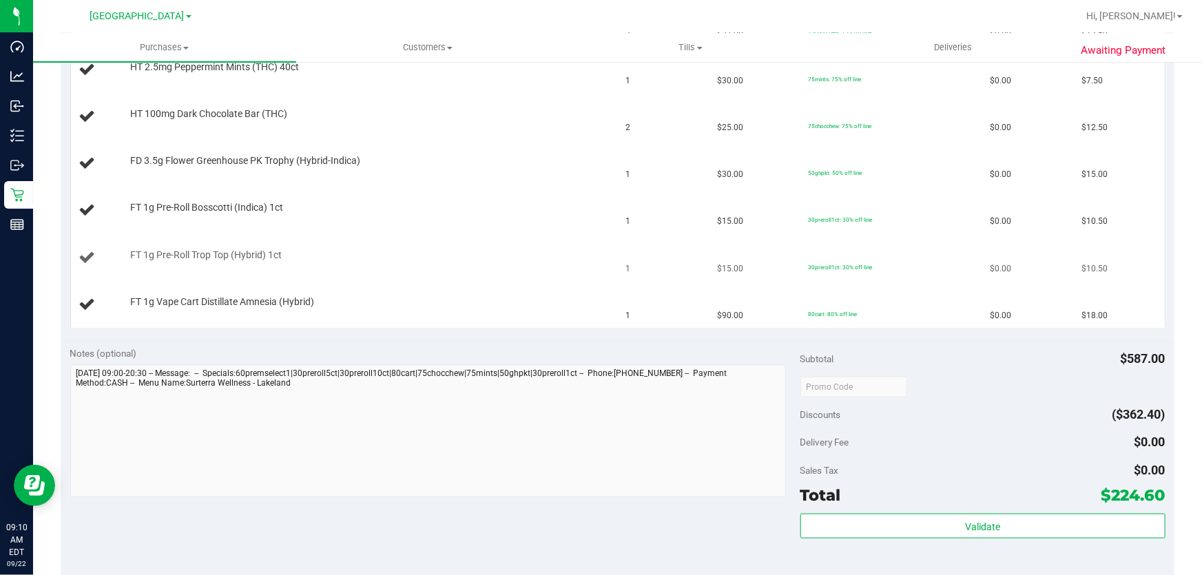
scroll to position [762, 0]
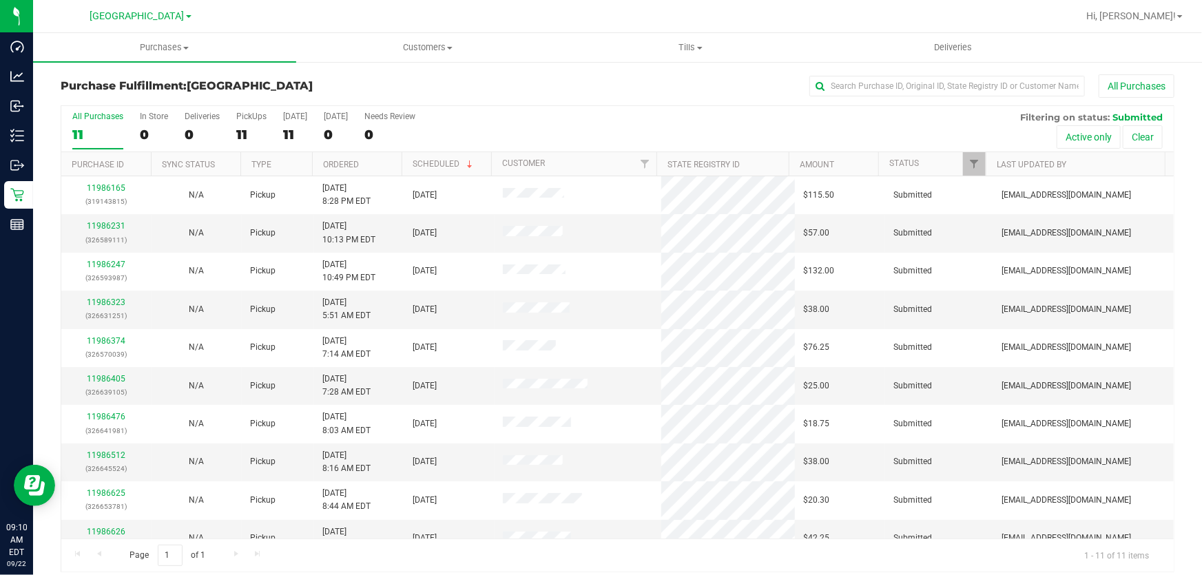
click at [505, 105] on div "All Purchases 11 In Store 0 Deliveries 0 PickUps 11 Today 11 Tomorrow 0 Needs R…" at bounding box center [617, 339] width 1113 height 468
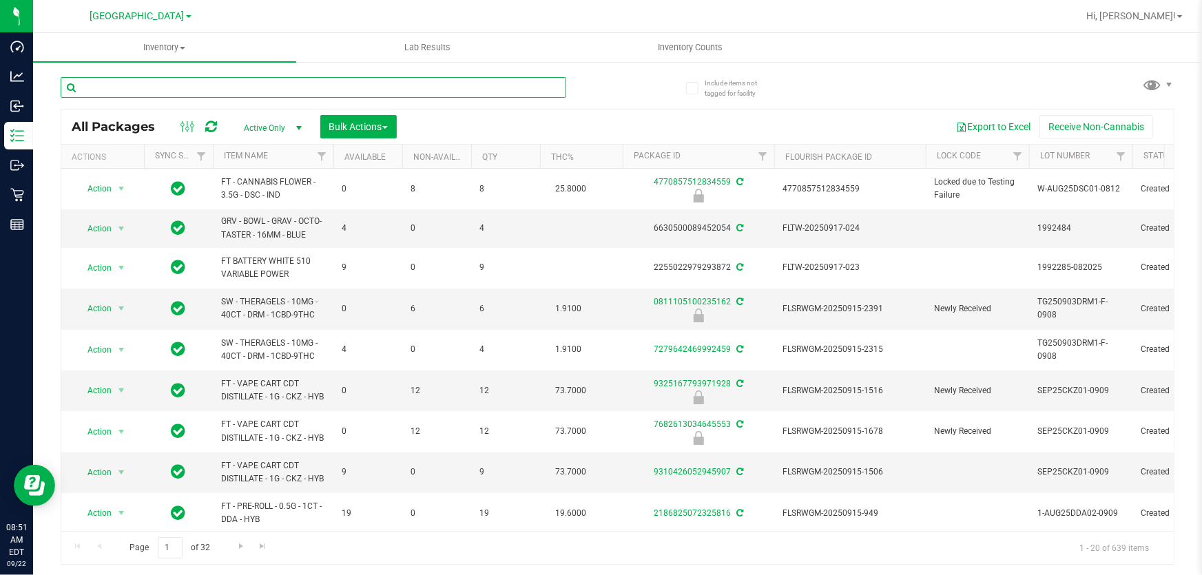
click at [249, 86] on input "text" at bounding box center [313, 87] width 505 height 21
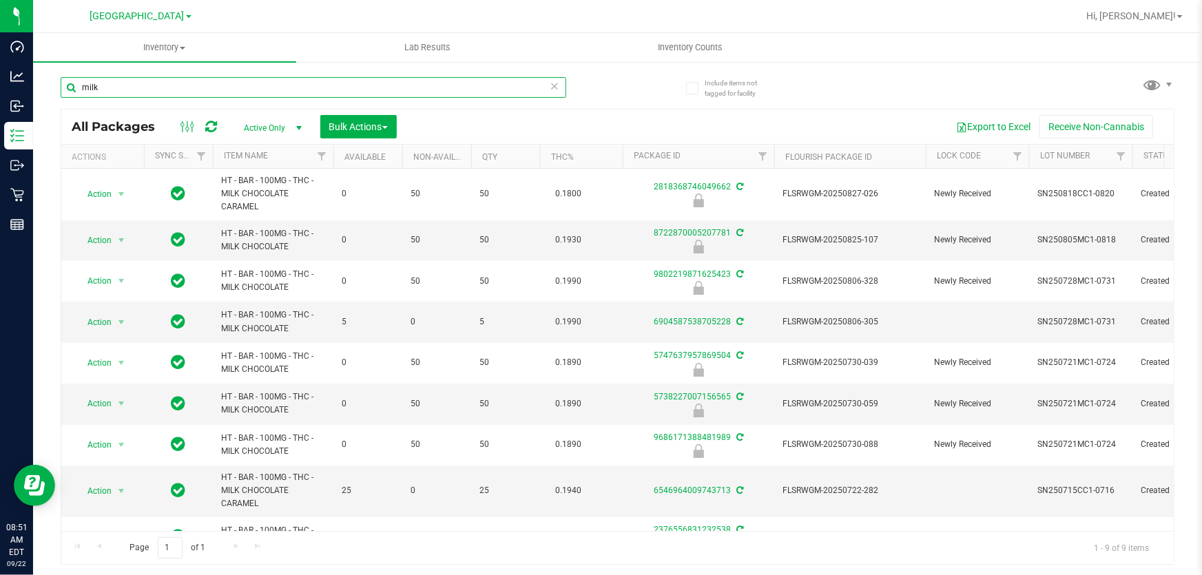
type input "milk"
click at [269, 79] on input "milk" at bounding box center [313, 87] width 505 height 21
click at [269, 90] on input "milk" at bounding box center [313, 87] width 505 height 21
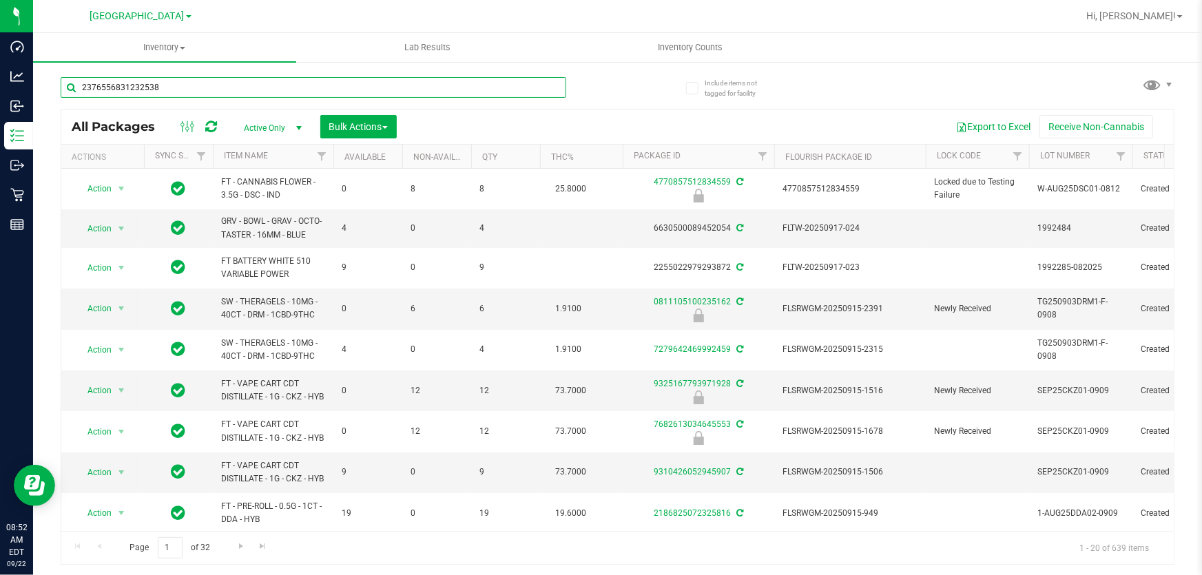
type input "2376556831232538"
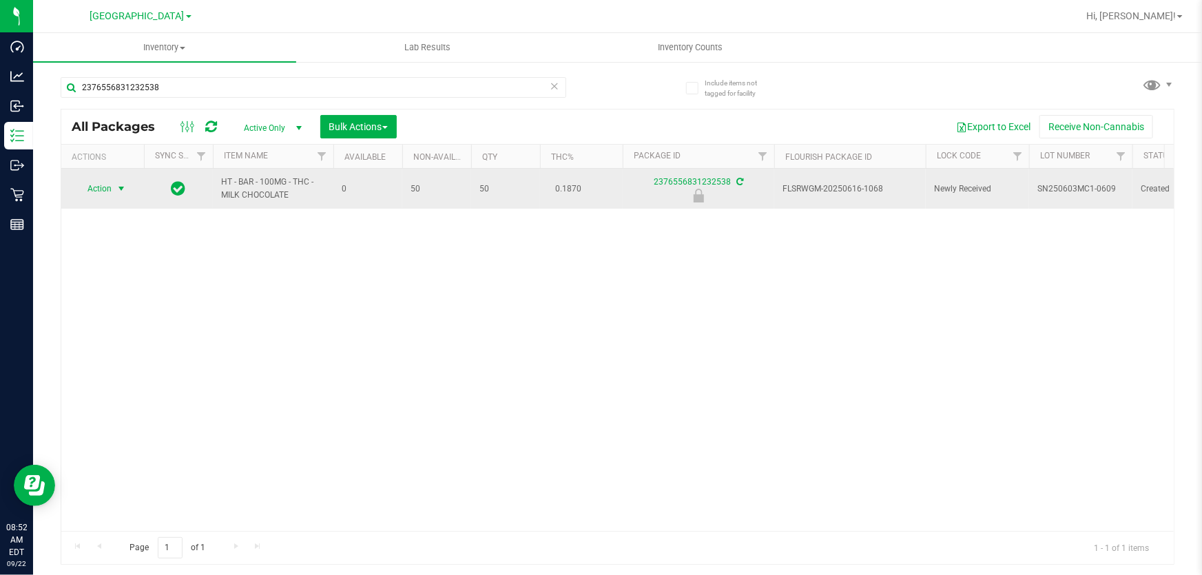
click at [113, 186] on span "select" at bounding box center [121, 188] width 17 height 19
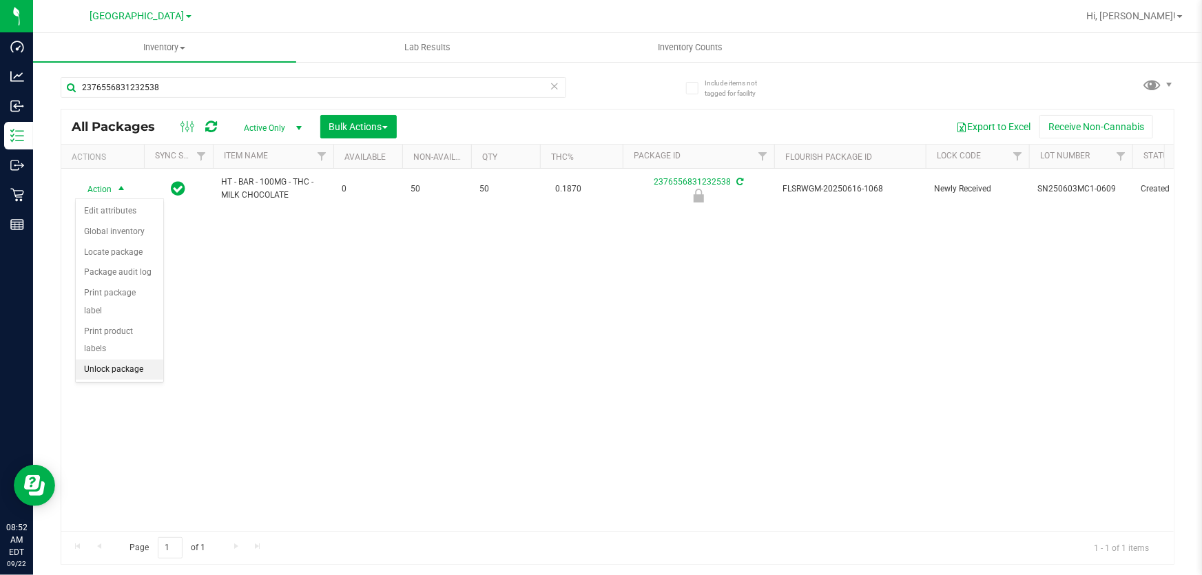
click at [105, 359] on li "Unlock package" at bounding box center [119, 369] width 87 height 21
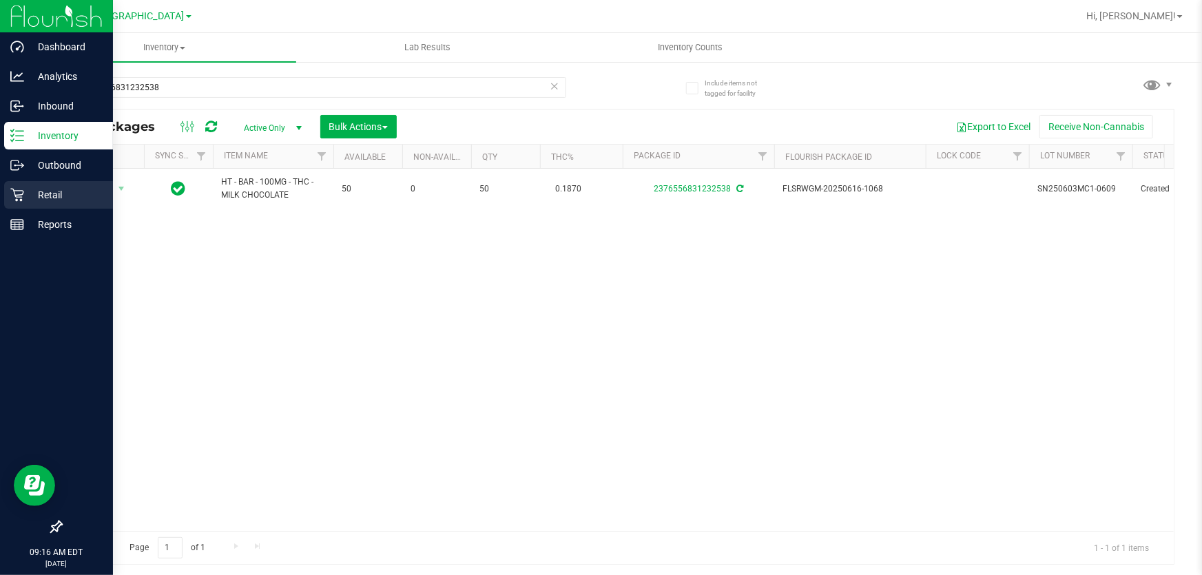
click at [46, 194] on p "Retail" at bounding box center [65, 195] width 83 height 17
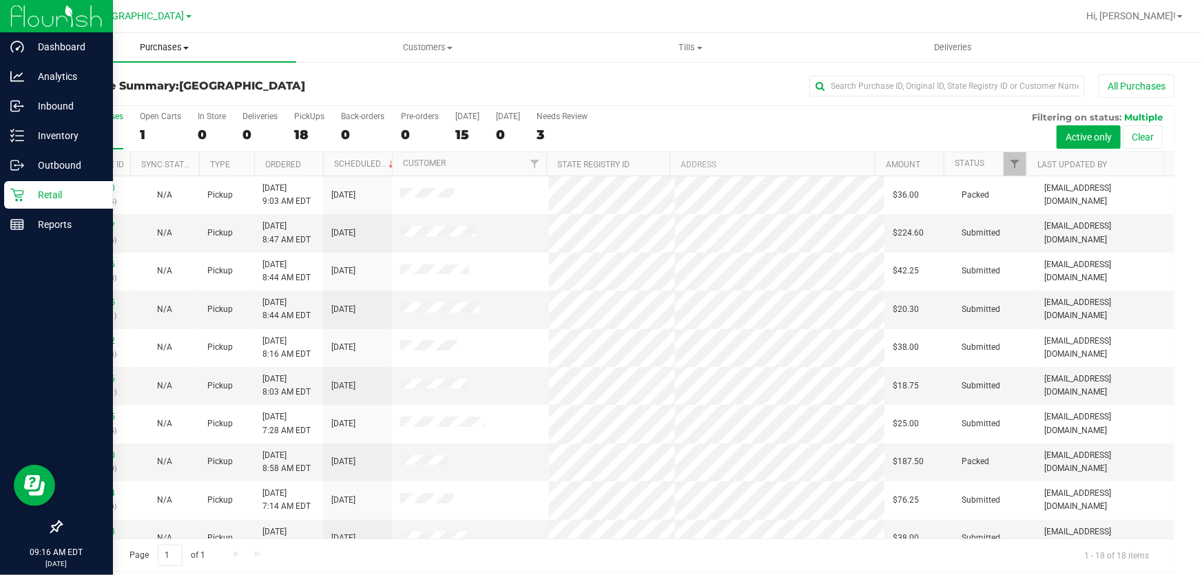
click at [146, 49] on span "Purchases" at bounding box center [164, 47] width 263 height 12
click at [117, 96] on li "Fulfillment" at bounding box center [164, 100] width 263 height 17
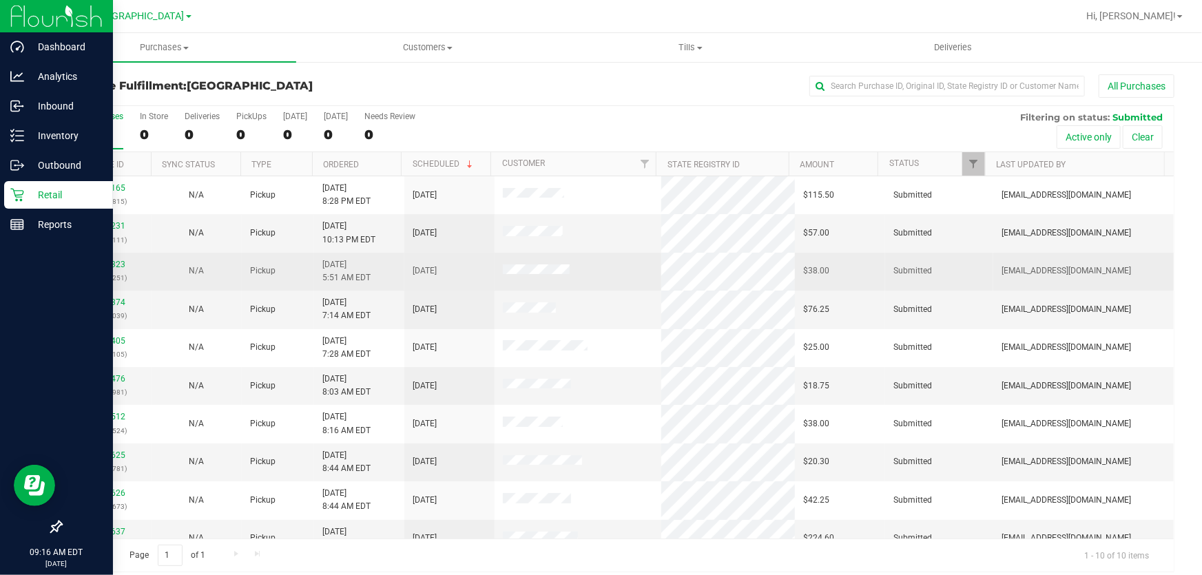
scroll to position [17, 0]
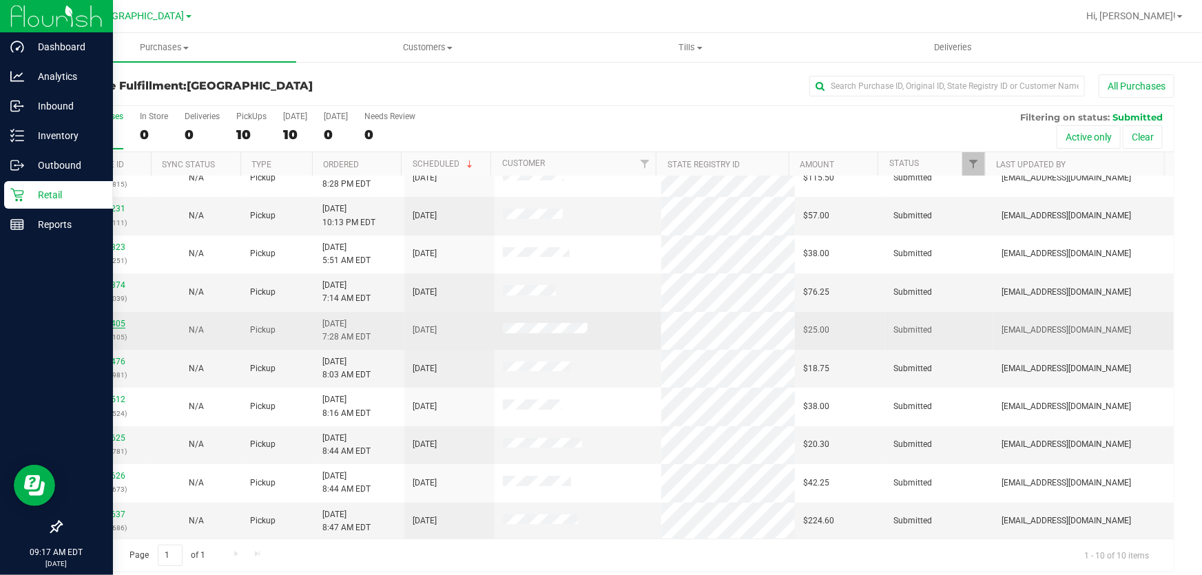
click at [110, 322] on link "11986405" at bounding box center [106, 324] width 39 height 10
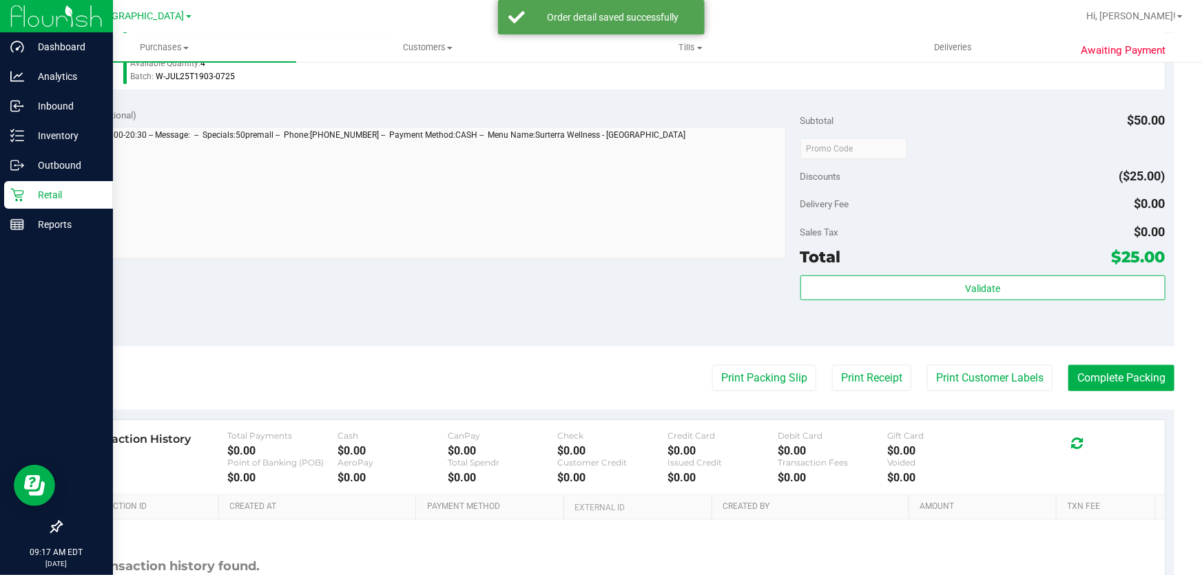
scroll to position [438, 0]
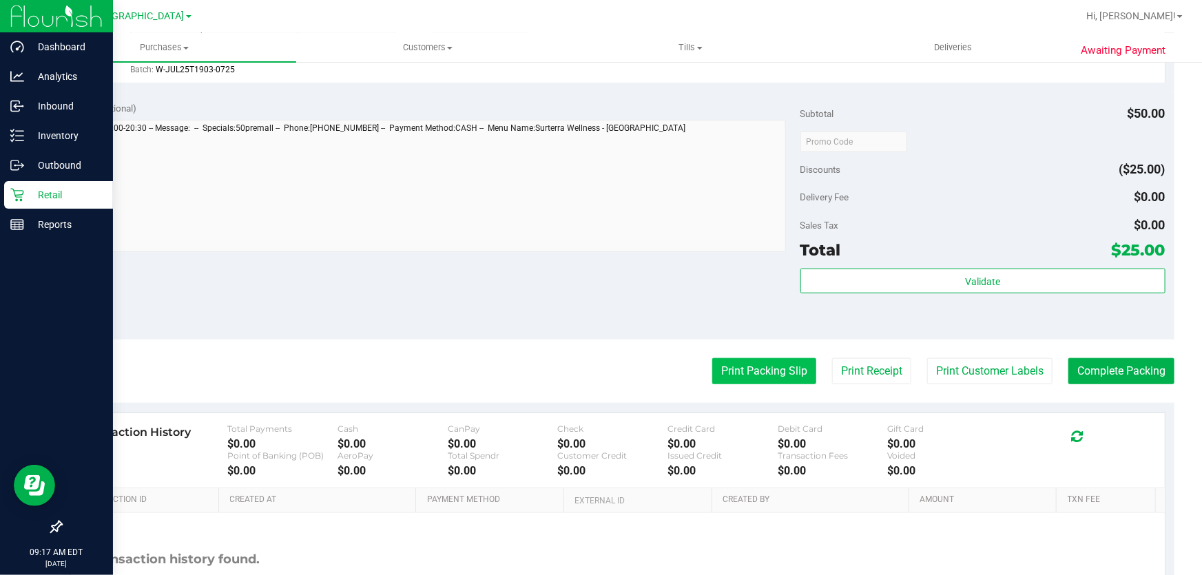
click at [744, 372] on button "Print Packing Slip" at bounding box center [764, 371] width 104 height 26
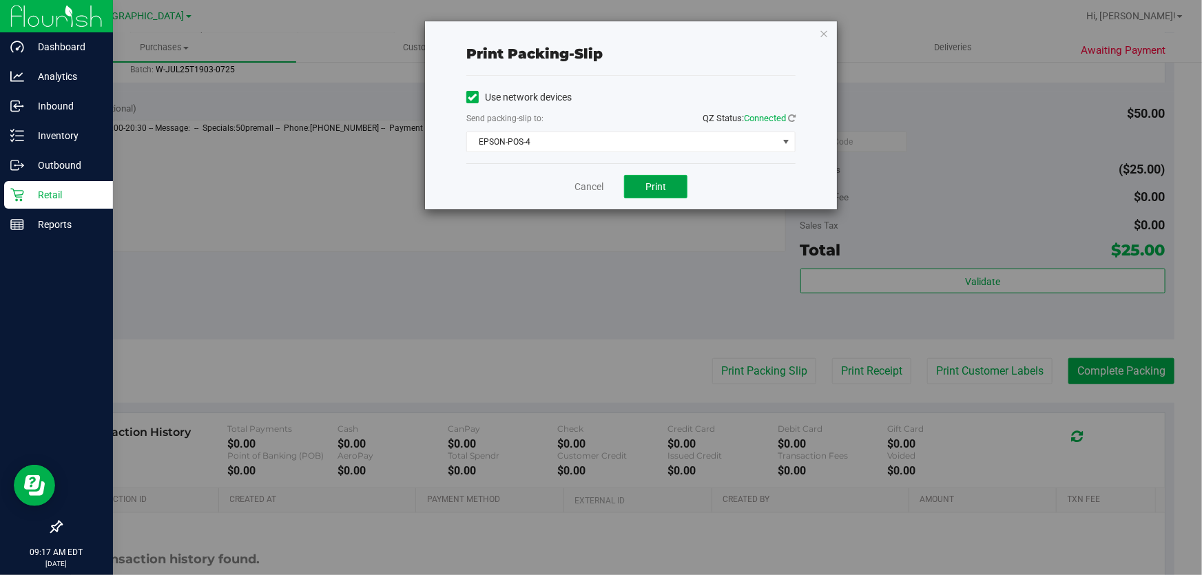
click at [664, 191] on span "Print" at bounding box center [655, 186] width 21 height 11
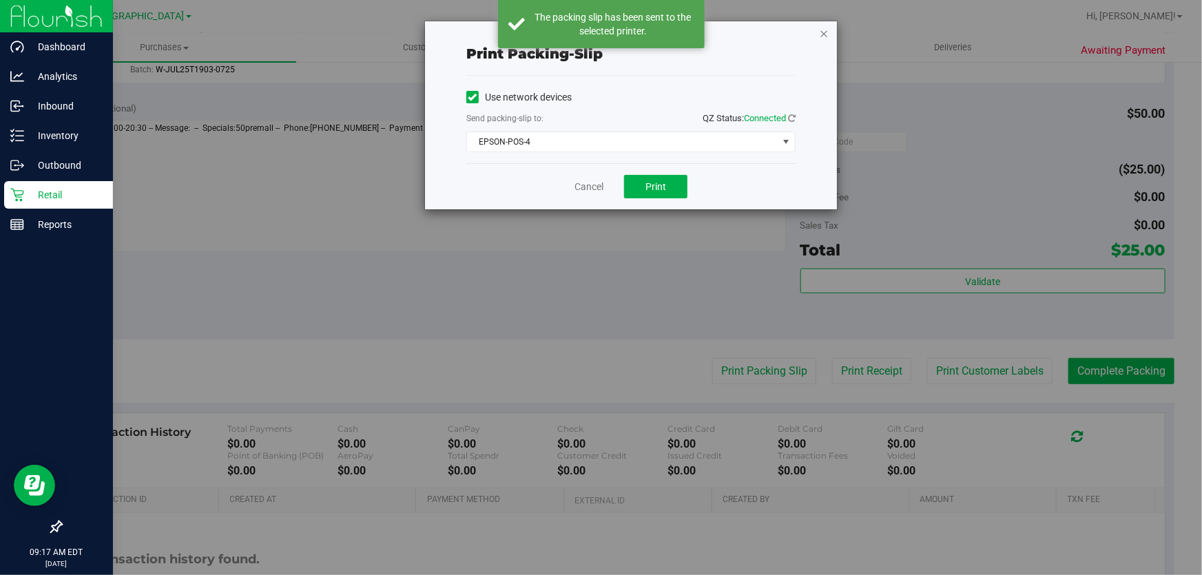
click at [824, 33] on icon "button" at bounding box center [824, 33] width 10 height 17
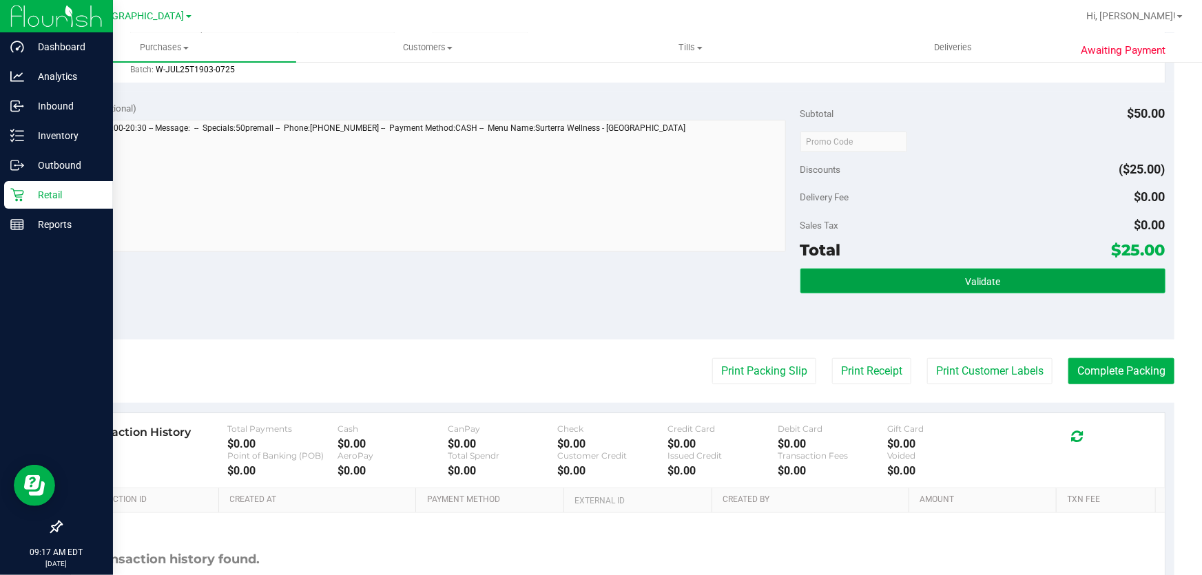
click at [938, 277] on button "Validate" at bounding box center [982, 281] width 365 height 25
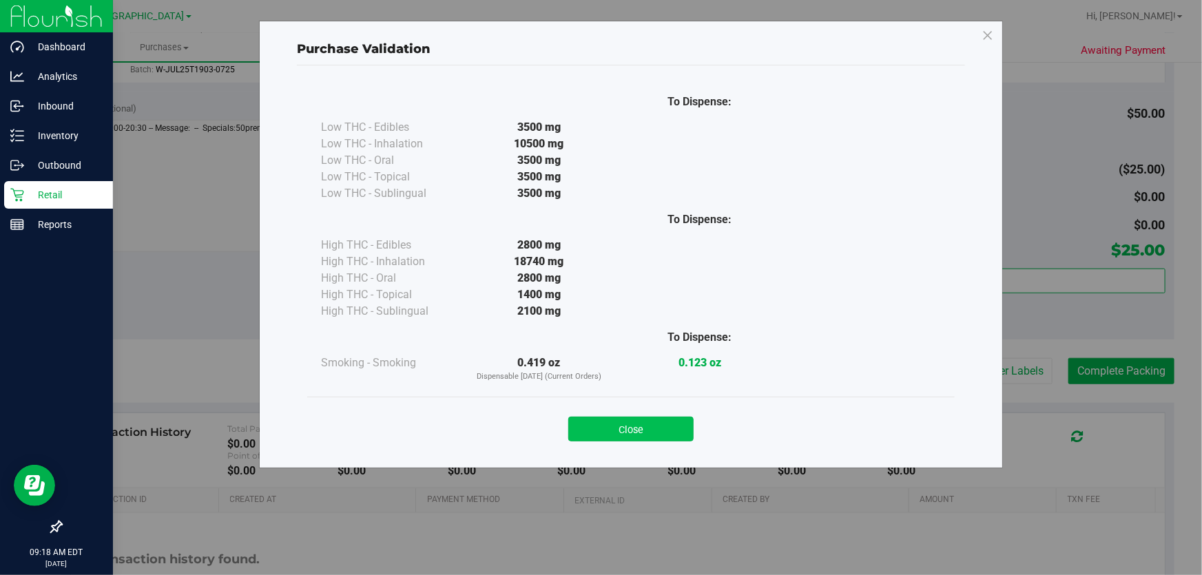
click at [633, 428] on button "Close" at bounding box center [630, 429] width 125 height 25
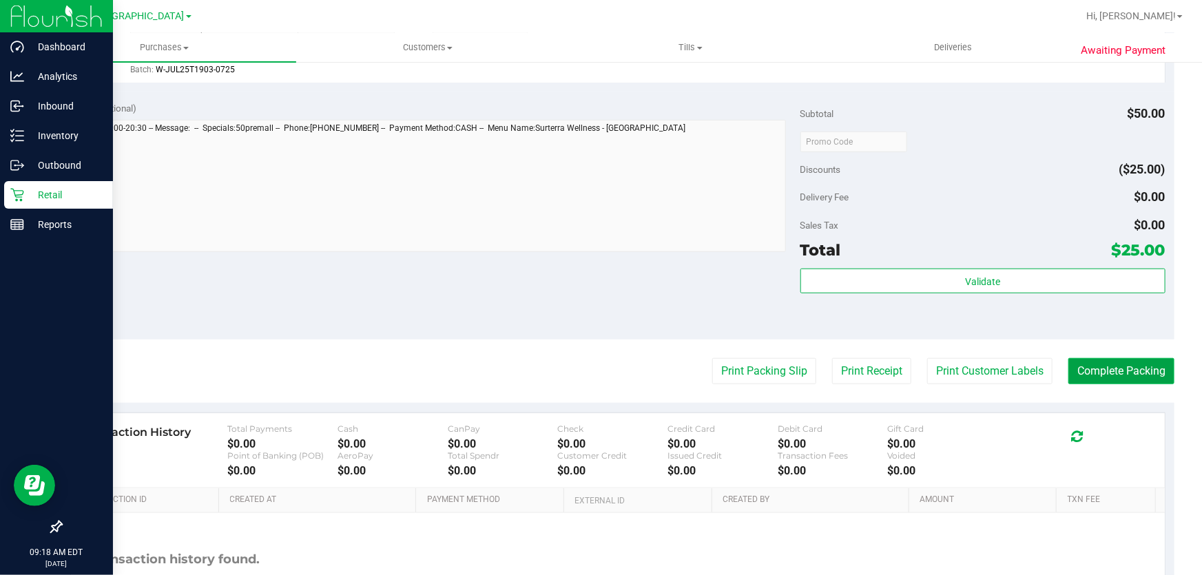
click at [1100, 366] on button "Complete Packing" at bounding box center [1121, 371] width 106 height 26
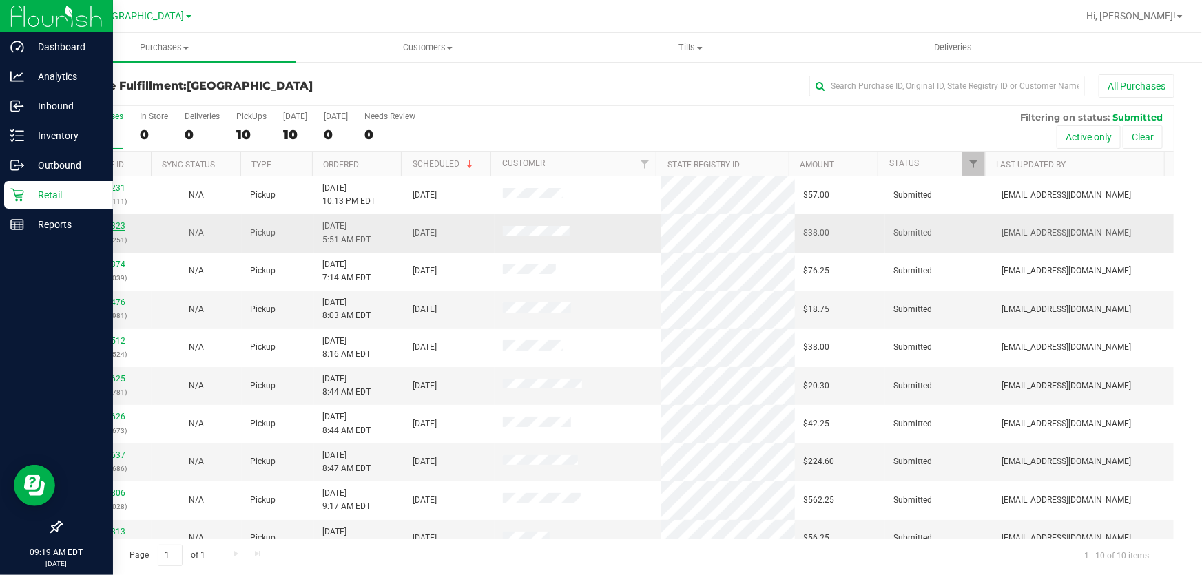
click at [96, 222] on link "11986323" at bounding box center [106, 226] width 39 height 10
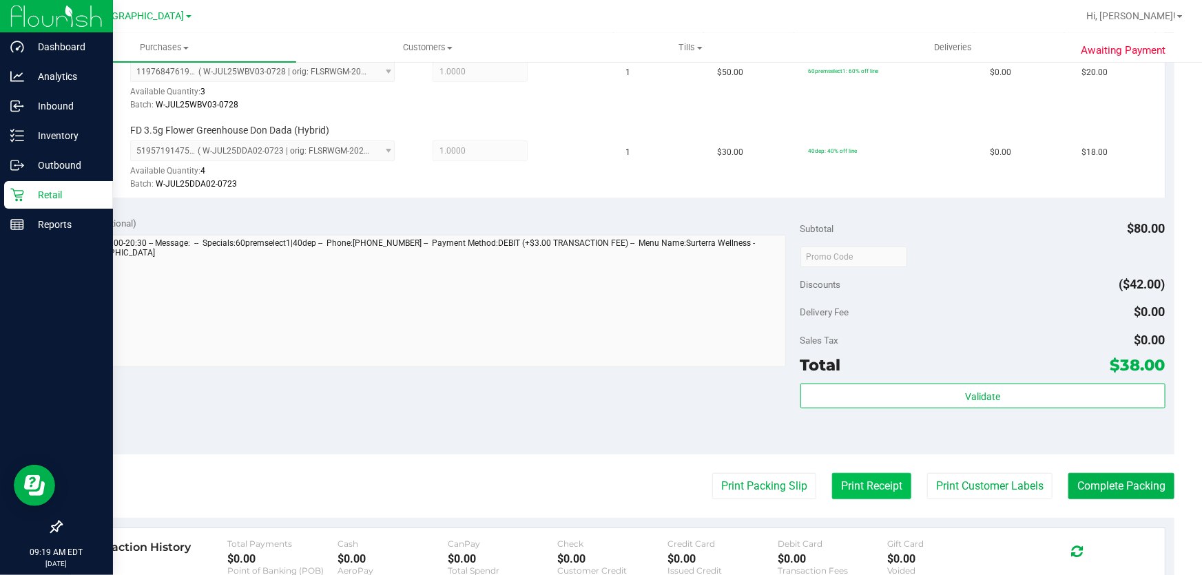
scroll to position [438, 0]
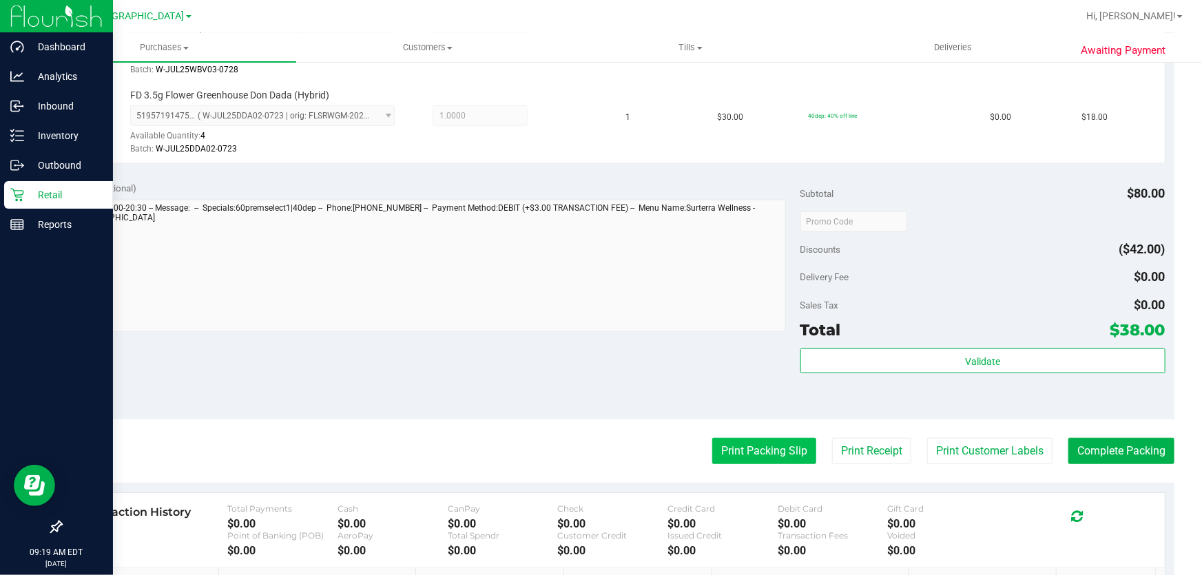
click at [777, 454] on button "Print Packing Slip" at bounding box center [764, 451] width 104 height 26
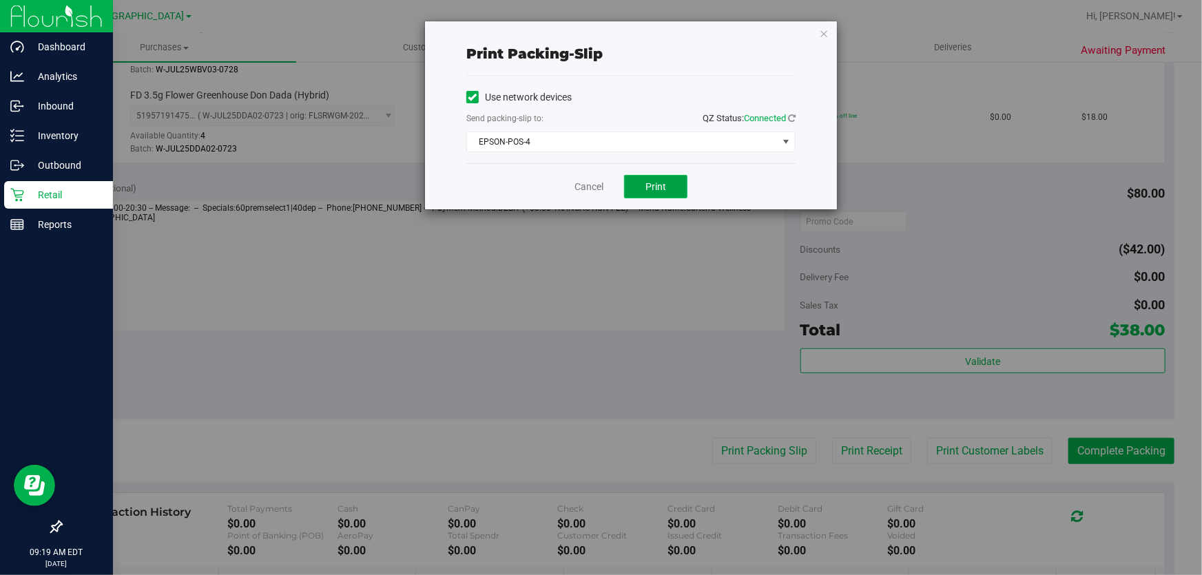
click at [654, 189] on span "Print" at bounding box center [655, 186] width 21 height 11
click at [593, 188] on link "Cancel" at bounding box center [588, 187] width 29 height 14
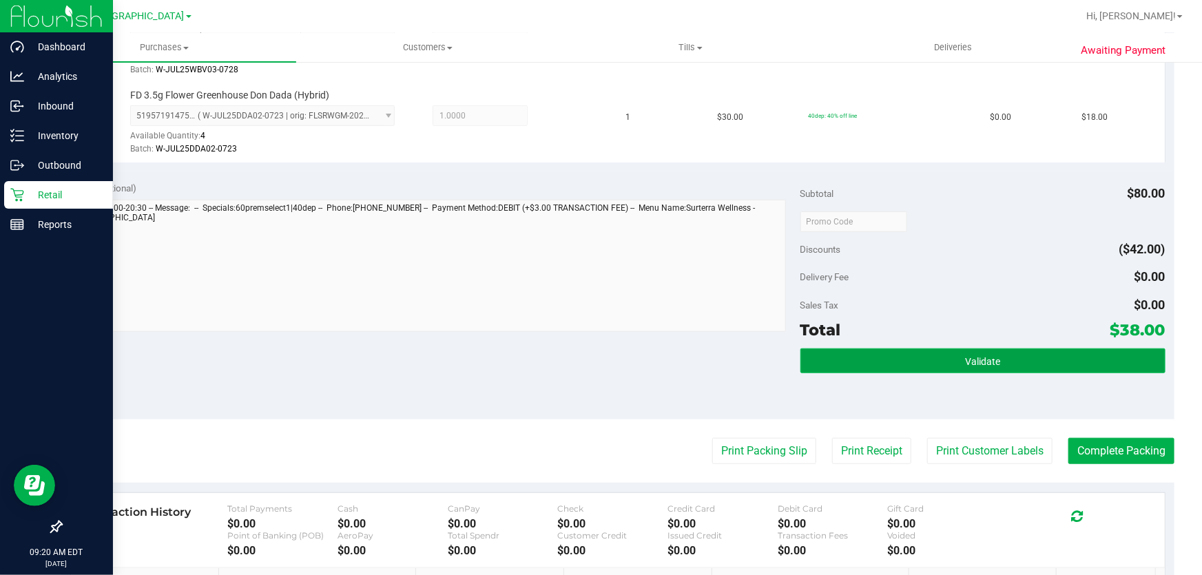
click at [900, 350] on button "Validate" at bounding box center [982, 360] width 365 height 25
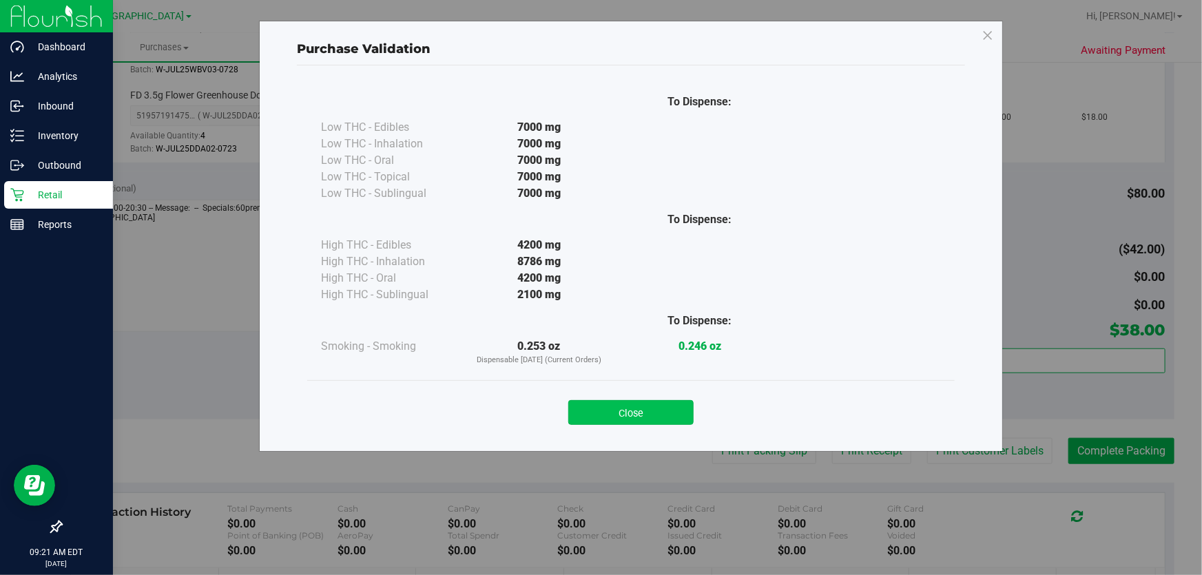
click at [628, 411] on button "Close" at bounding box center [630, 412] width 125 height 25
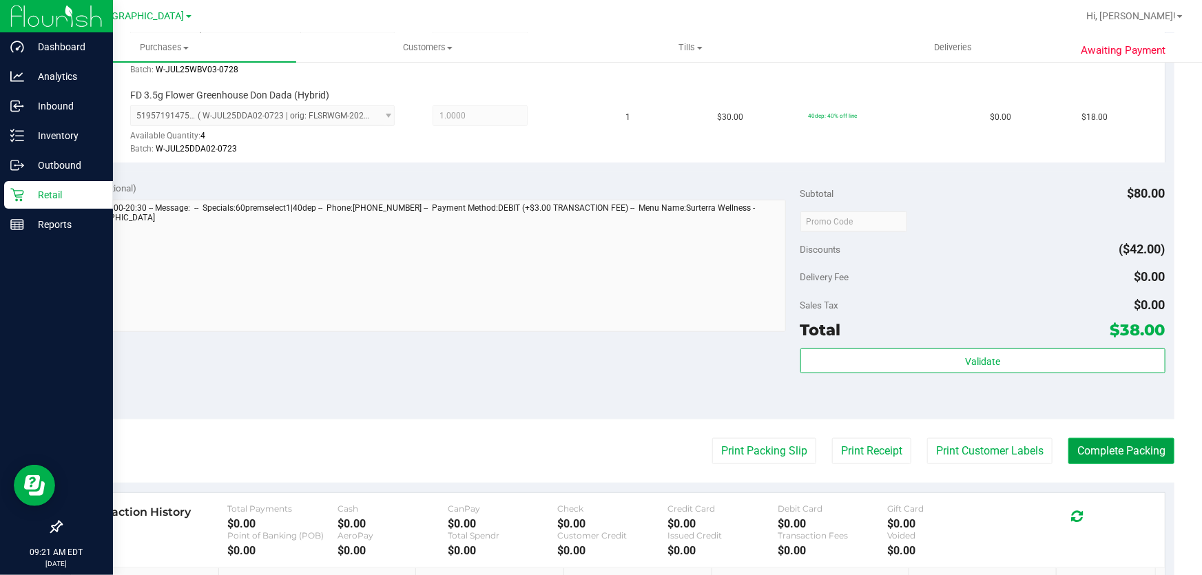
click at [1098, 452] on button "Complete Packing" at bounding box center [1121, 451] width 106 height 26
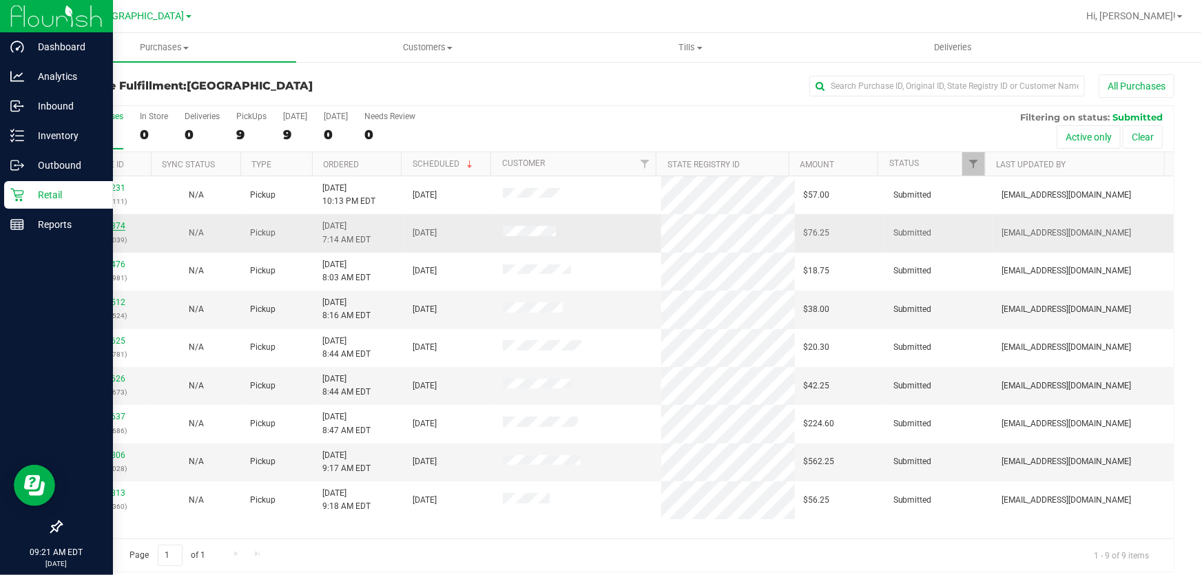
click at [115, 224] on link "11986374" at bounding box center [106, 226] width 39 height 10
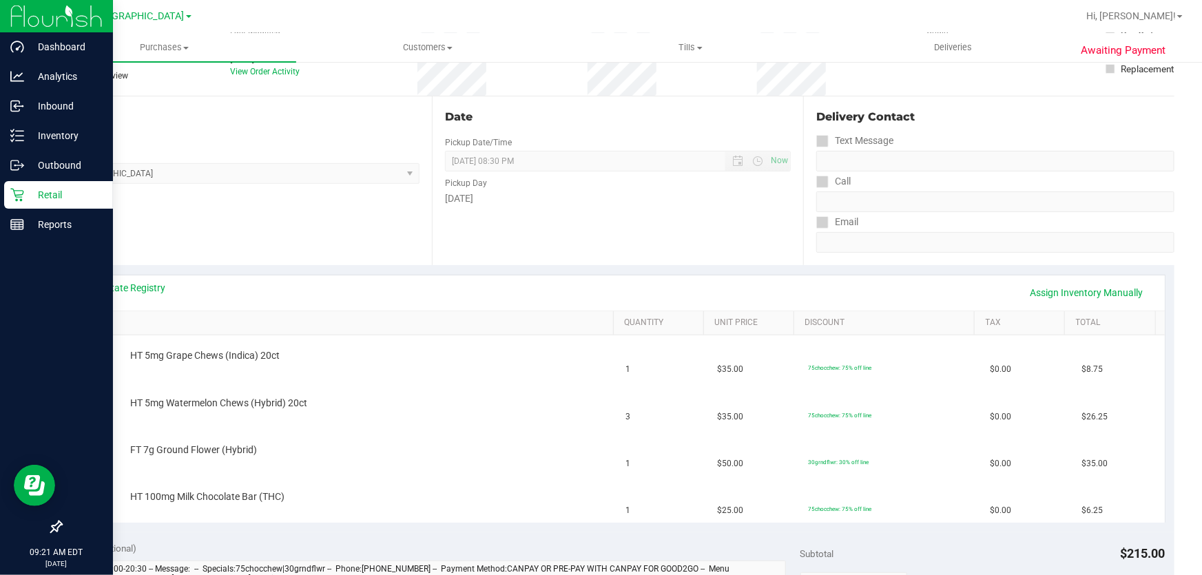
scroll to position [125, 0]
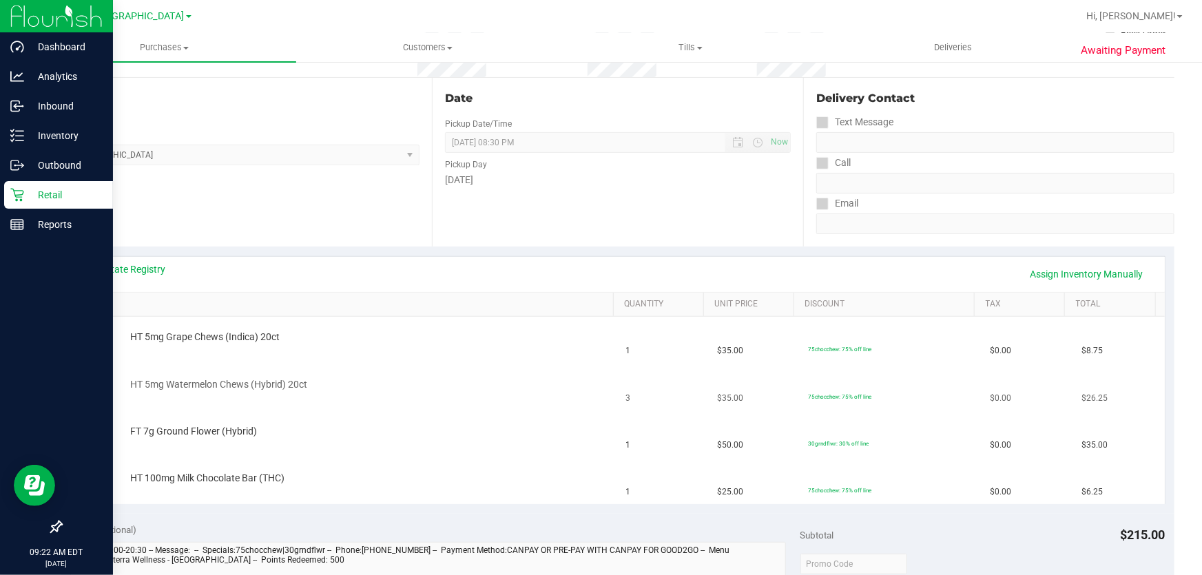
click at [433, 371] on td "HT 5mg Watermelon Chews (Hybrid) 20ct" at bounding box center [344, 387] width 547 height 47
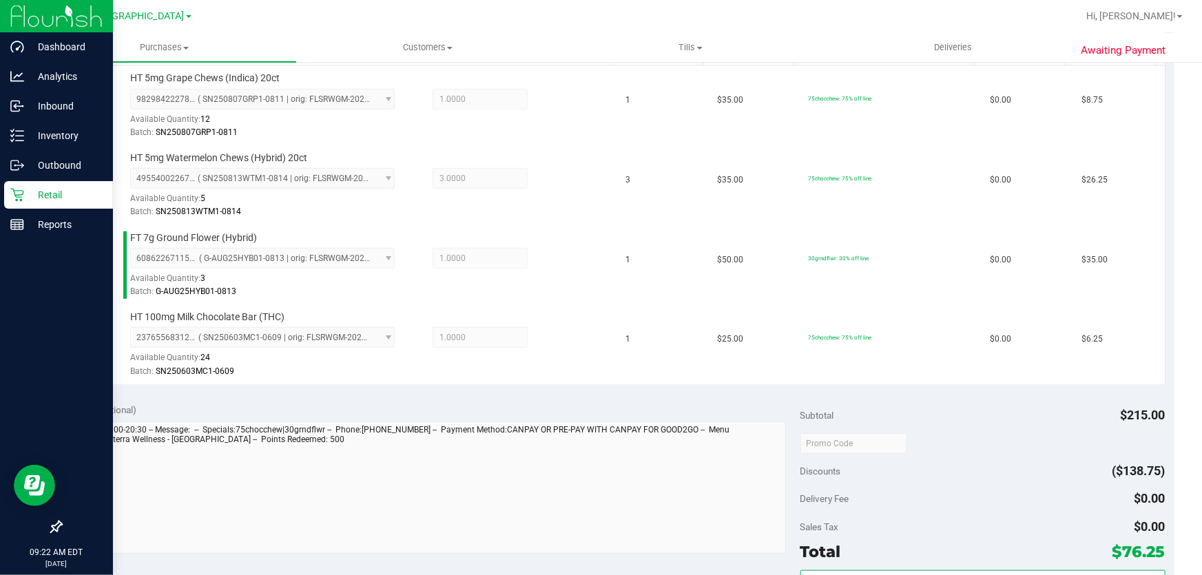
scroll to position [501, 0]
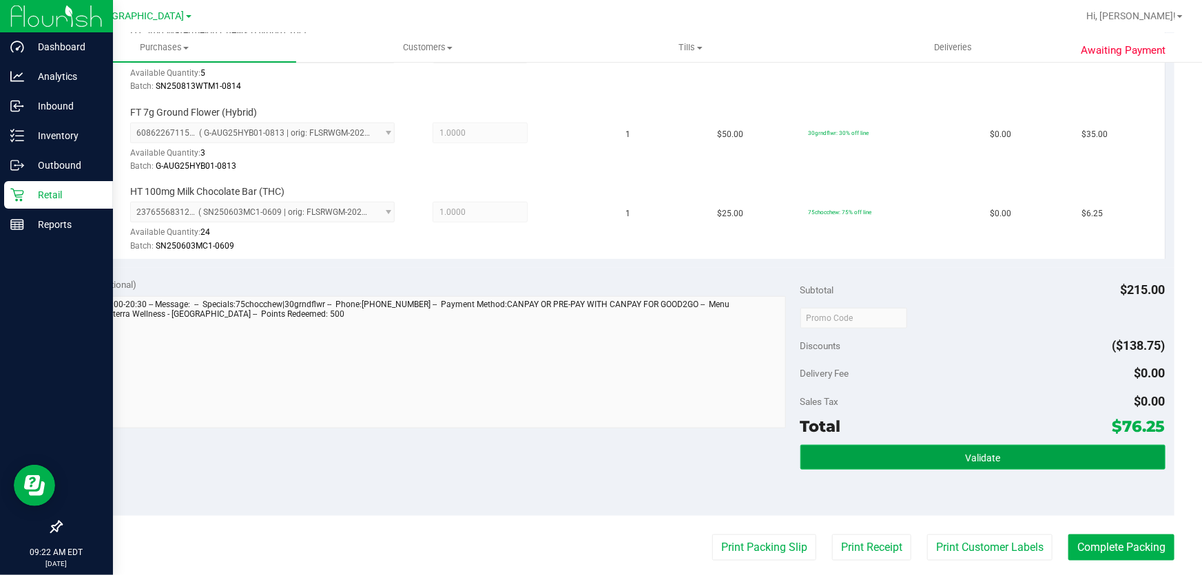
click at [873, 454] on button "Validate" at bounding box center [982, 457] width 365 height 25
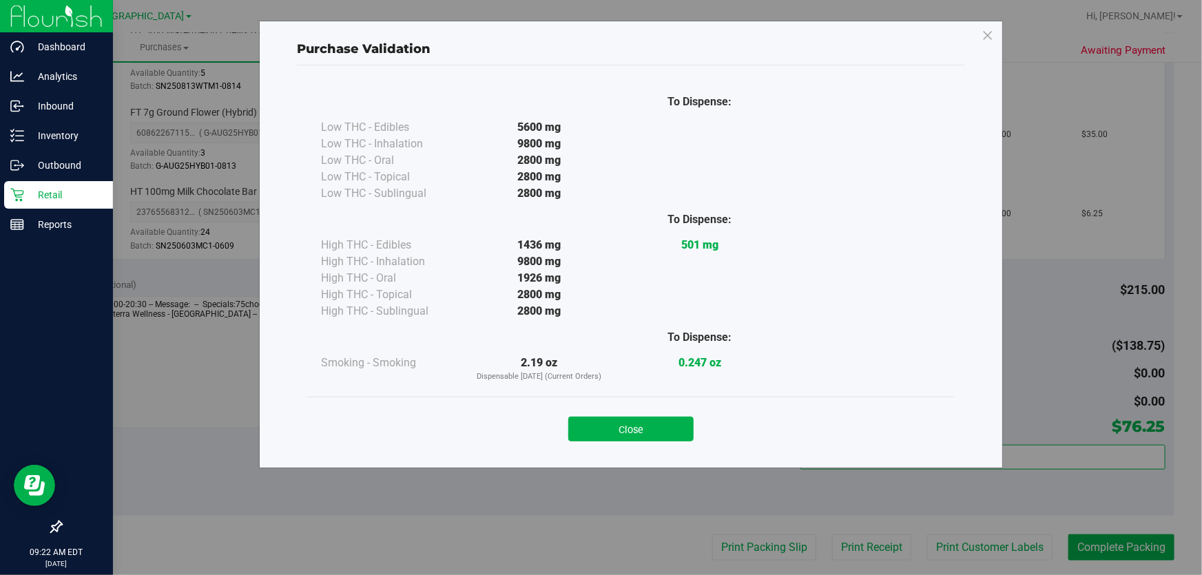
click at [667, 441] on div "Close" at bounding box center [630, 425] width 647 height 56
click at [665, 432] on button "Close" at bounding box center [630, 429] width 125 height 25
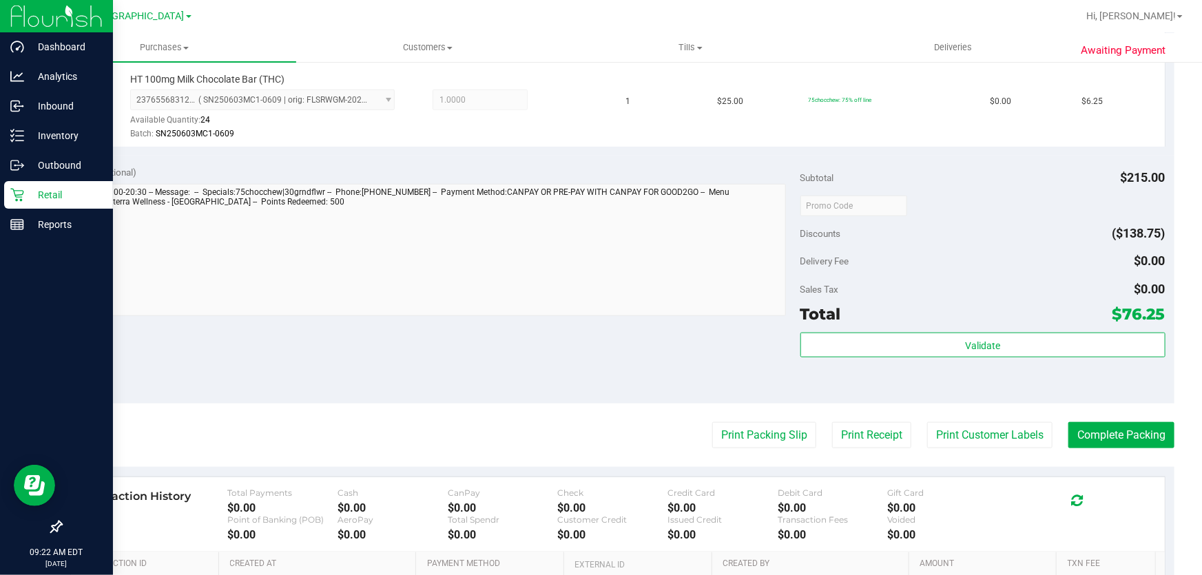
scroll to position [626, 0]
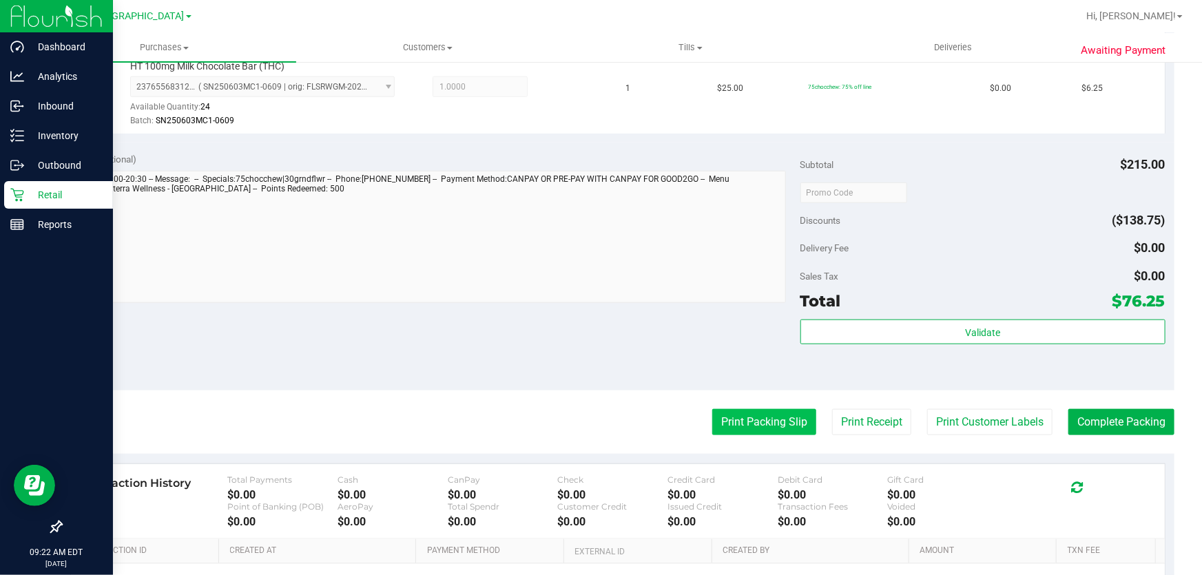
click at [742, 419] on button "Print Packing Slip" at bounding box center [764, 422] width 104 height 26
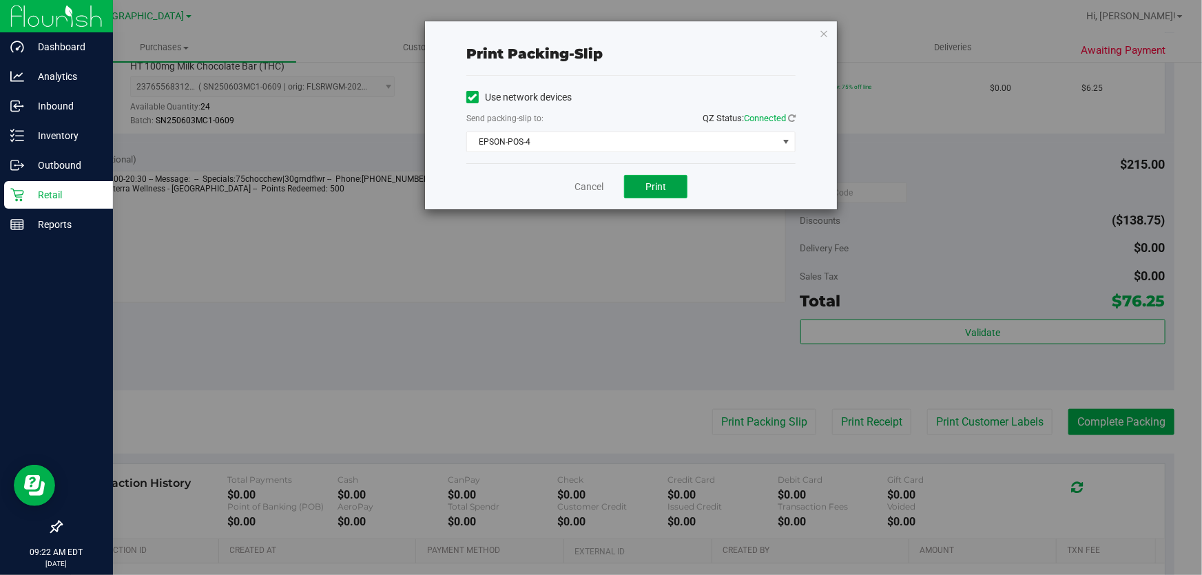
click at [646, 186] on span "Print" at bounding box center [655, 186] width 21 height 11
click at [591, 184] on link "Cancel" at bounding box center [588, 187] width 29 height 14
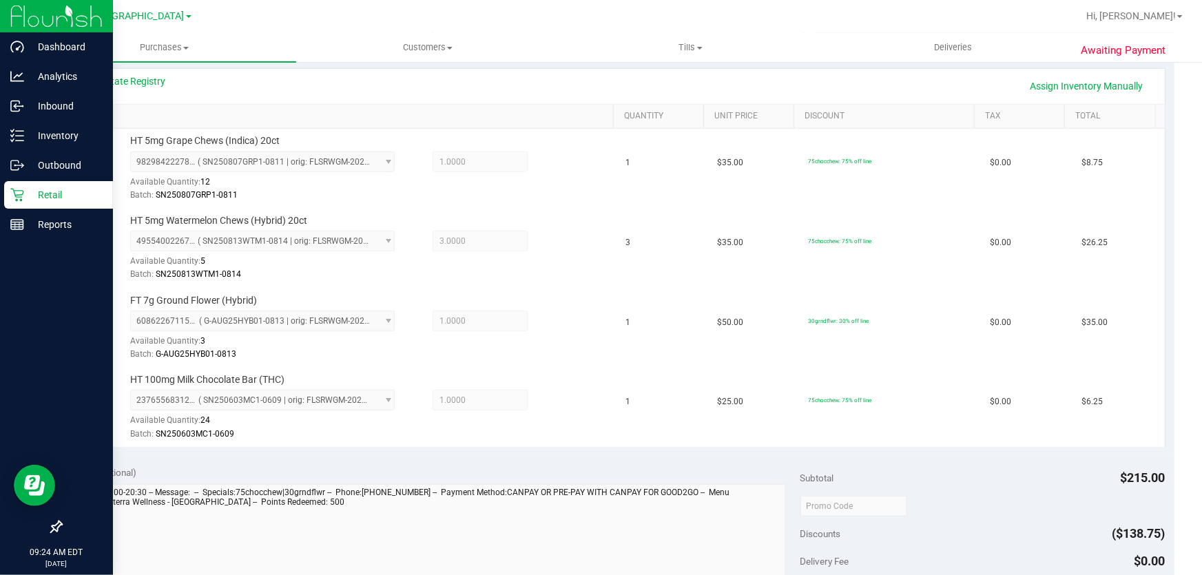
scroll to position [0, 0]
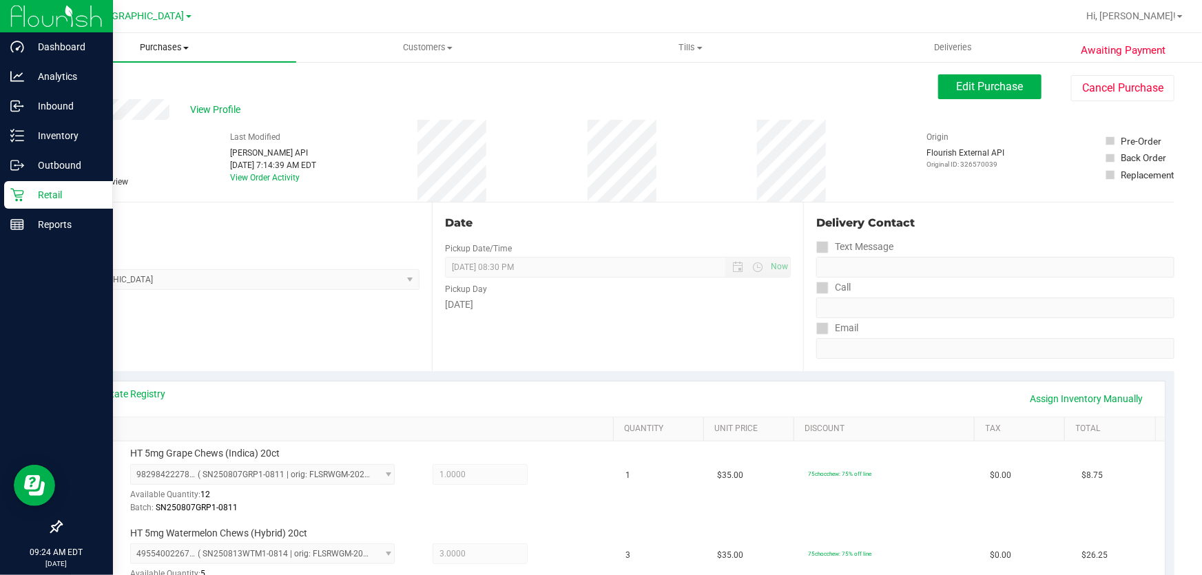
click at [151, 45] on span "Purchases" at bounding box center [164, 47] width 263 height 12
click at [141, 96] on li "Fulfillment" at bounding box center [164, 100] width 263 height 17
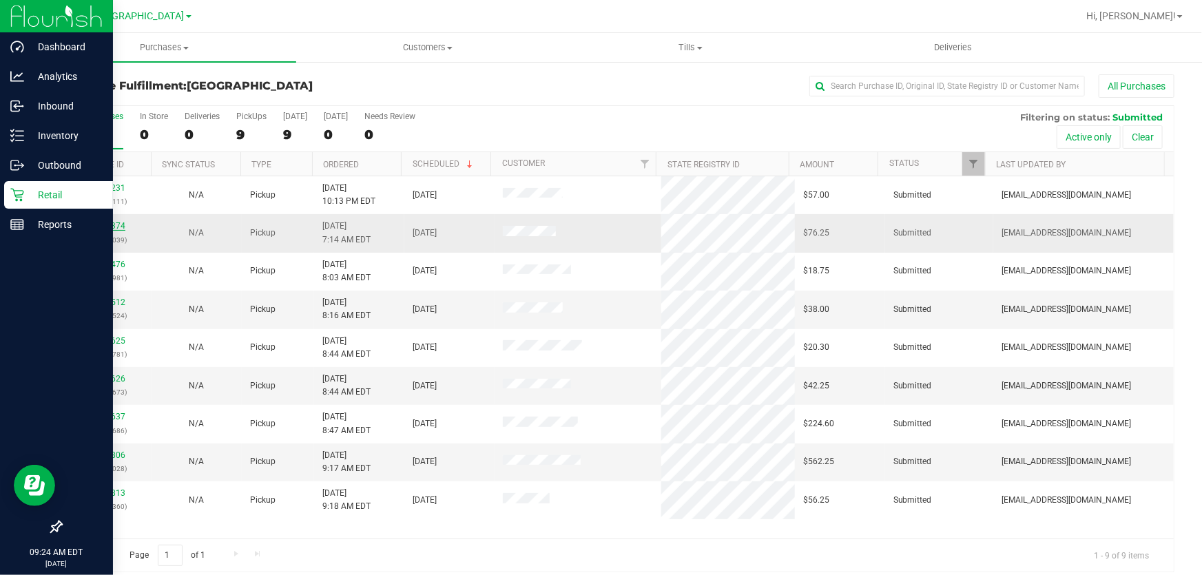
click at [114, 223] on link "11986374" at bounding box center [106, 226] width 39 height 10
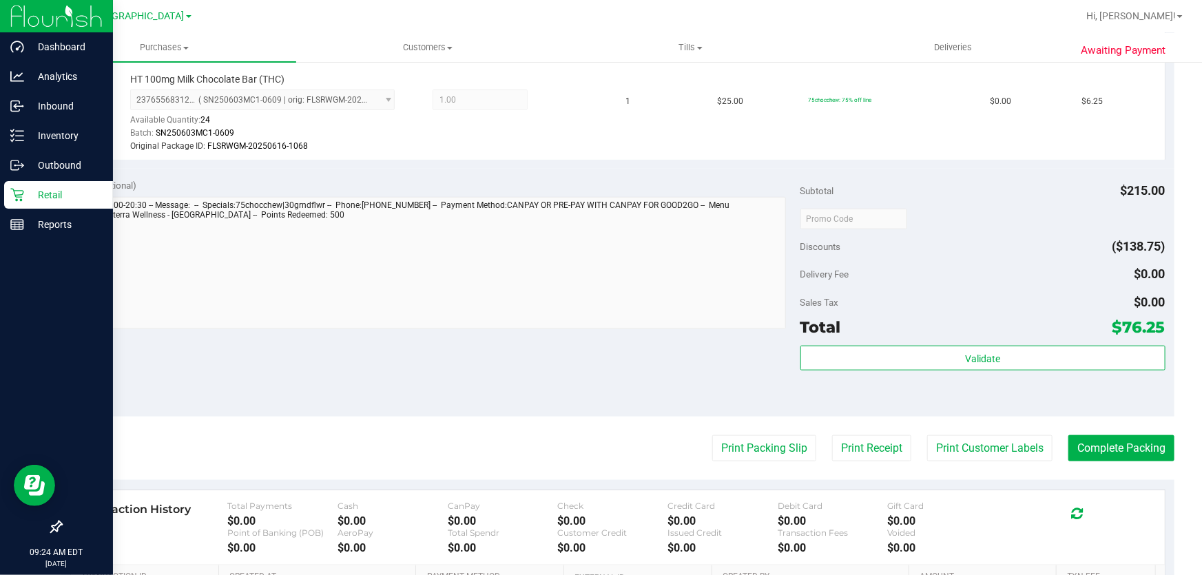
scroll to position [689, 0]
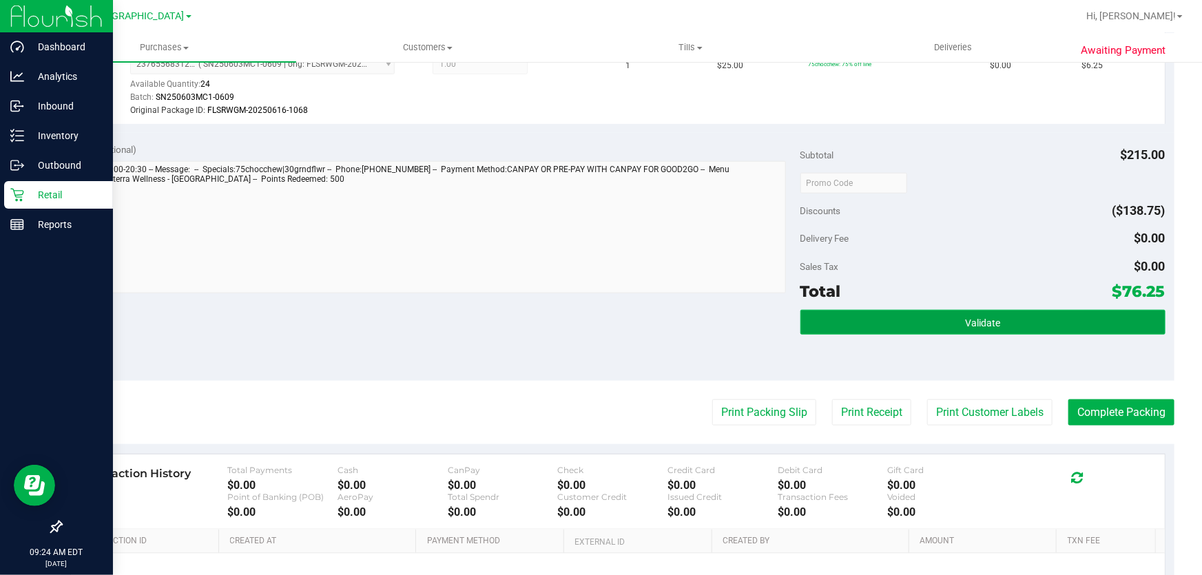
click at [1004, 324] on button "Validate" at bounding box center [982, 322] width 365 height 25
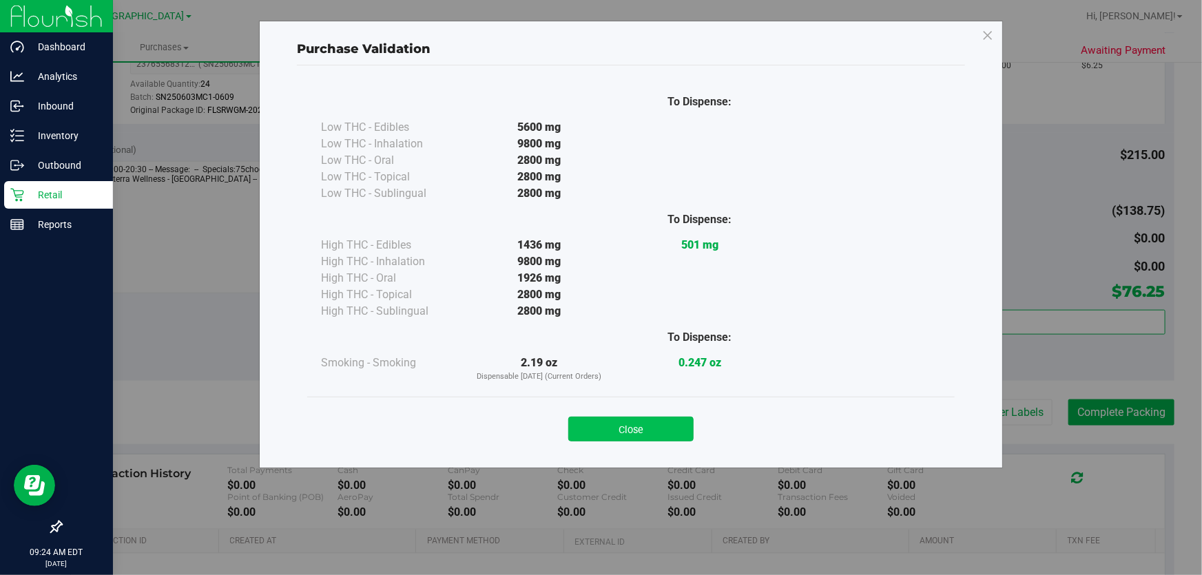
click at [640, 432] on button "Close" at bounding box center [630, 429] width 125 height 25
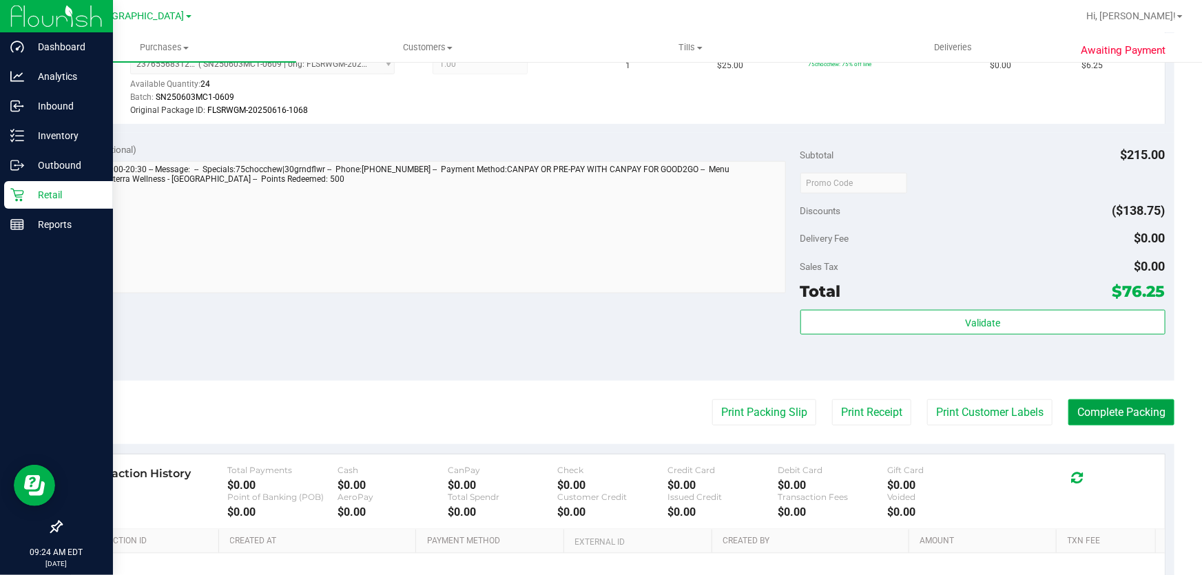
click at [1096, 401] on button "Complete Packing" at bounding box center [1121, 412] width 106 height 26
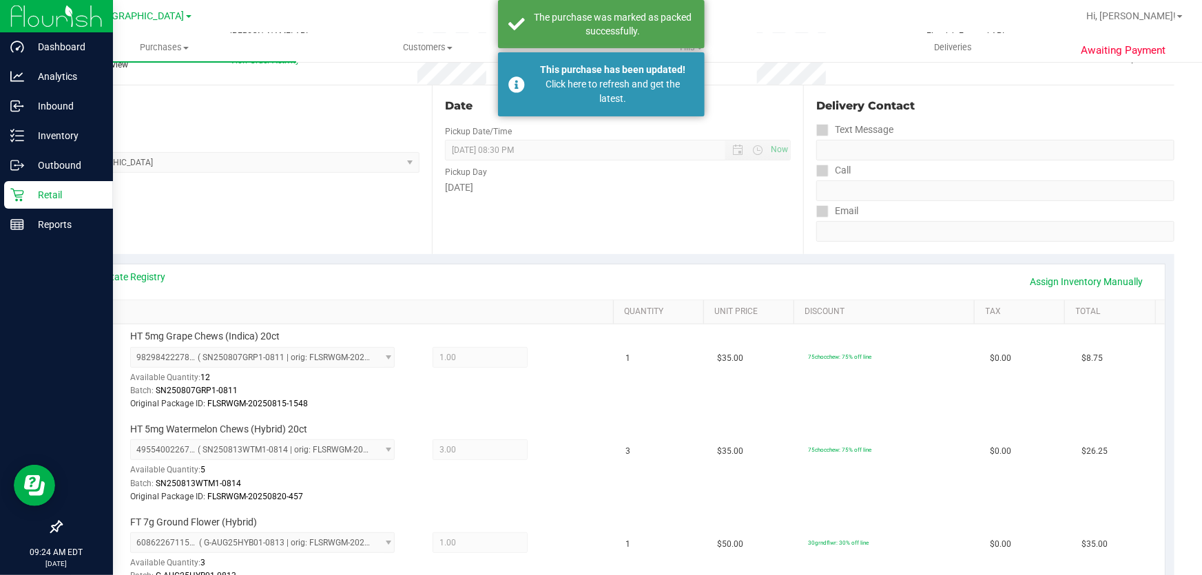
scroll to position [62, 0]
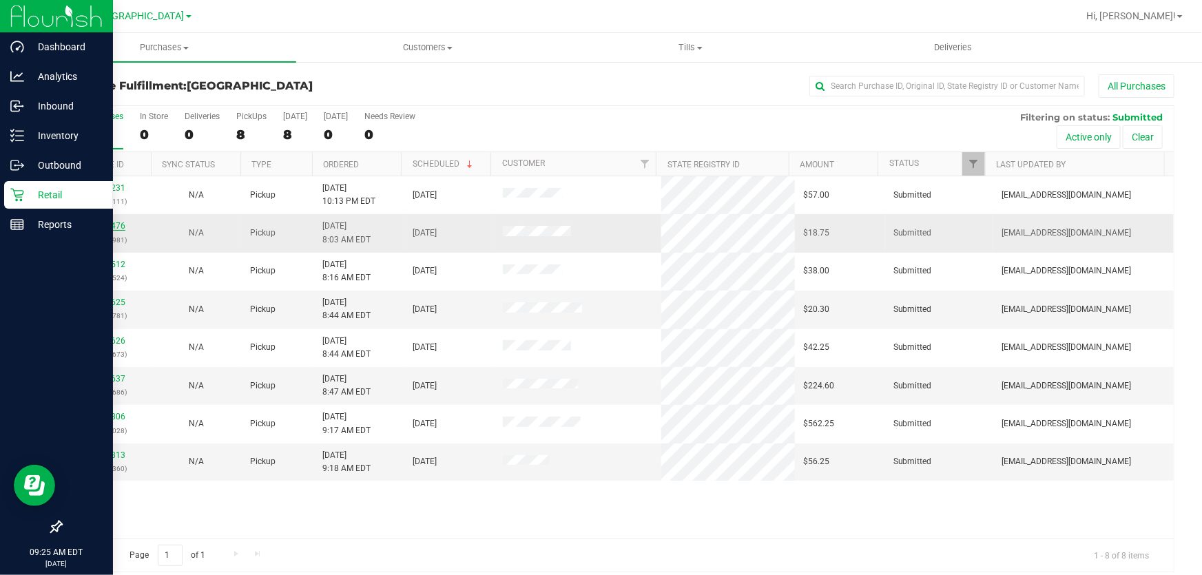
click at [105, 226] on link "11986476" at bounding box center [106, 226] width 39 height 10
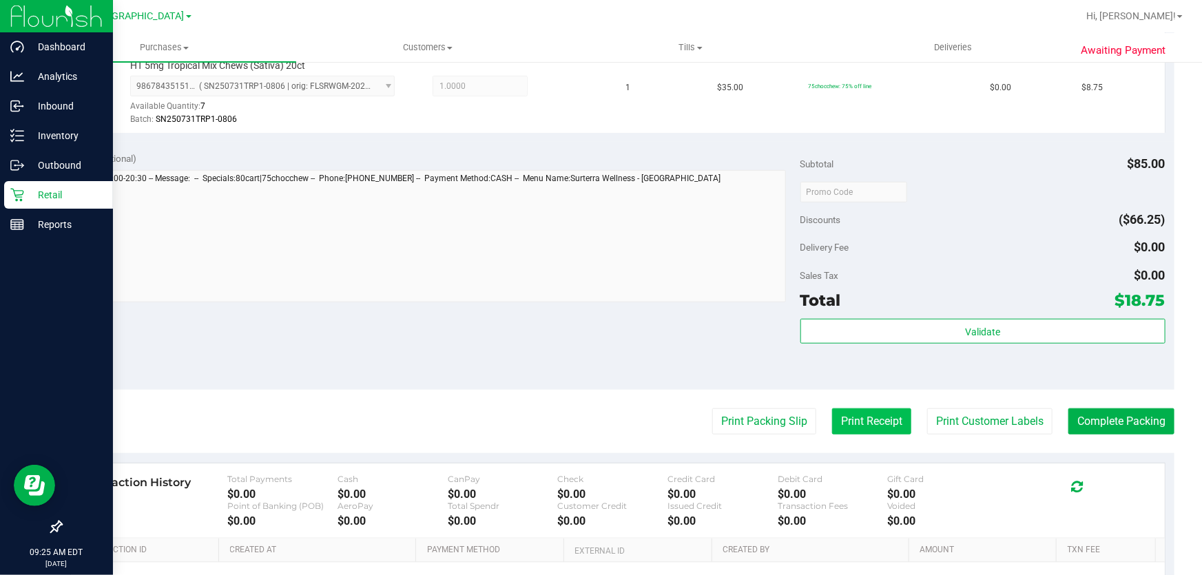
scroll to position [626, 0]
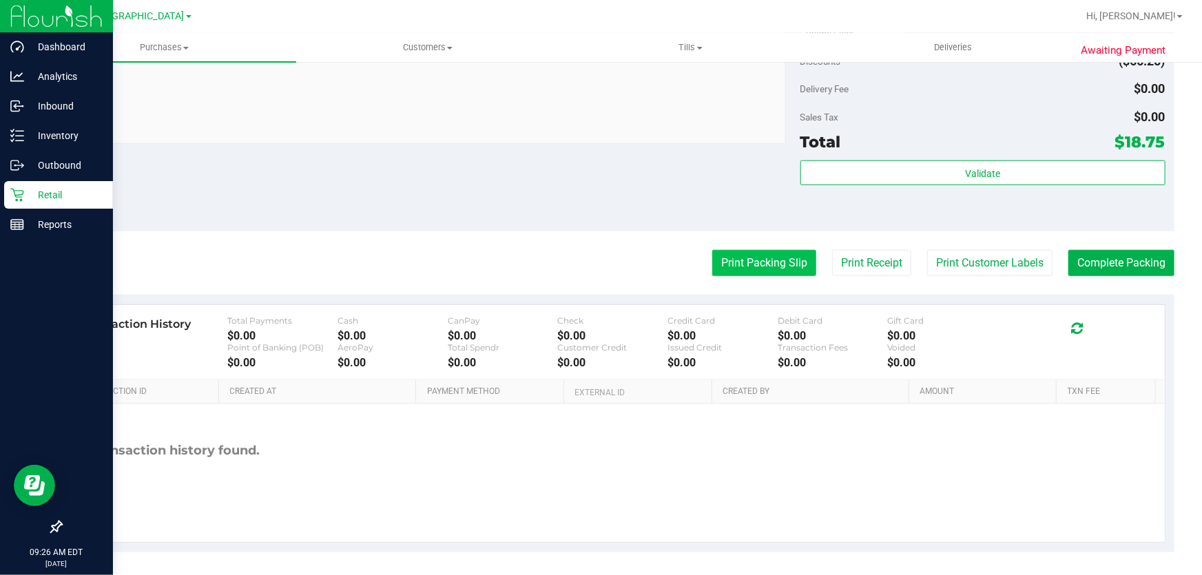
click at [775, 253] on button "Print Packing Slip" at bounding box center [764, 263] width 104 height 26
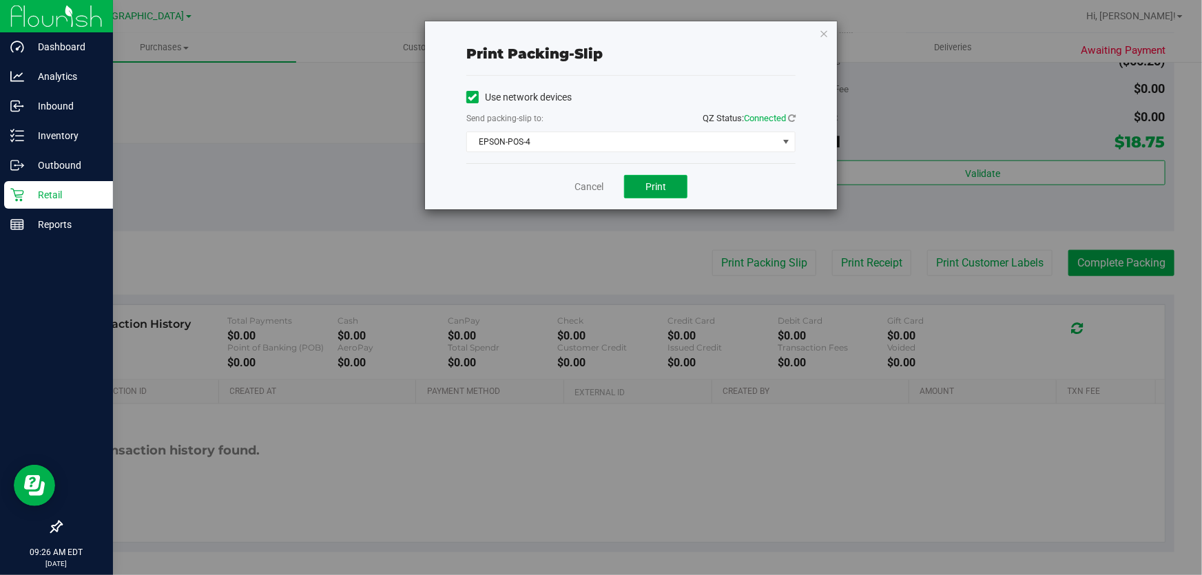
click at [667, 182] on button "Print" at bounding box center [655, 186] width 63 height 23
click at [588, 187] on link "Cancel" at bounding box center [588, 187] width 29 height 14
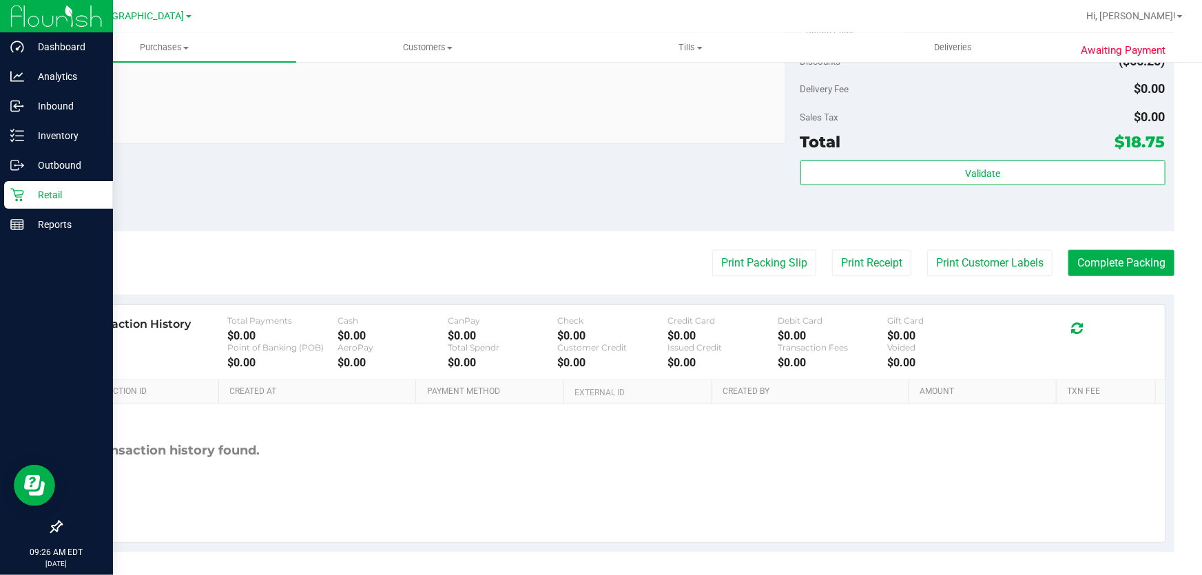
click at [505, 227] on div "Notes (optional) Subtotal $85.00 Discounts ($66.25) Delivery Fee $0.00 Sales Ta…" at bounding box center [617, 107] width 1113 height 248
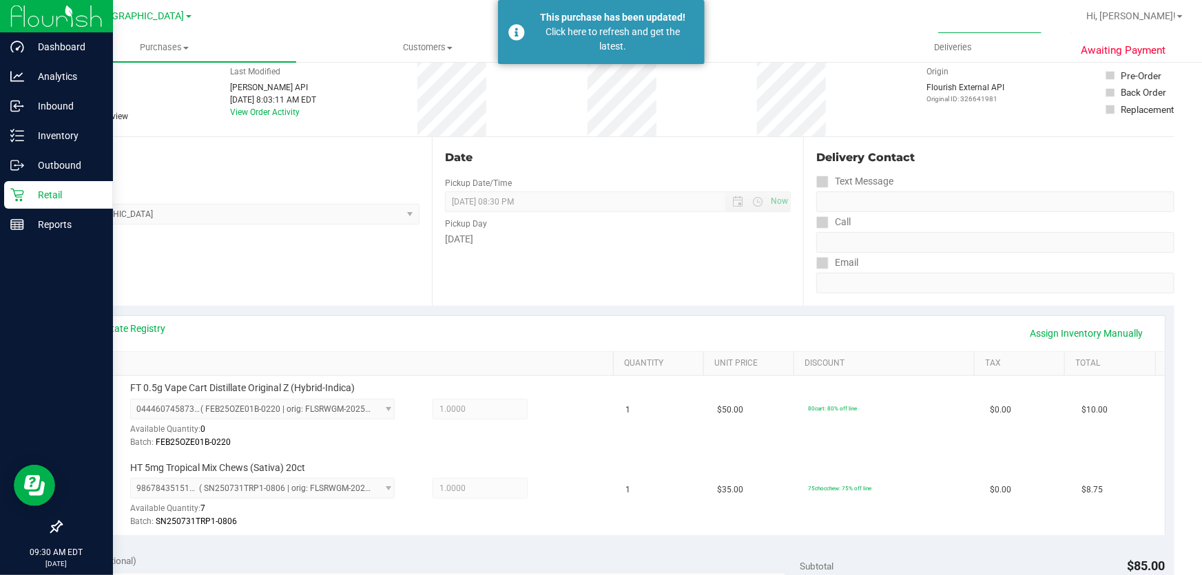
scroll to position [0, 0]
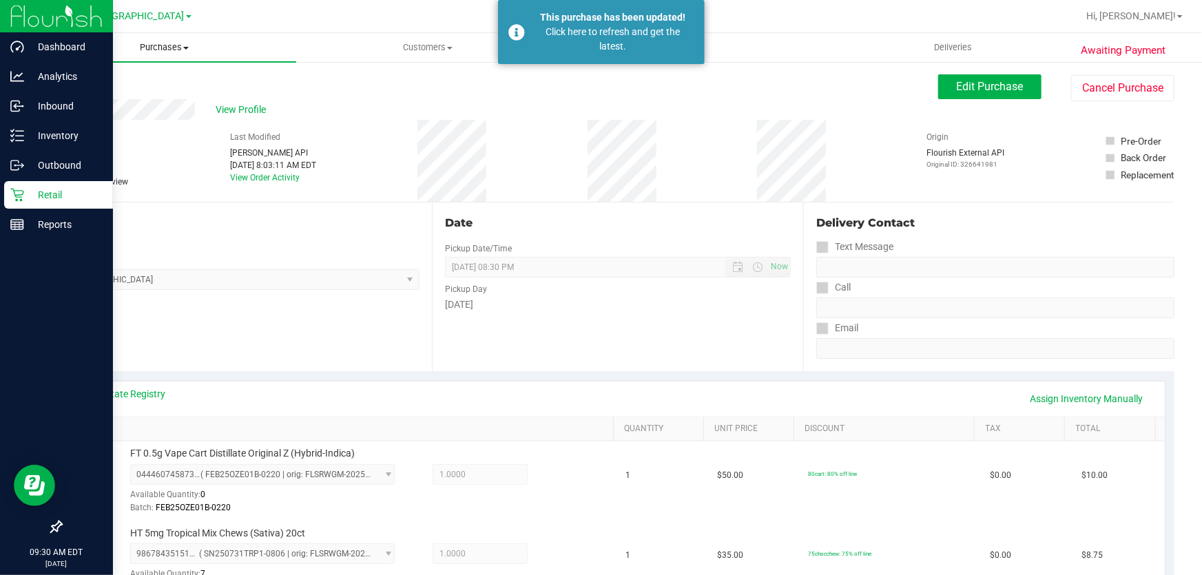
click at [160, 55] on uib-tab-heading "Purchases Summary of purchases Fulfillment All purchases" at bounding box center [164, 47] width 263 height 29
click at [116, 95] on li "Fulfillment" at bounding box center [164, 100] width 263 height 17
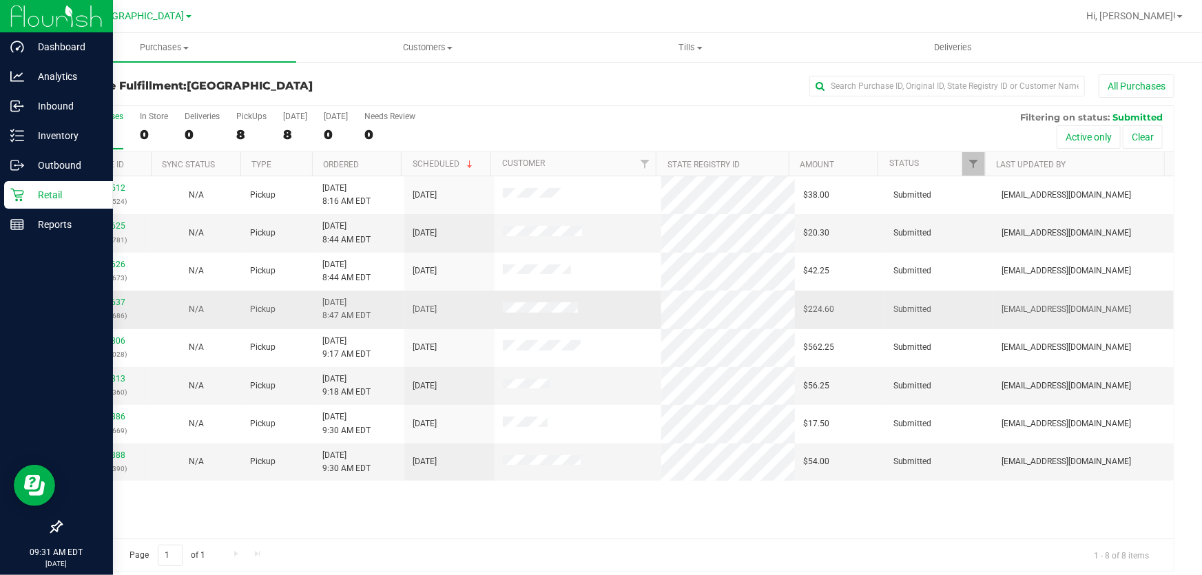
scroll to position [10, 0]
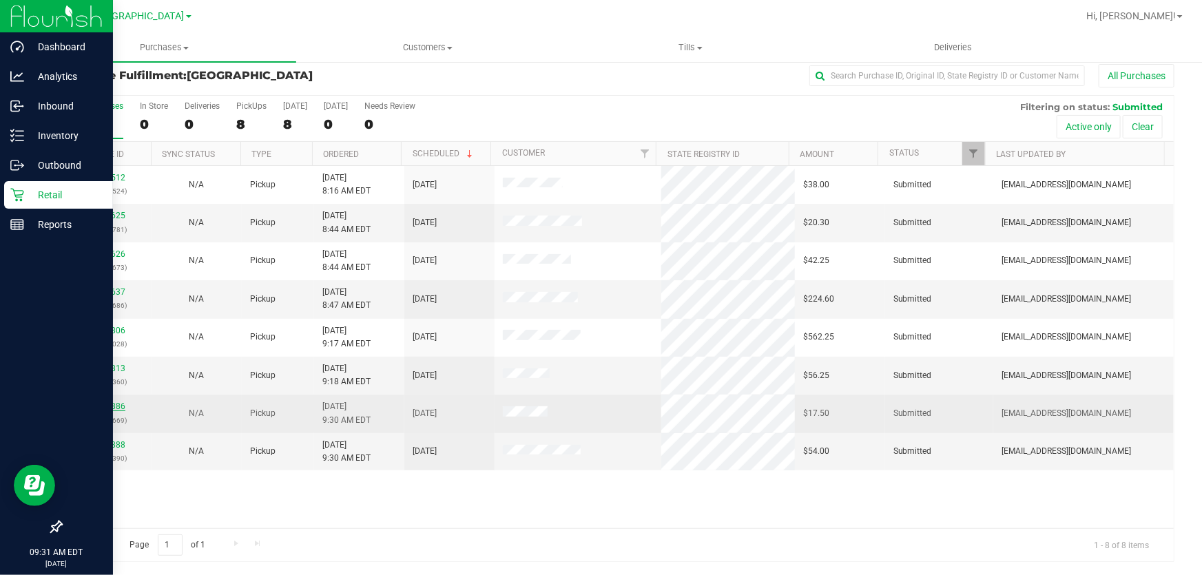
click at [116, 407] on link "11986886" at bounding box center [106, 406] width 39 height 10
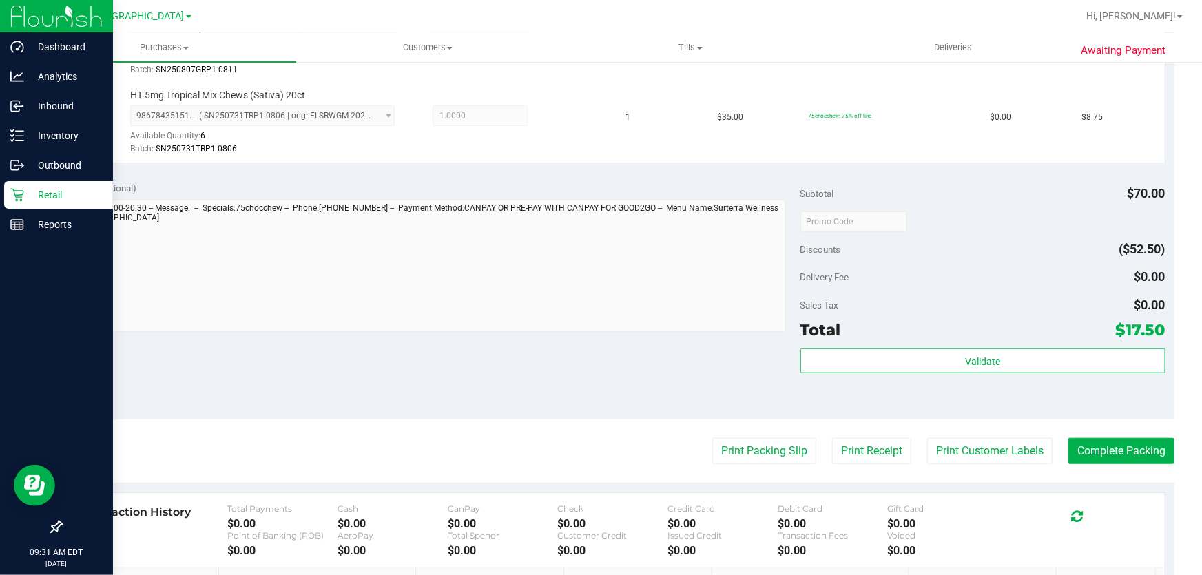
scroll to position [628, 0]
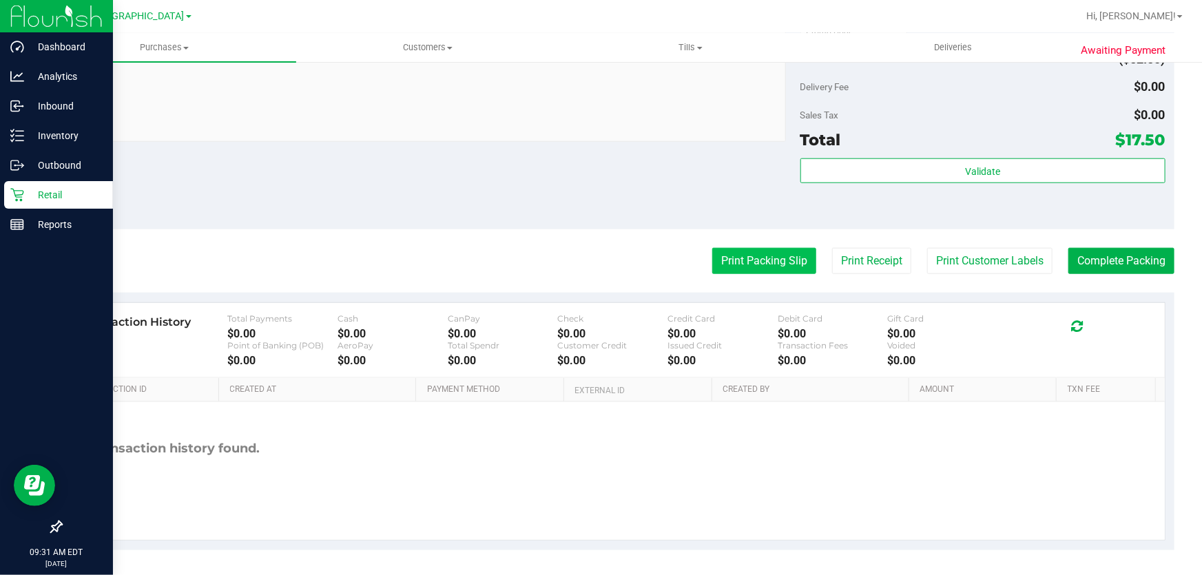
click at [771, 265] on button "Print Packing Slip" at bounding box center [764, 261] width 104 height 26
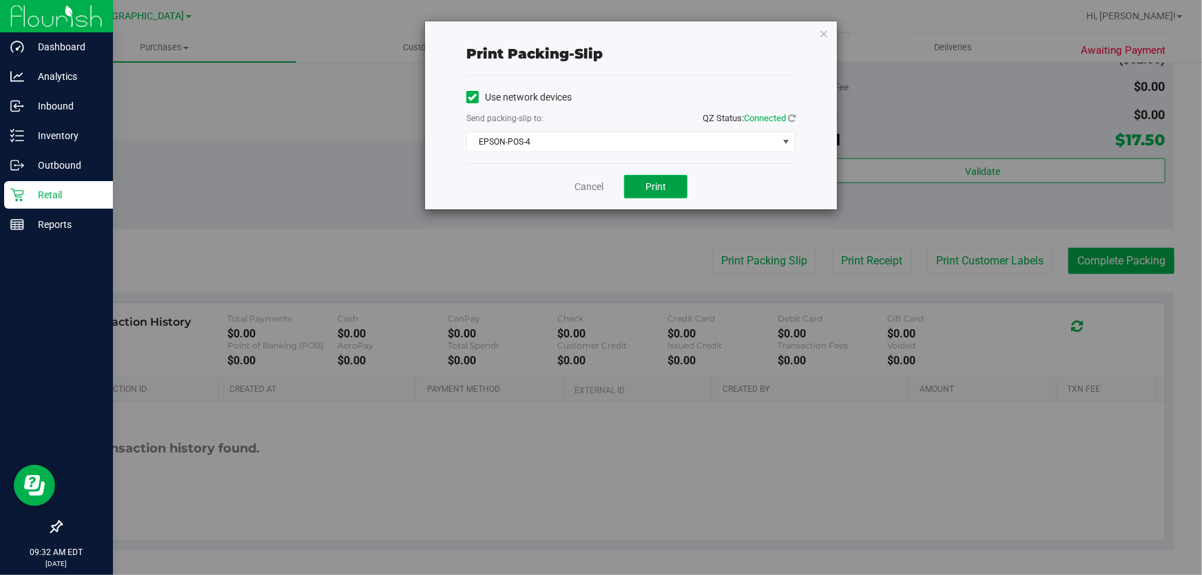
click at [655, 182] on span "Print" at bounding box center [655, 186] width 21 height 11
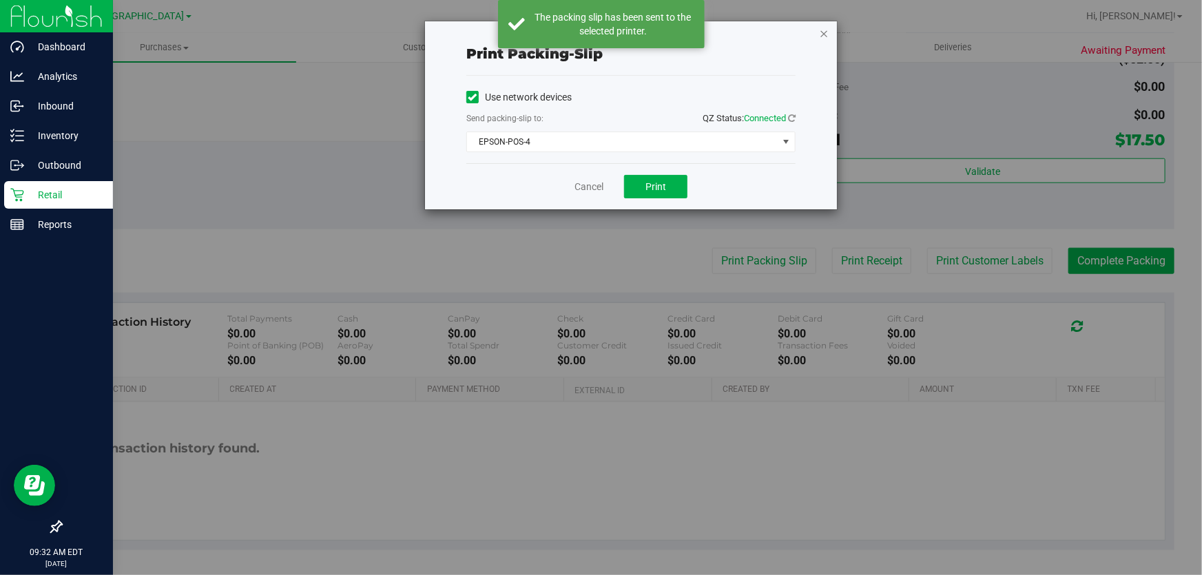
click at [821, 32] on icon "button" at bounding box center [824, 33] width 10 height 17
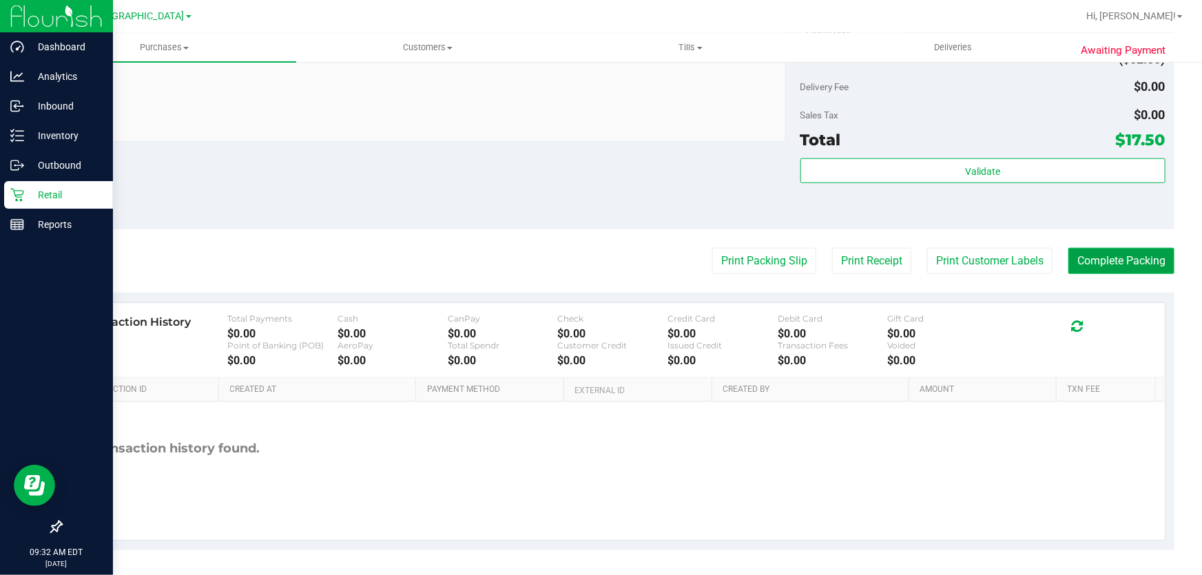
click at [1141, 262] on button "Complete Packing" at bounding box center [1121, 261] width 106 height 26
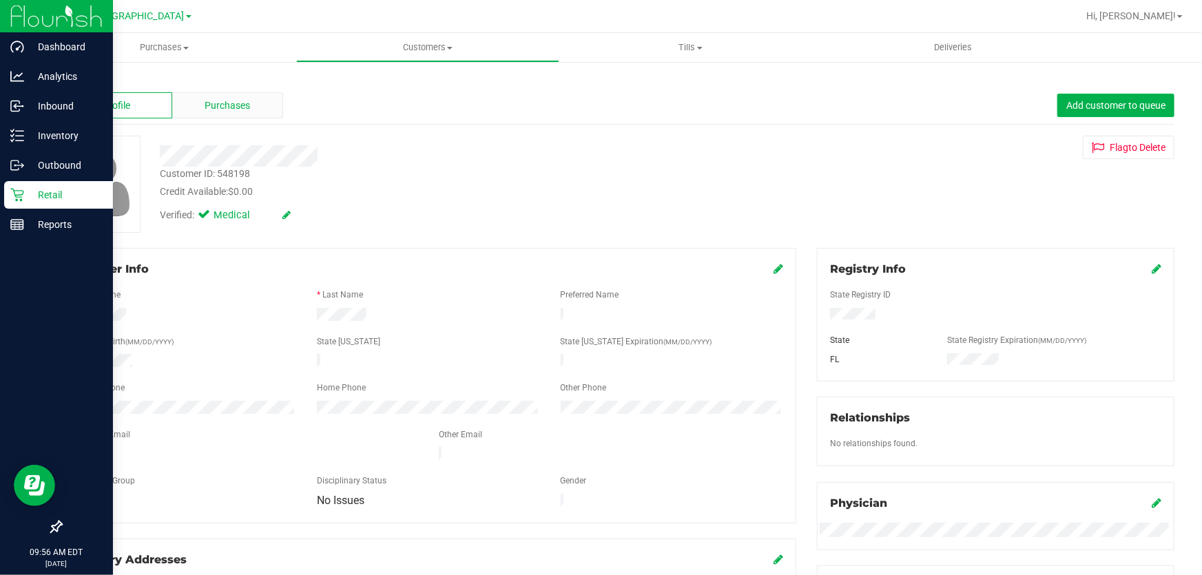
click at [222, 112] on div "Purchases" at bounding box center [228, 105] width 112 height 26
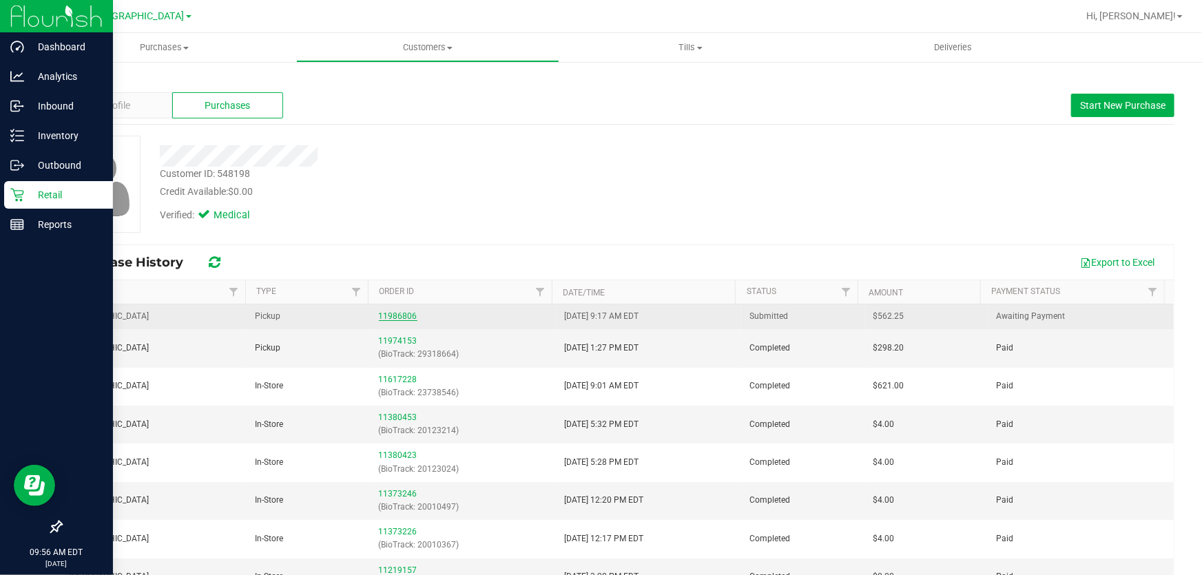
click at [392, 316] on link "11986806" at bounding box center [398, 316] width 39 height 10
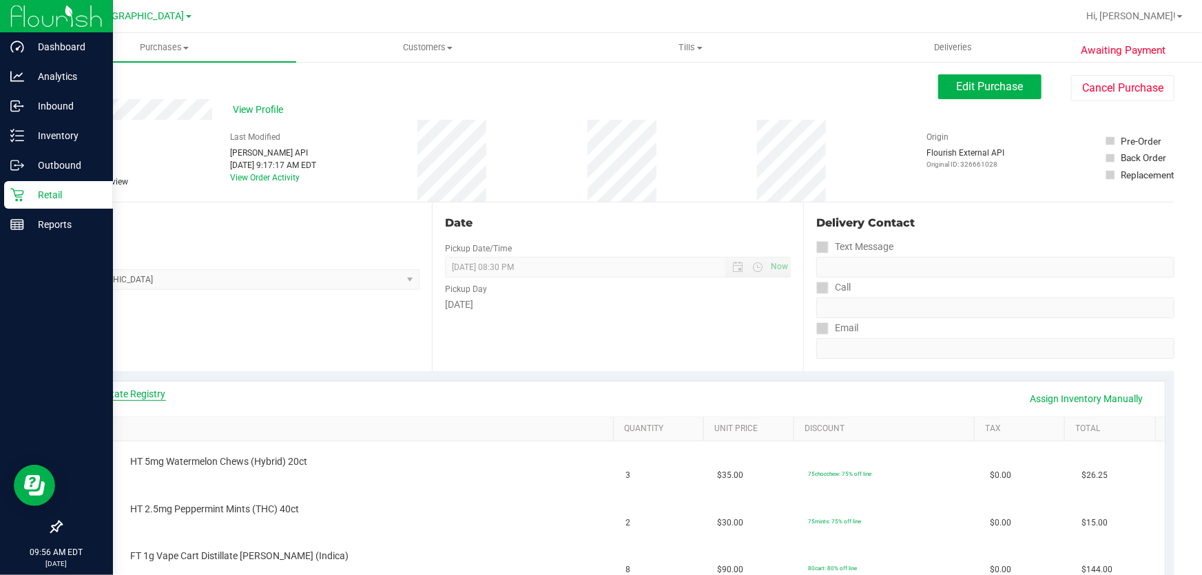
click at [139, 397] on link "View State Registry" at bounding box center [124, 394] width 83 height 14
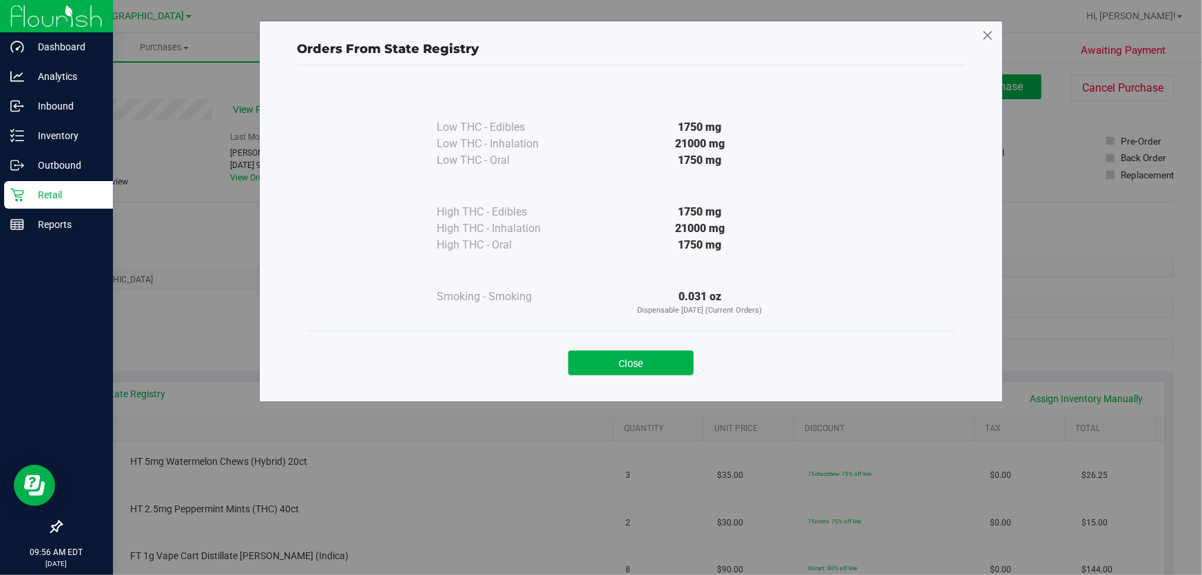
click at [983, 33] on icon at bounding box center [987, 36] width 12 height 22
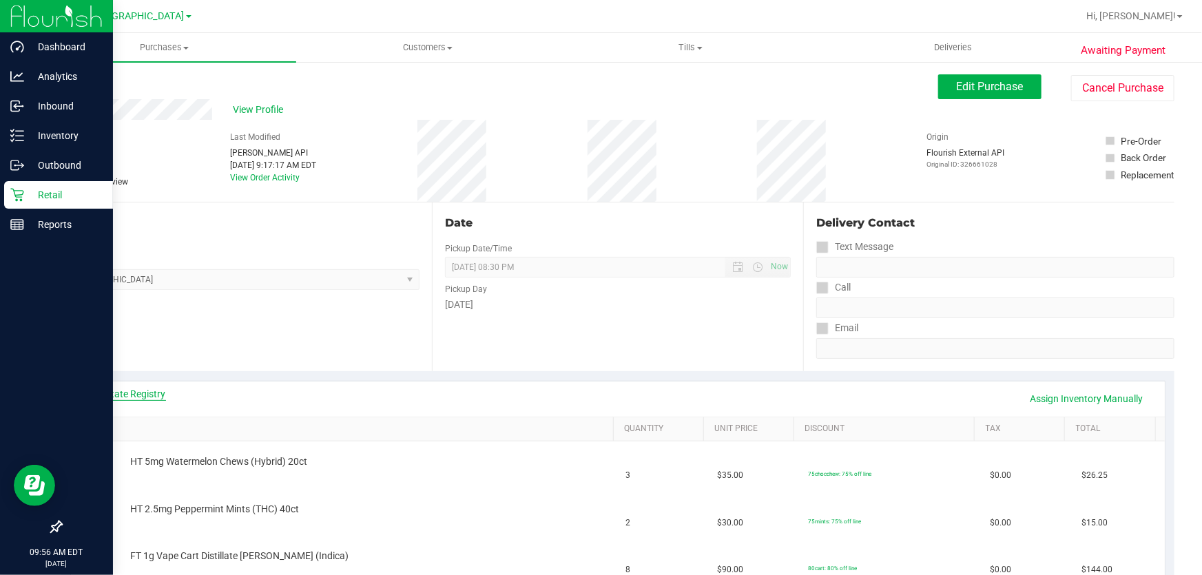
click at [127, 400] on link "View State Registry" at bounding box center [124, 394] width 83 height 14
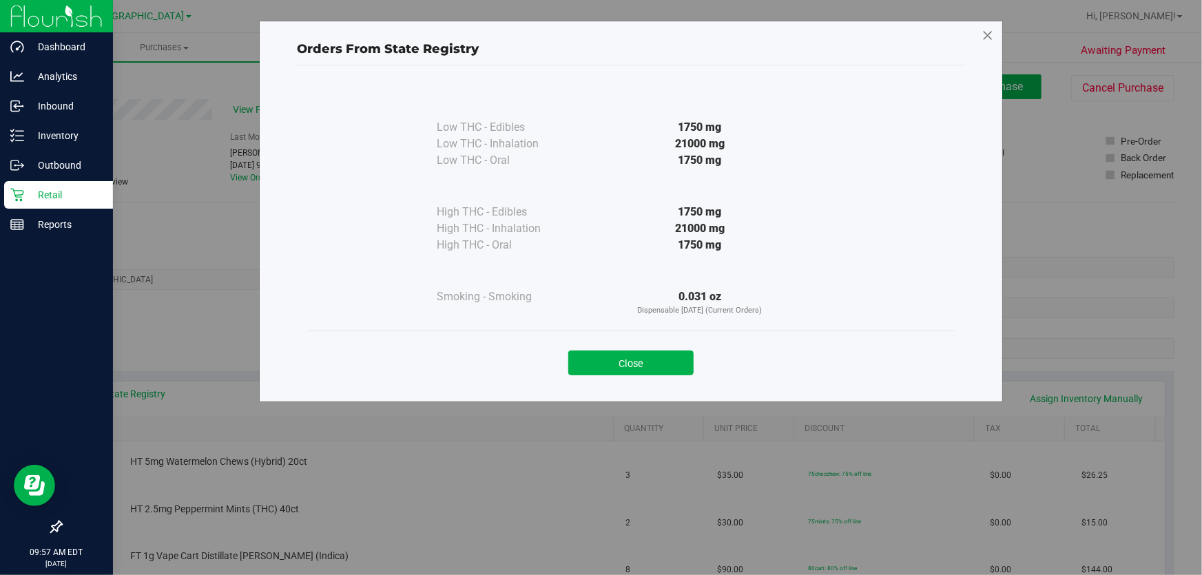
click at [983, 34] on icon at bounding box center [987, 36] width 12 height 22
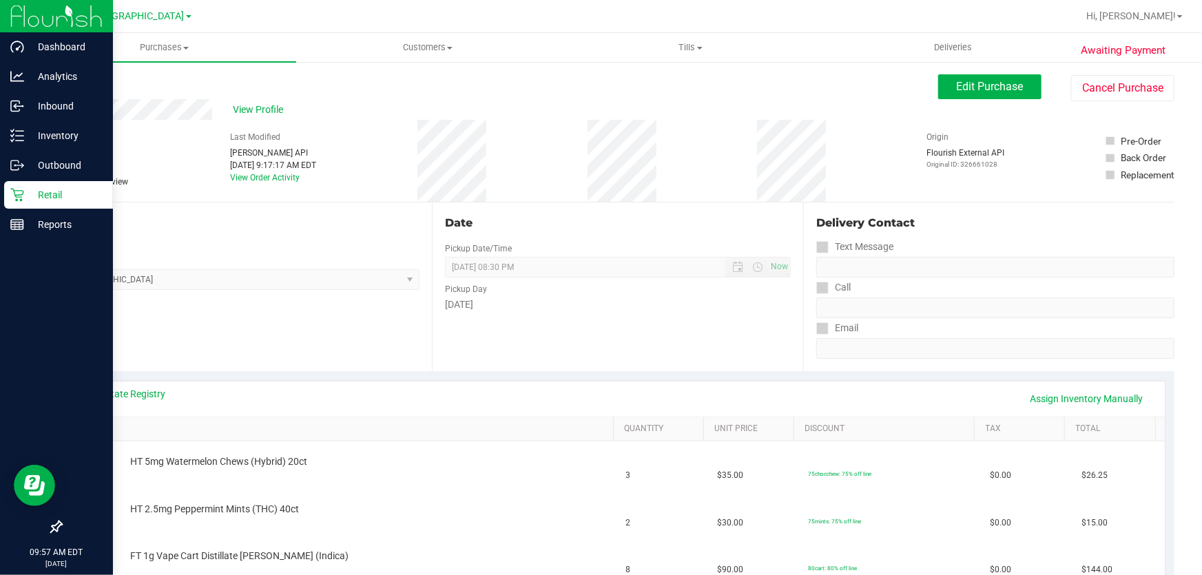
click at [365, 92] on div "Back Edit Purchase Cancel Purchase" at bounding box center [617, 86] width 1113 height 25
click at [78, 81] on link "Back" at bounding box center [71, 83] width 21 height 10
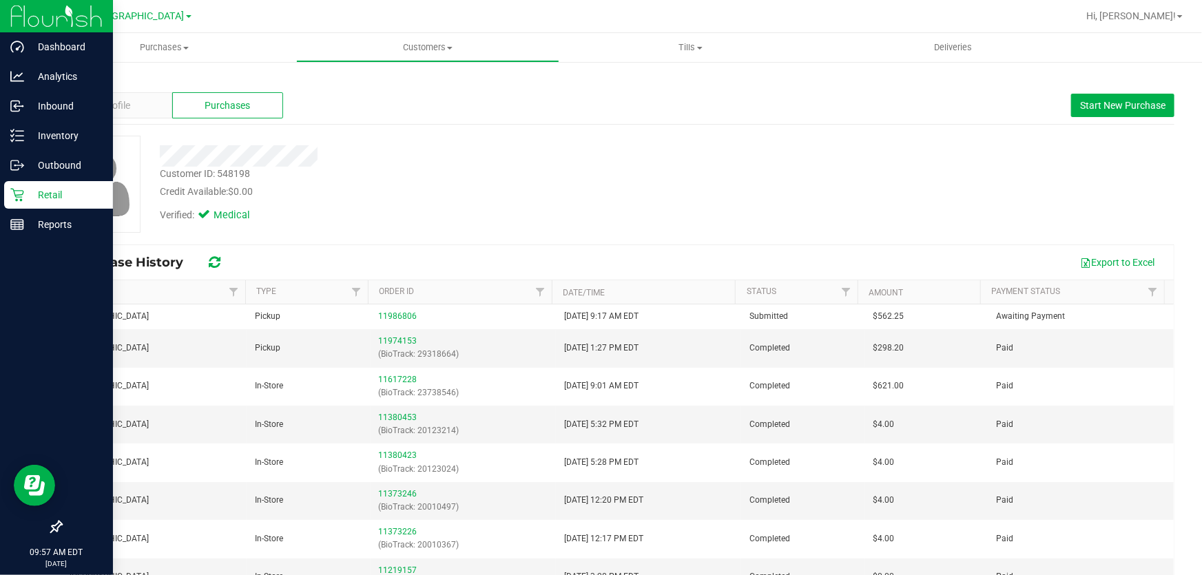
click at [578, 83] on div "Back" at bounding box center [617, 80] width 1113 height 12
click at [572, 108] on div "Profile Purchases Start New Purchase" at bounding box center [617, 106] width 1113 height 38
click at [733, 14] on div at bounding box center [662, 16] width 830 height 27
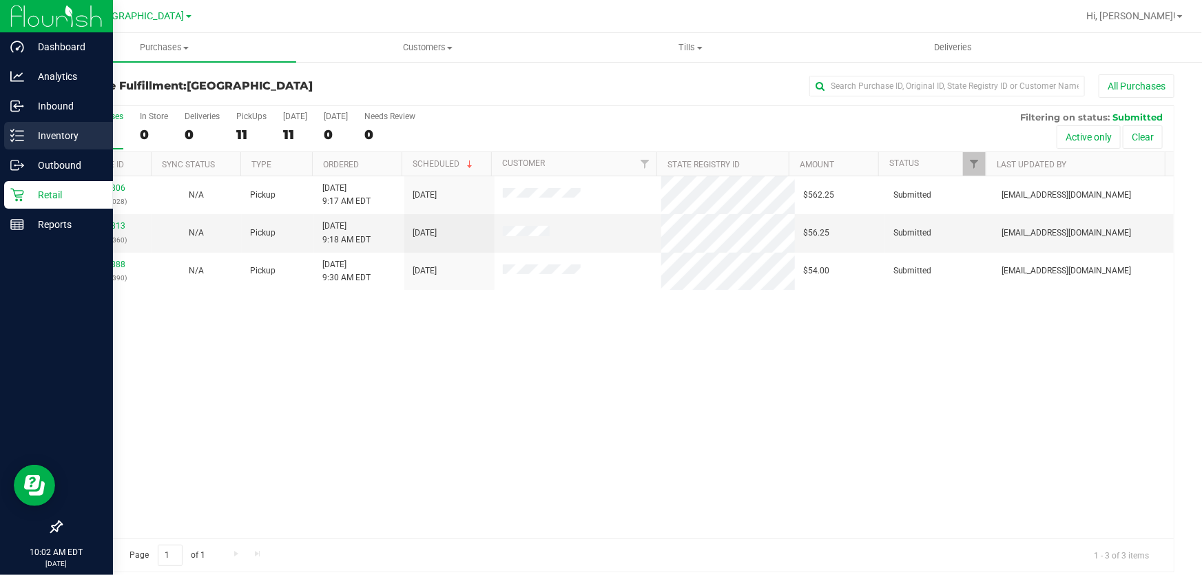
click at [48, 131] on p "Inventory" at bounding box center [65, 135] width 83 height 17
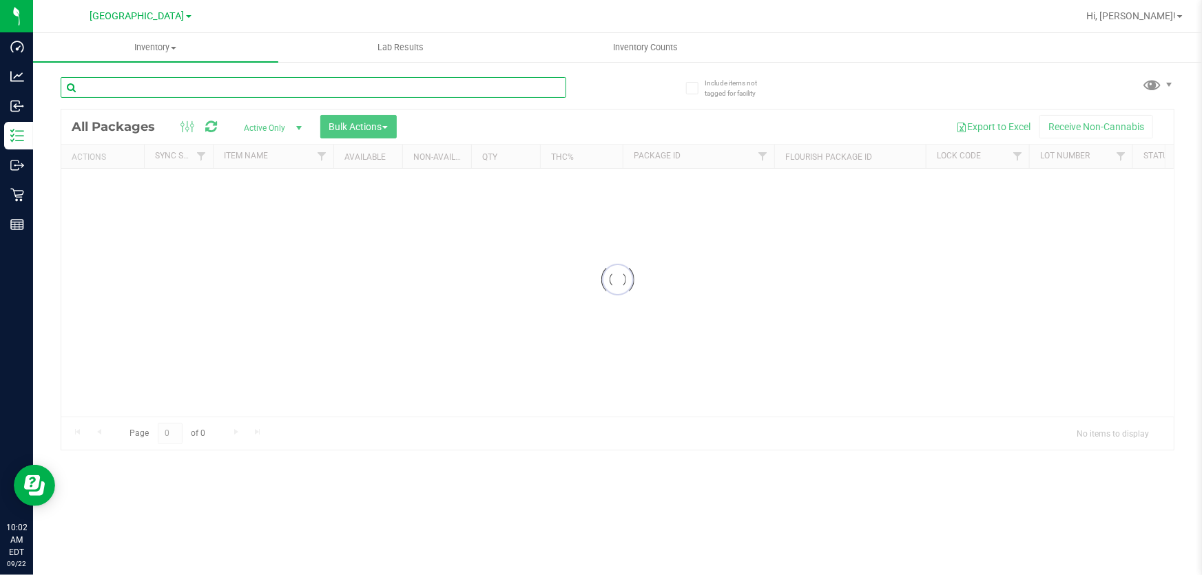
click at [181, 93] on input "text" at bounding box center [313, 87] width 505 height 21
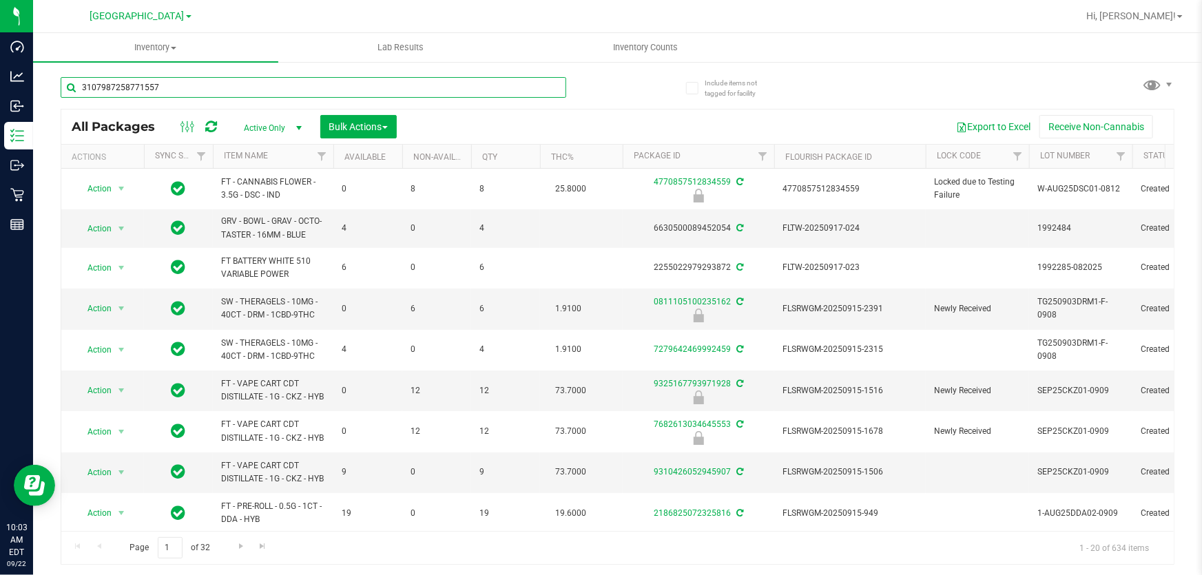
type input "3107987258771557"
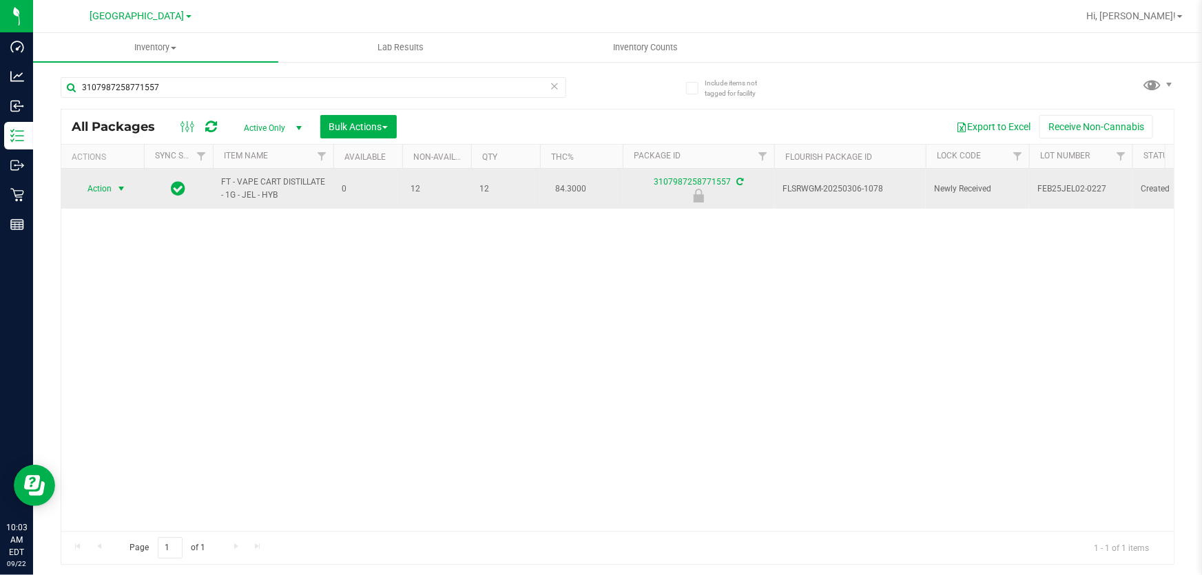
click at [116, 186] on span "select" at bounding box center [121, 188] width 11 height 11
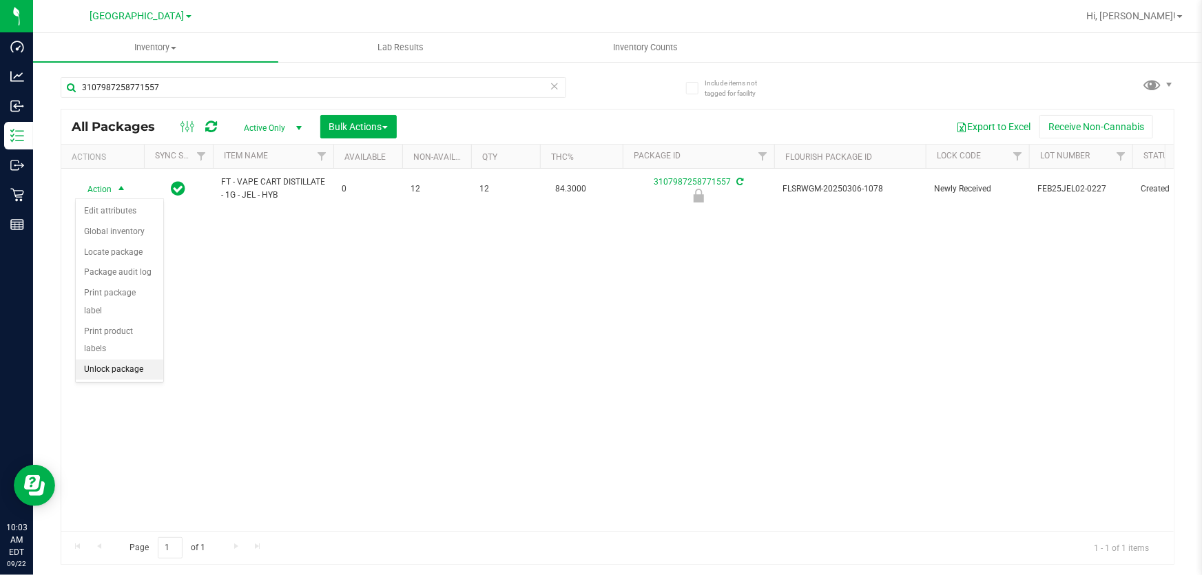
click at [125, 359] on li "Unlock package" at bounding box center [119, 369] width 87 height 21
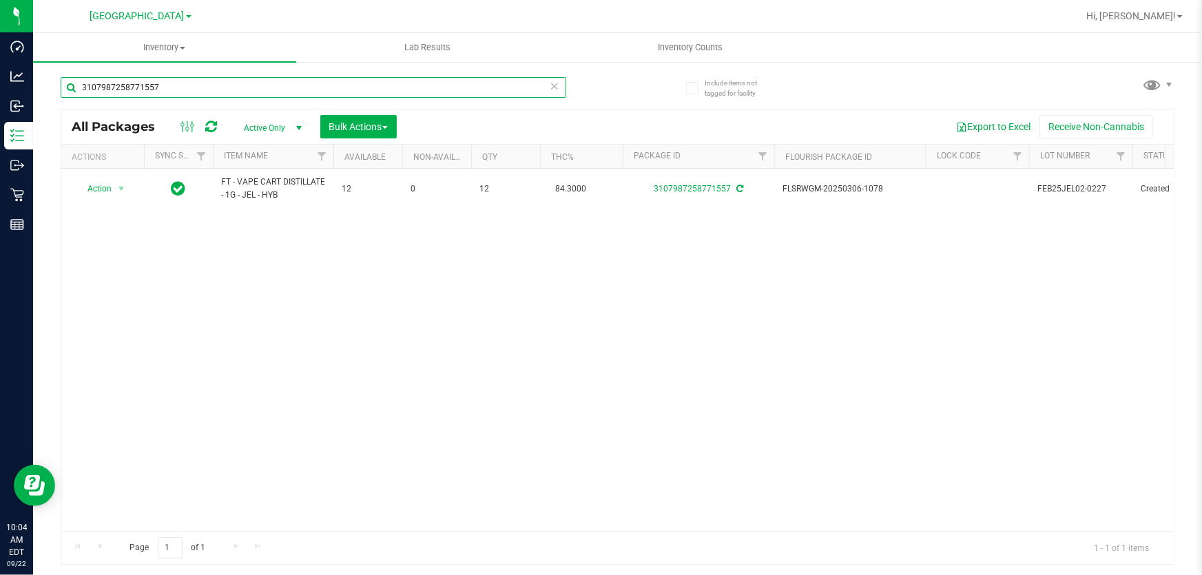
click at [241, 96] on input "3107987258771557" at bounding box center [313, 87] width 505 height 21
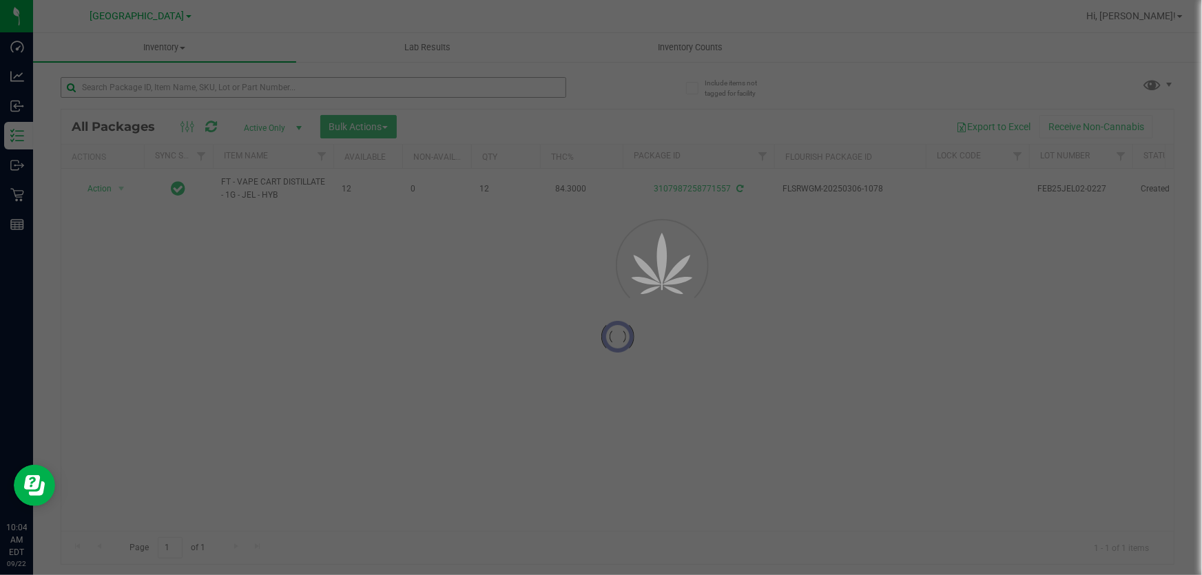
click at [283, 89] on div at bounding box center [601, 287] width 1202 height 575
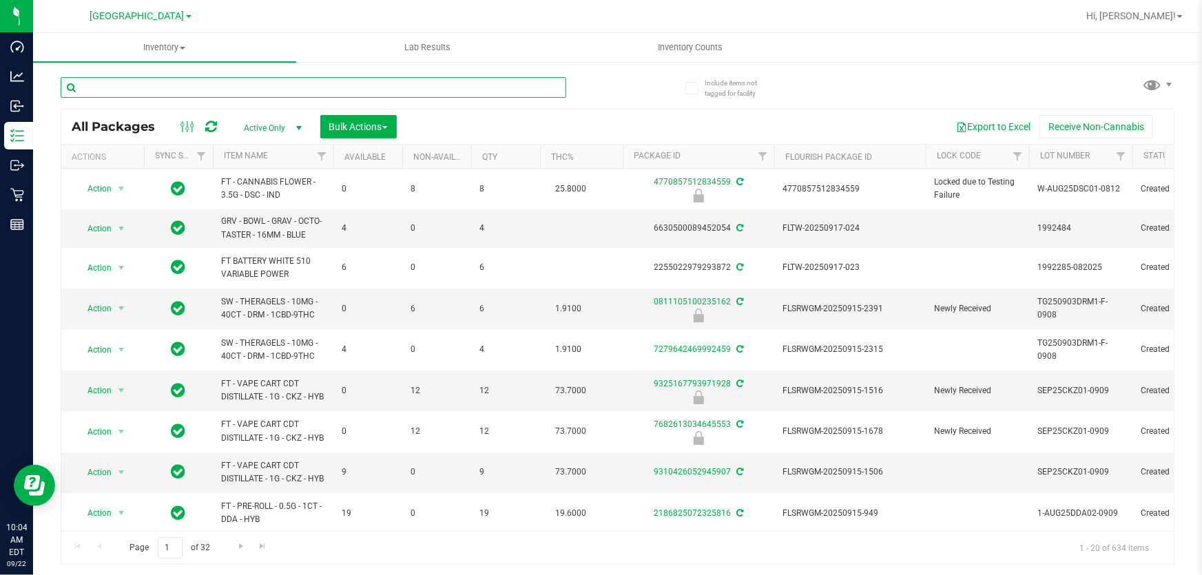
click at [308, 88] on input "text" at bounding box center [313, 87] width 505 height 21
type input "5292827402995036"
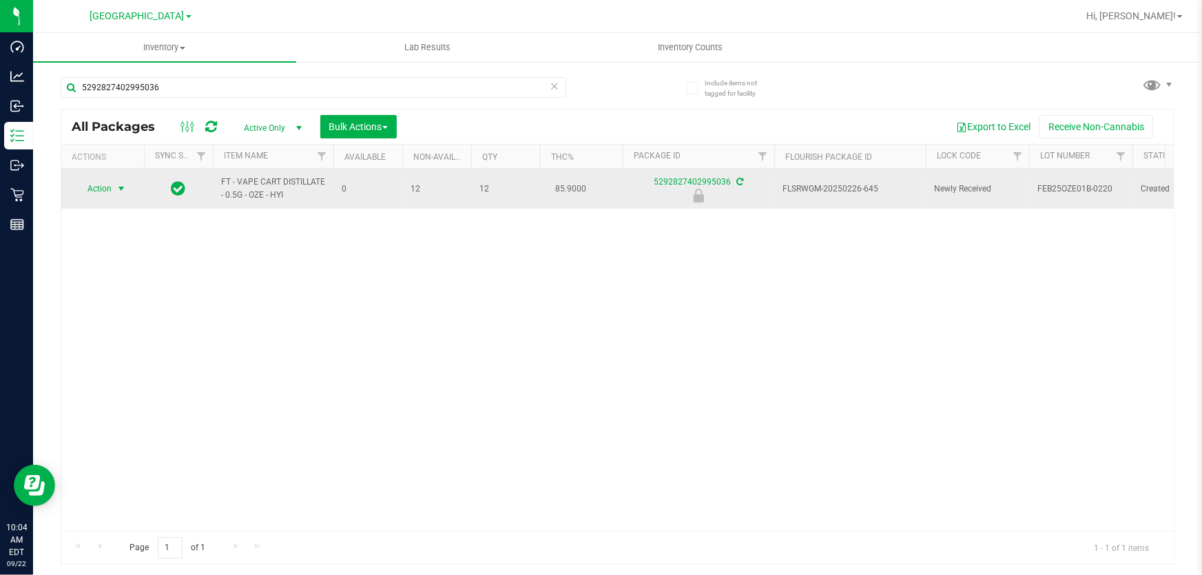
click at [115, 185] on span "select" at bounding box center [121, 188] width 17 height 19
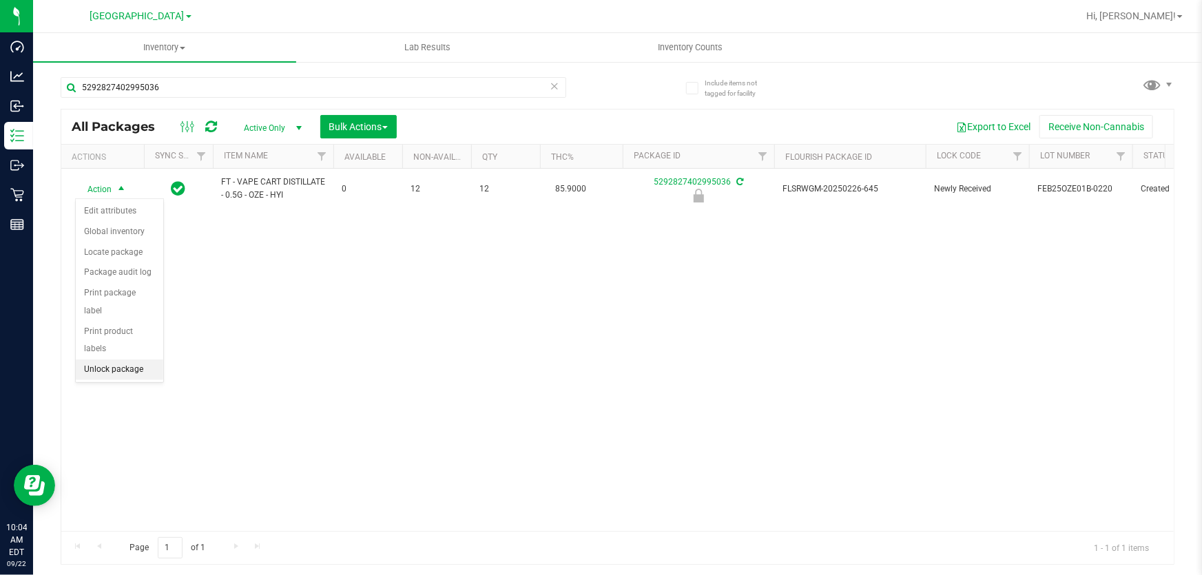
click at [103, 359] on li "Unlock package" at bounding box center [119, 369] width 87 height 21
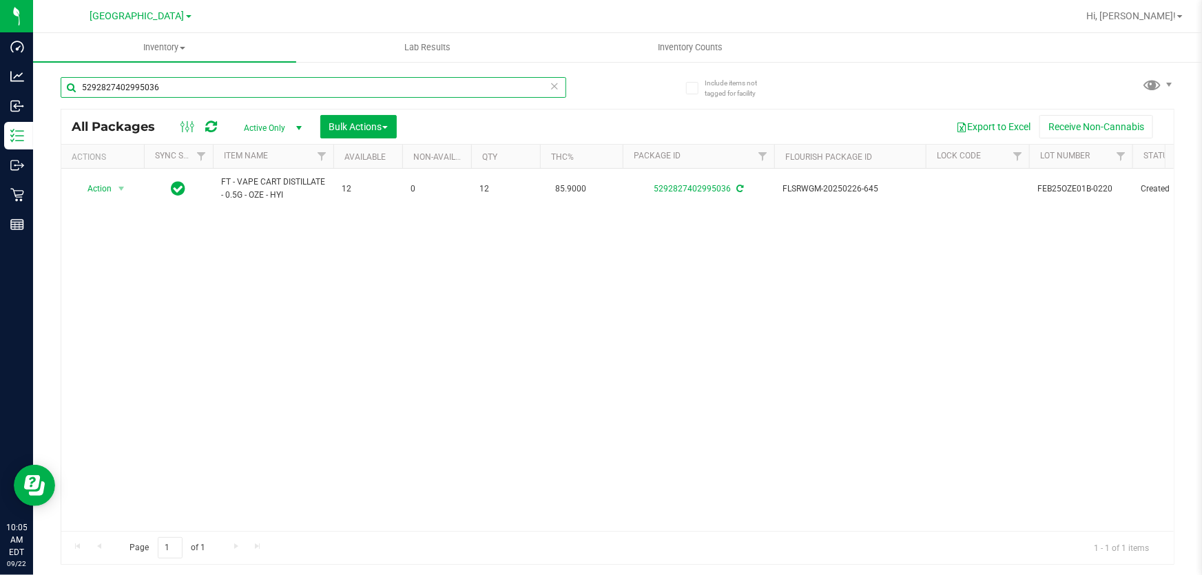
click at [348, 83] on input "5292827402995036" at bounding box center [313, 87] width 505 height 21
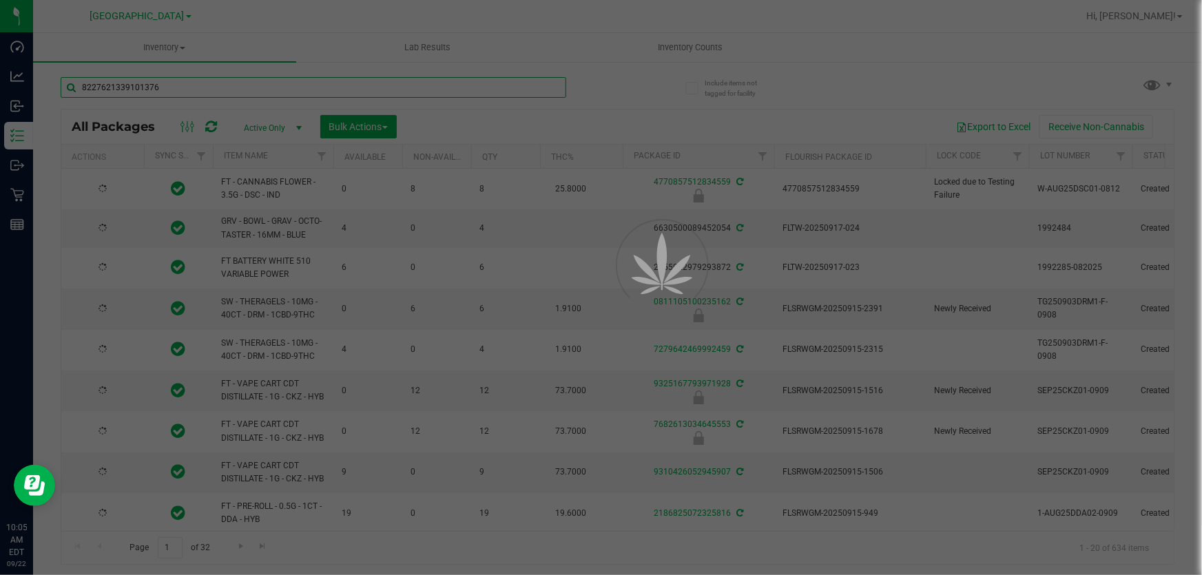
type input "8227621339101376"
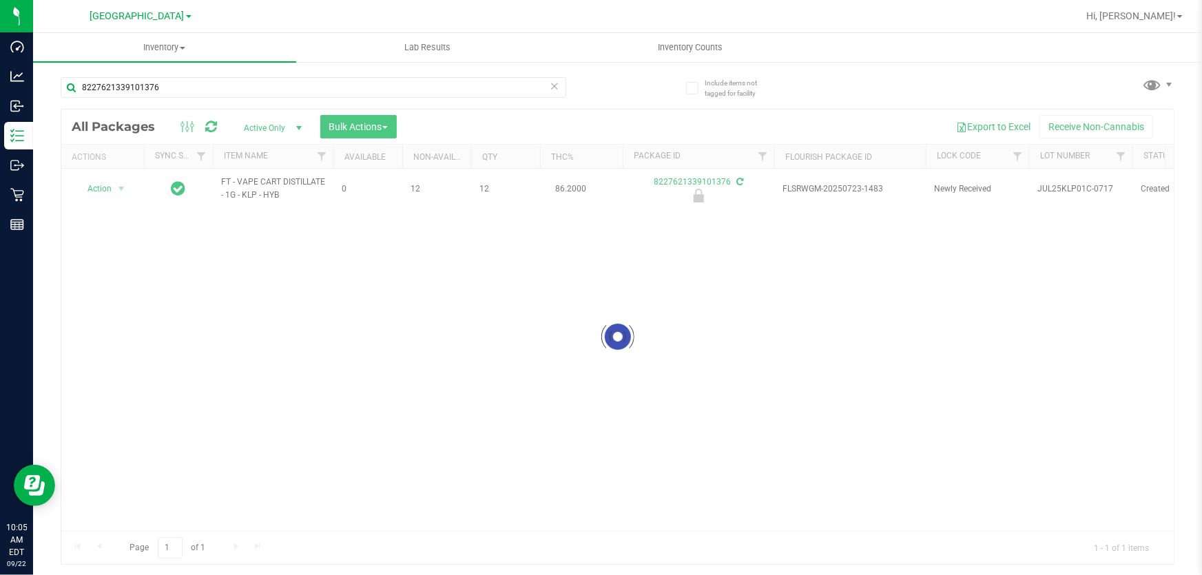
click at [123, 185] on div at bounding box center [617, 336] width 1112 height 454
click at [119, 186] on span "select" at bounding box center [121, 188] width 11 height 11
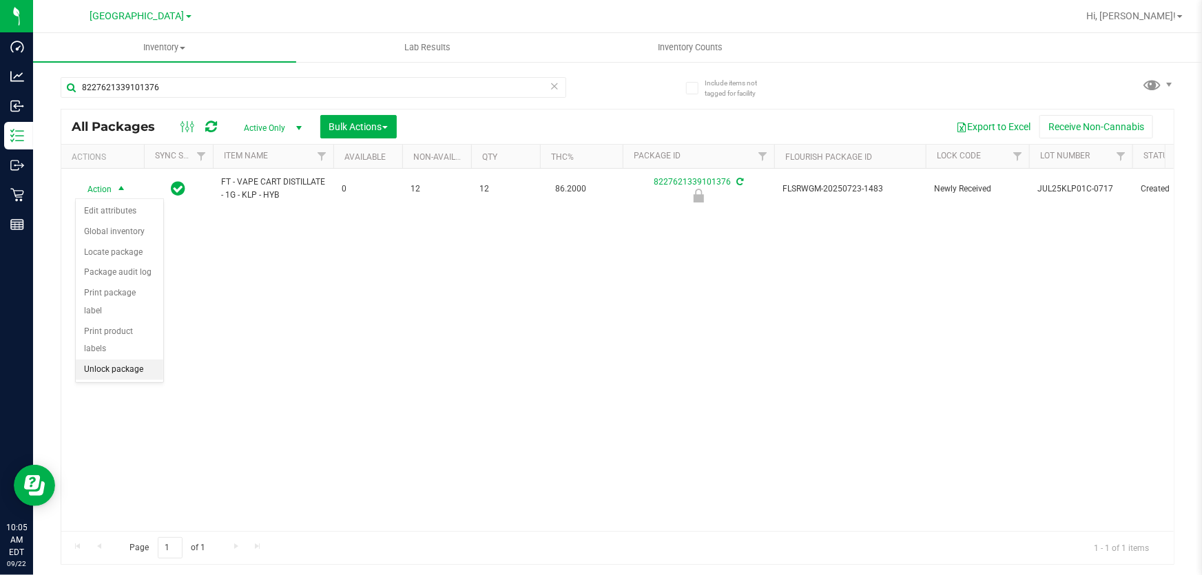
click at [104, 359] on li "Unlock package" at bounding box center [119, 369] width 87 height 21
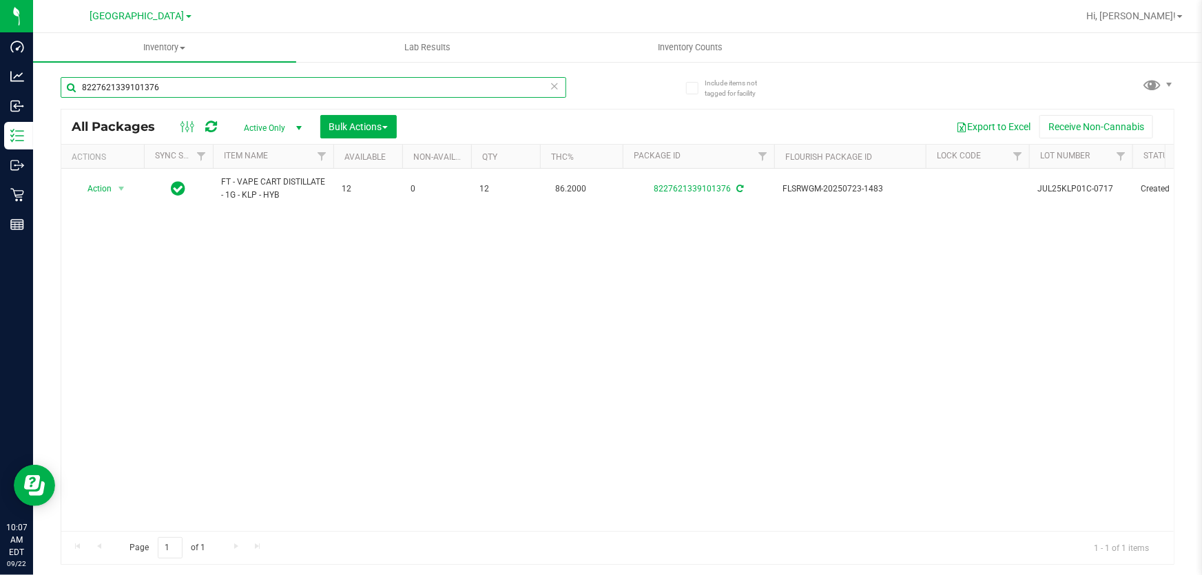
click at [222, 92] on input "8227621339101376" at bounding box center [313, 87] width 505 height 21
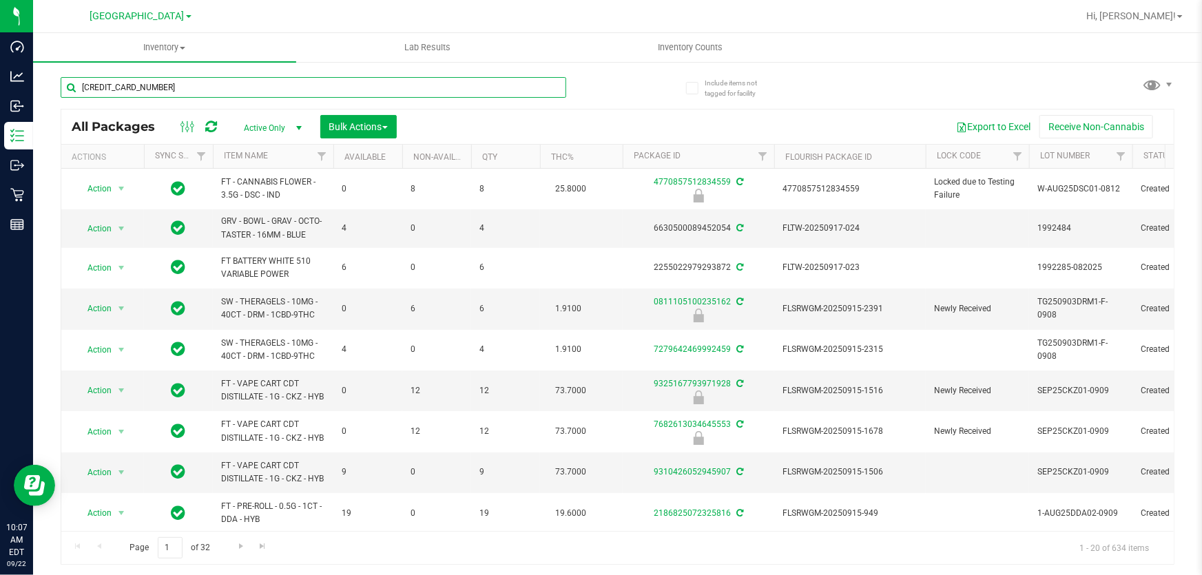
type input "5224279930865141"
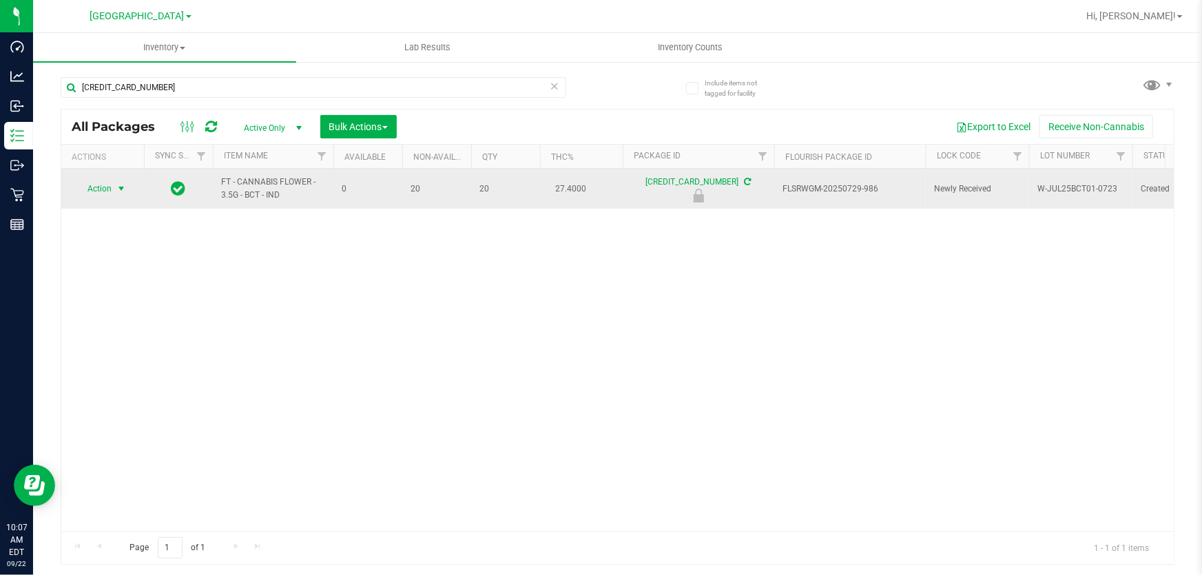
click at [124, 185] on span "select" at bounding box center [121, 188] width 11 height 11
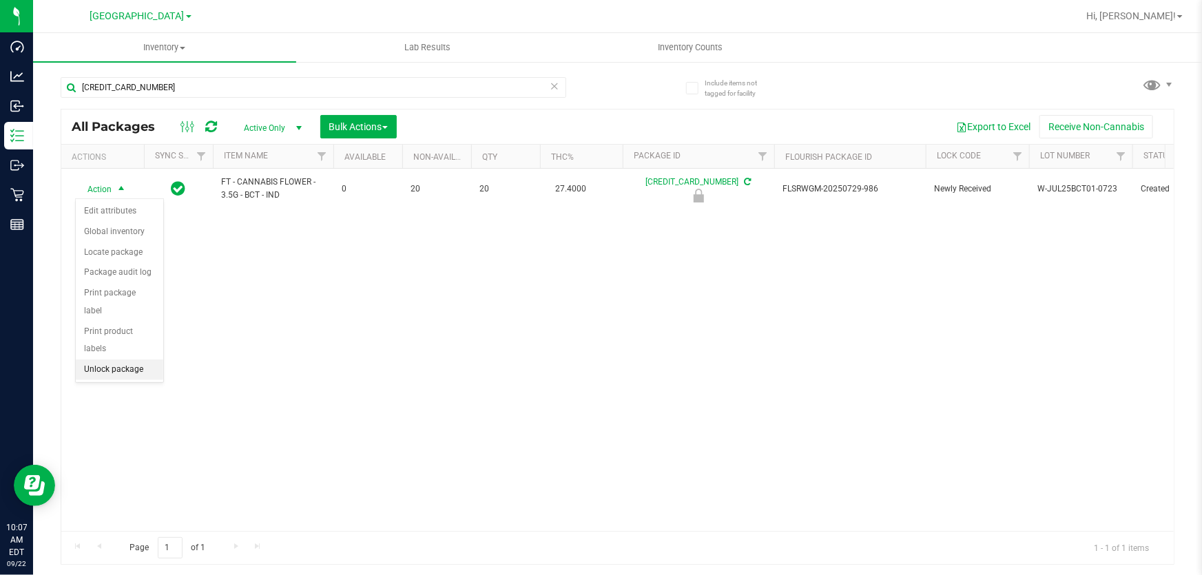
click at [112, 359] on li "Unlock package" at bounding box center [119, 369] width 87 height 21
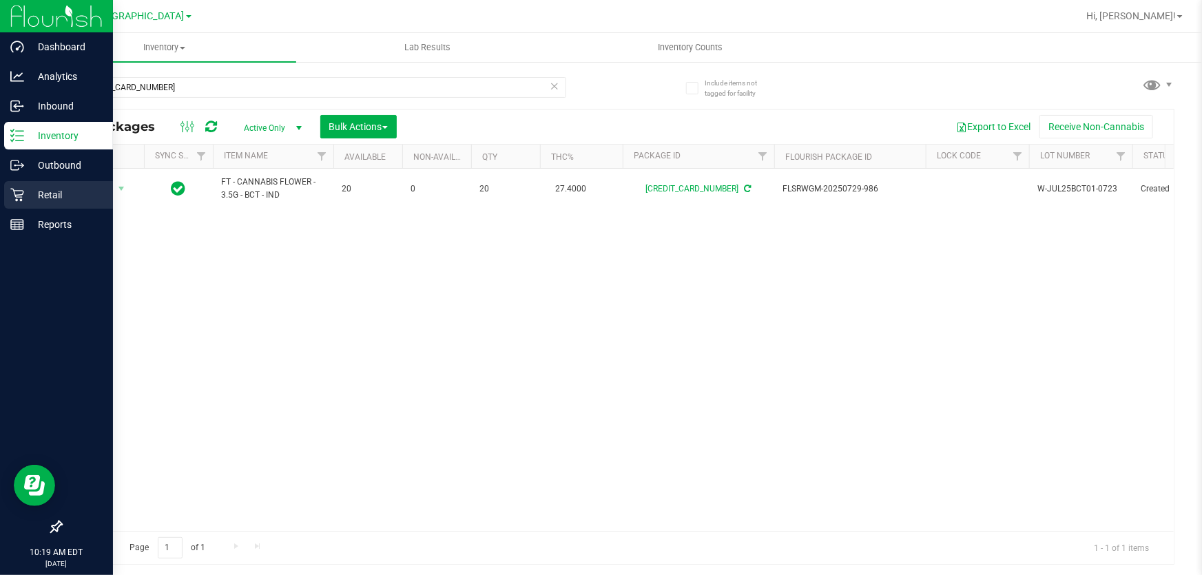
click at [51, 200] on p "Retail" at bounding box center [65, 195] width 83 height 17
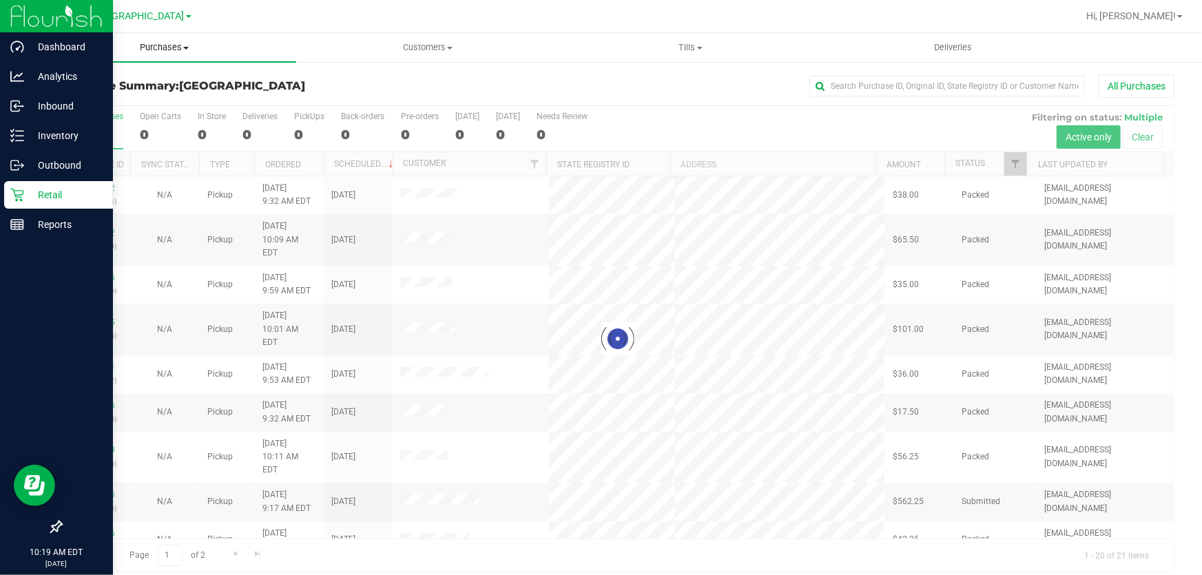
click at [171, 49] on span "Purchases" at bounding box center [164, 47] width 263 height 12
click at [140, 98] on li "Fulfillment" at bounding box center [164, 100] width 263 height 17
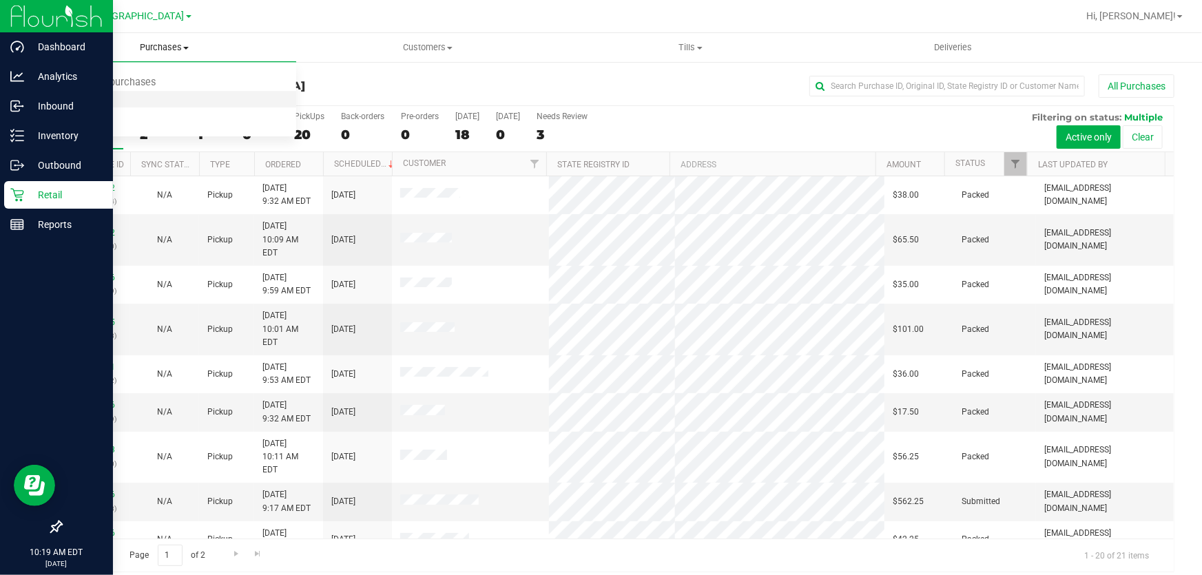
click at [92, 94] on span "Fulfillment" at bounding box center [75, 100] width 85 height 12
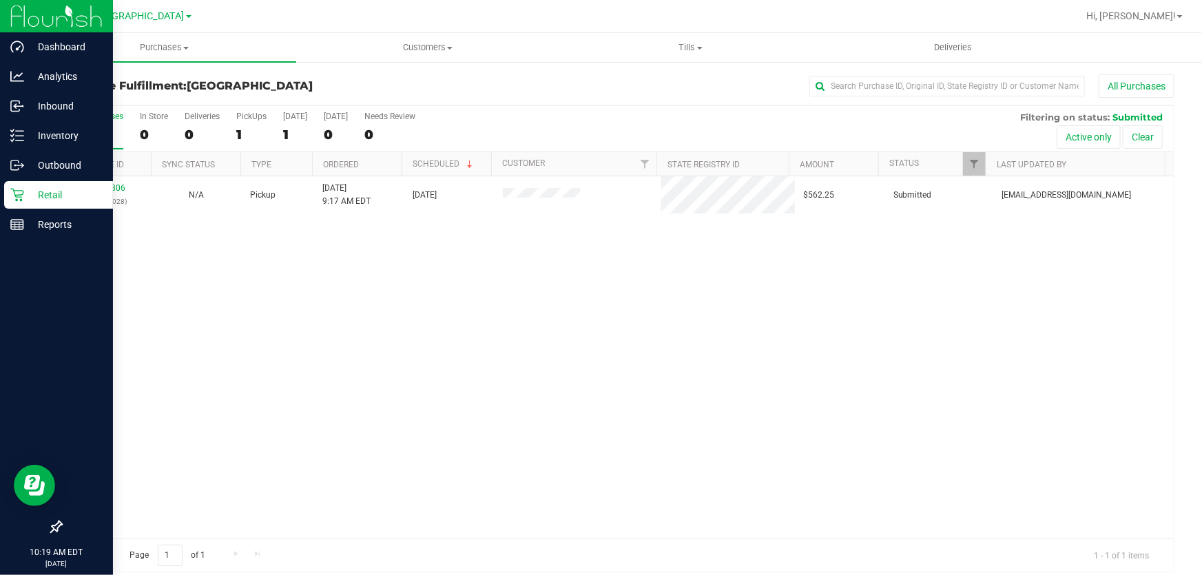
click at [559, 89] on div "All Purchases" at bounding box center [803, 85] width 742 height 23
click at [277, 19] on div at bounding box center [662, 16] width 830 height 27
